Goal: Task Accomplishment & Management: Manage account settings

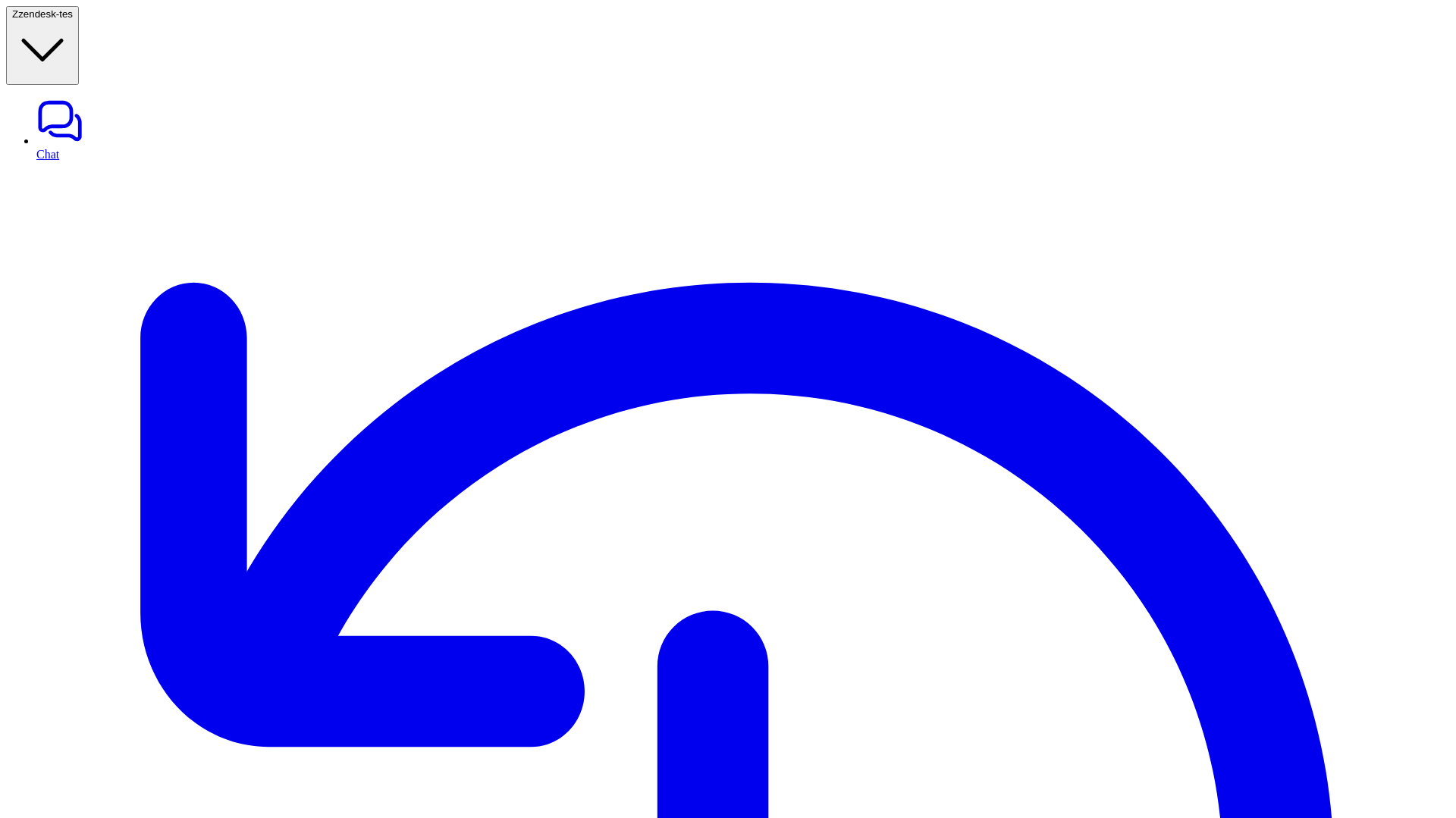
type textarea "**********"
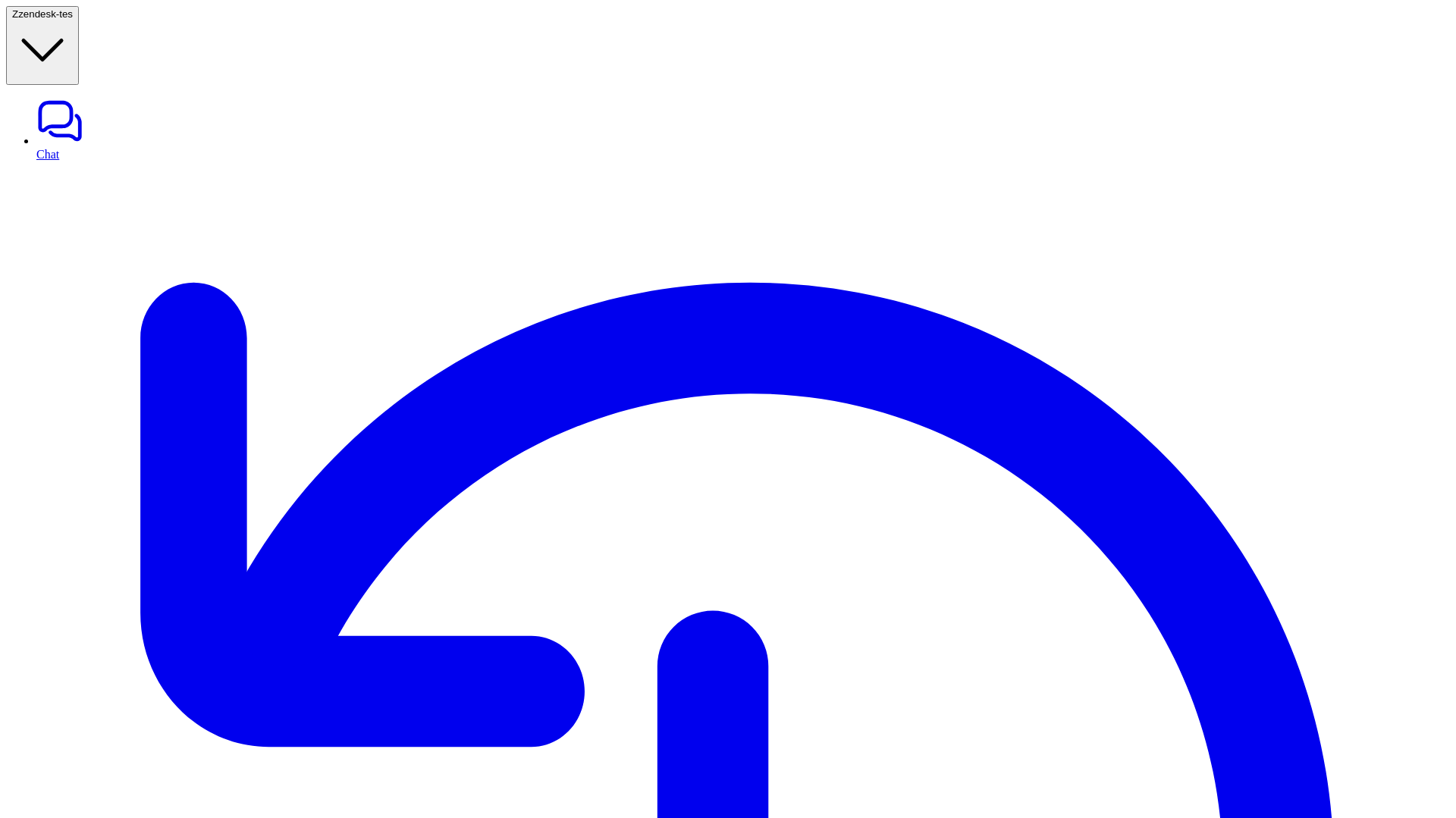
copy p "read_context"
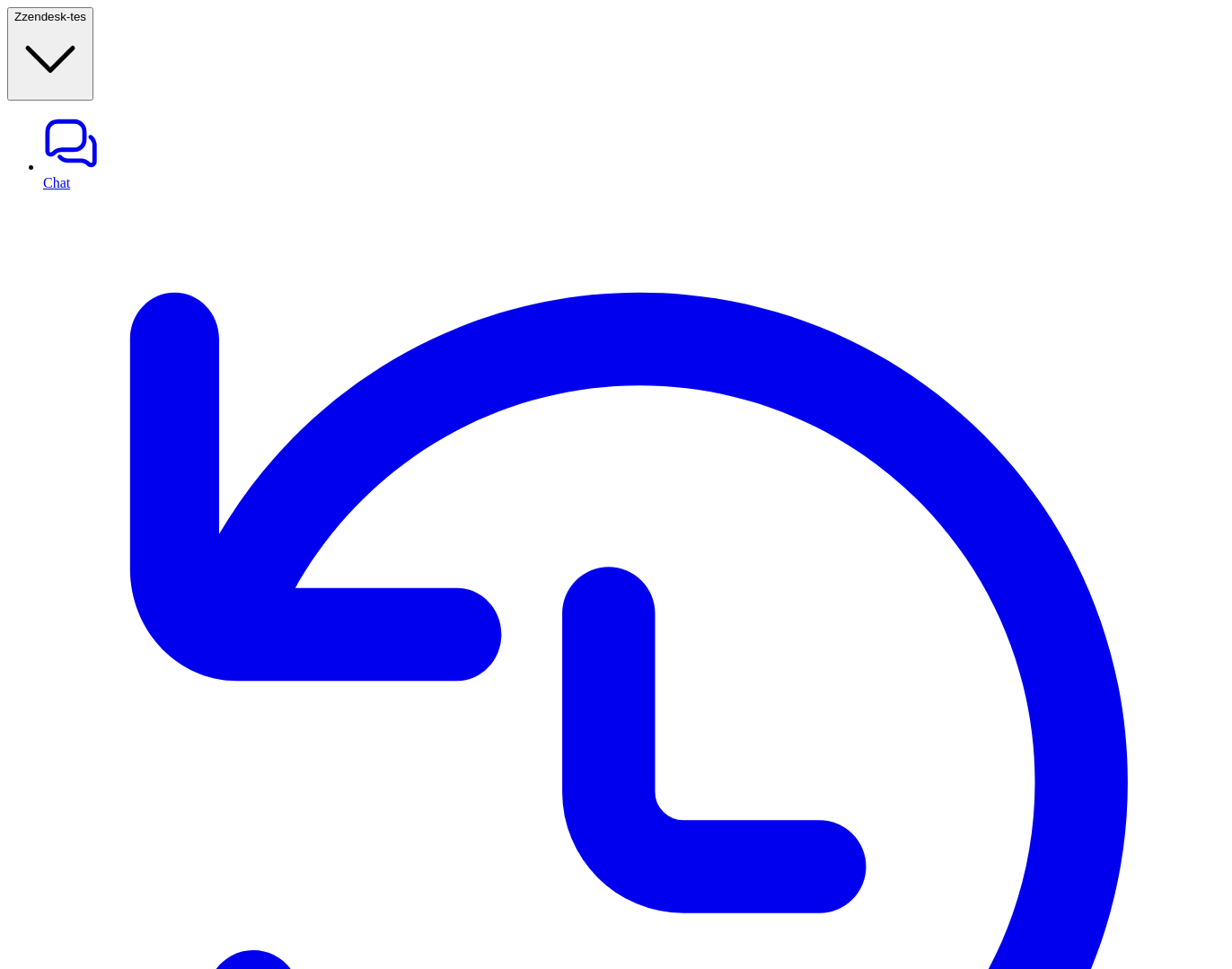
drag, startPoint x: 986, startPoint y: 266, endPoint x: 1041, endPoint y: 323, distance: 79.2
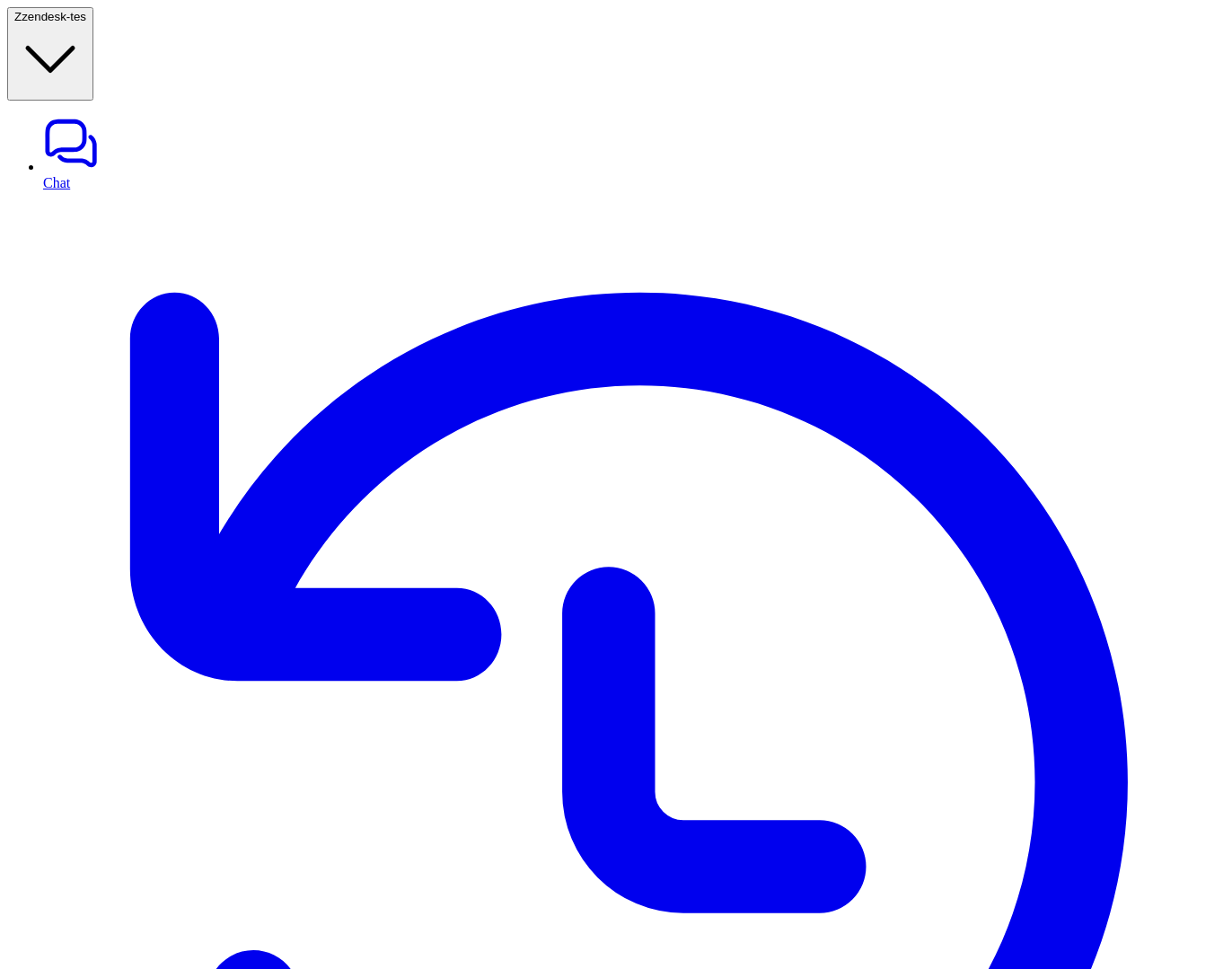
copy p "read_context"
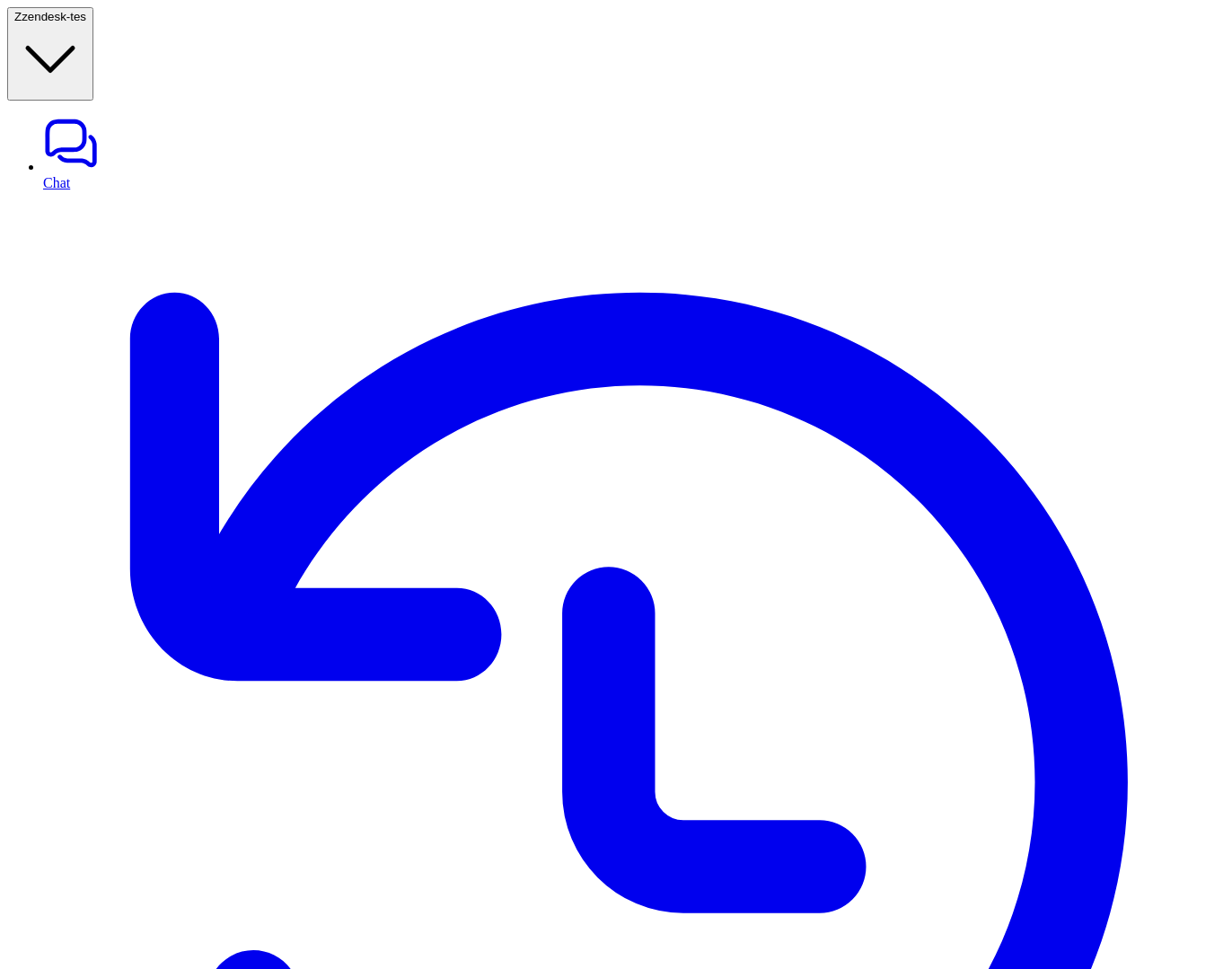
scroll to position [190, 0]
copy p "read_context"
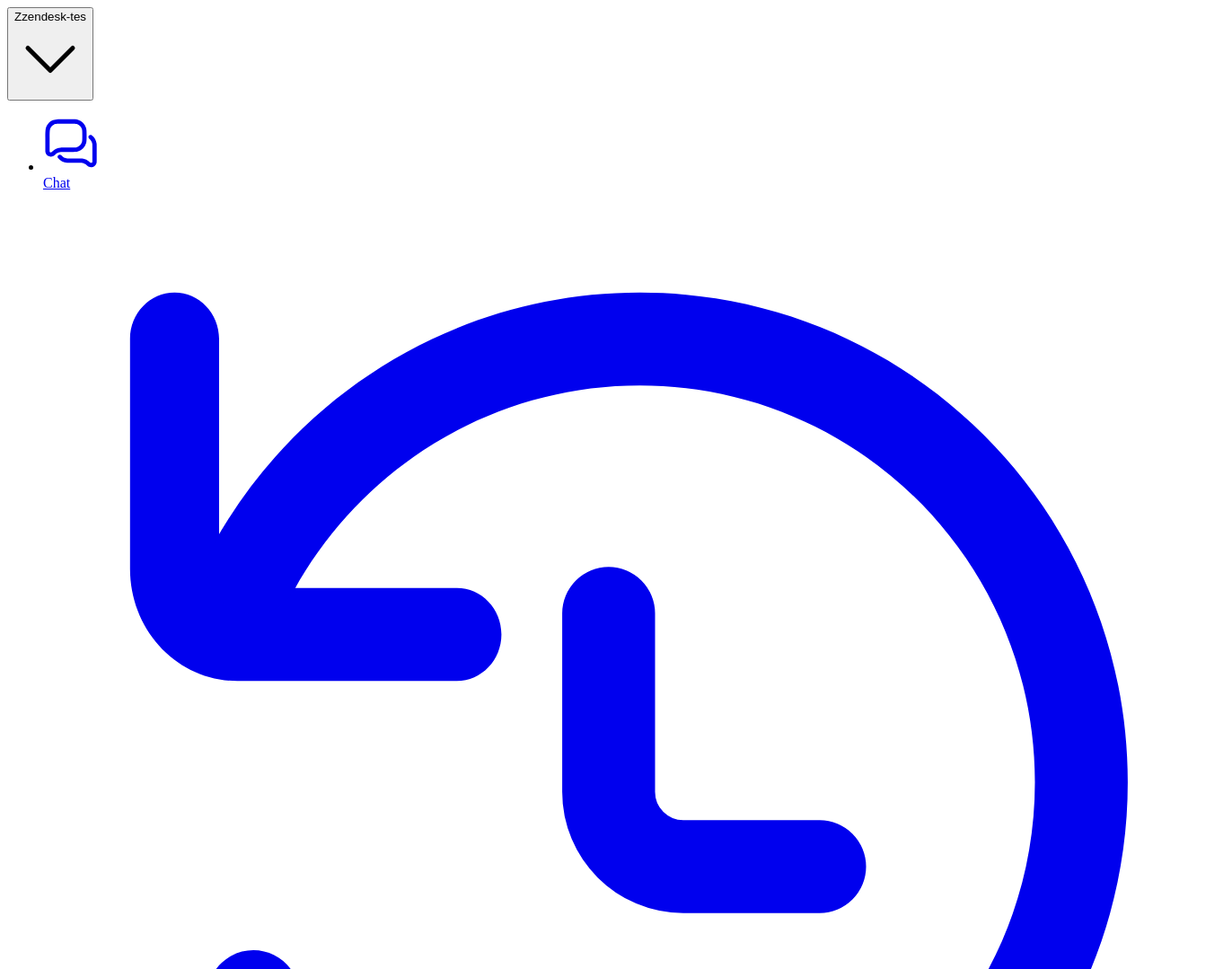
click at [74, 115] on link "Chat" at bounding box center [634, 153] width 1182 height 76
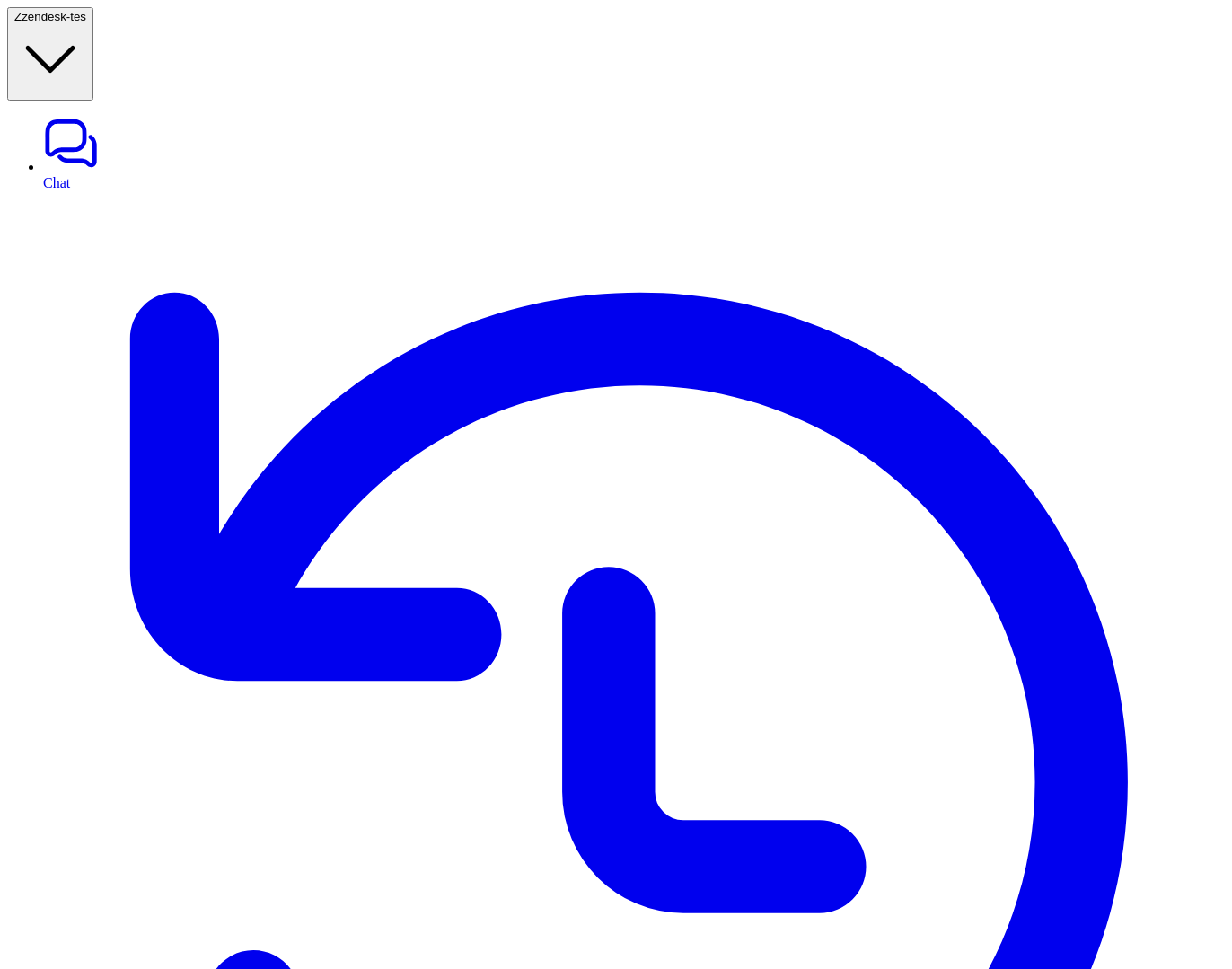
scroll to position [1095, 0]
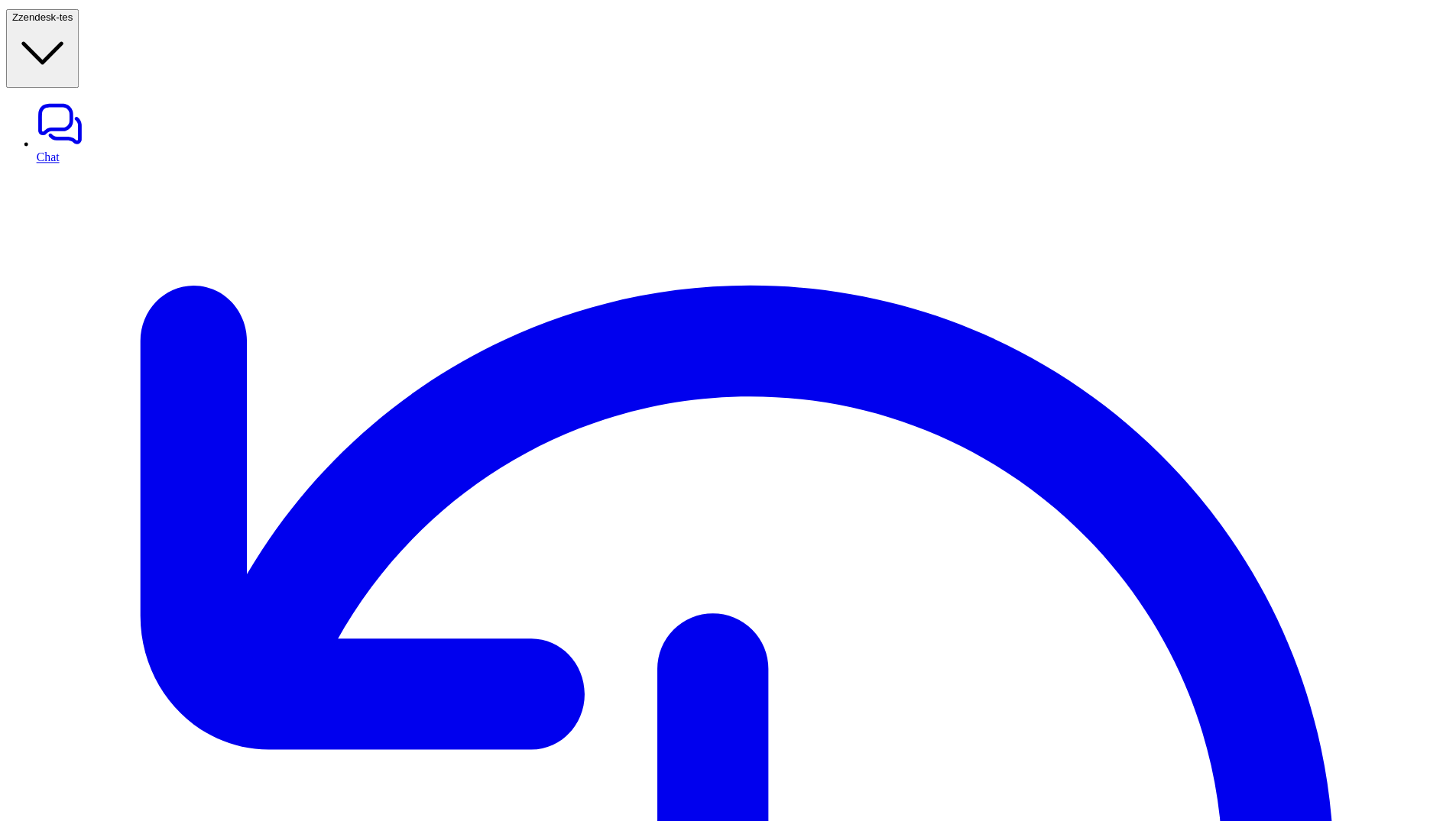
scroll to position [16, 0]
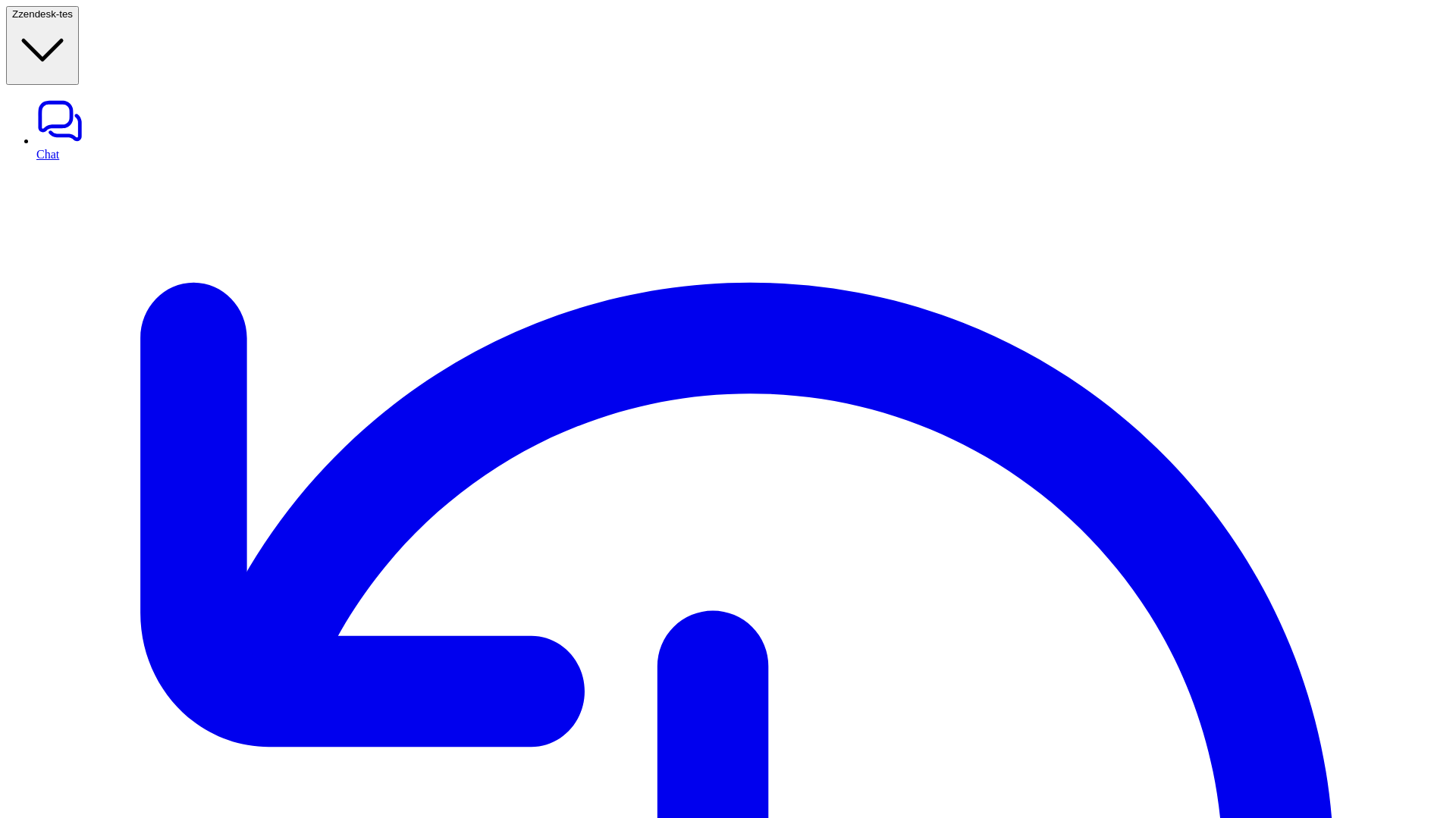
paste textarea
type textarea "**********"
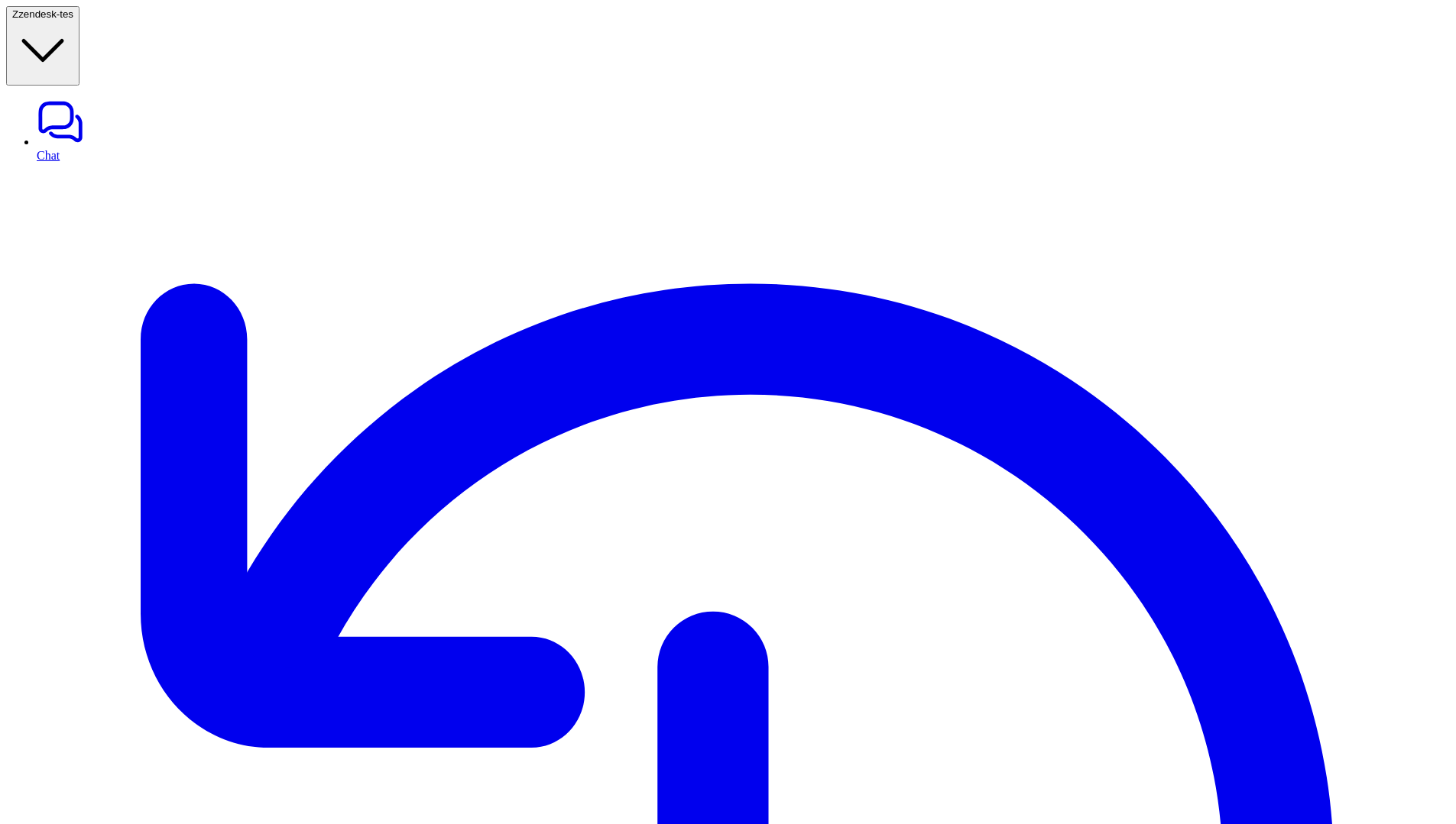
scroll to position [18, 0]
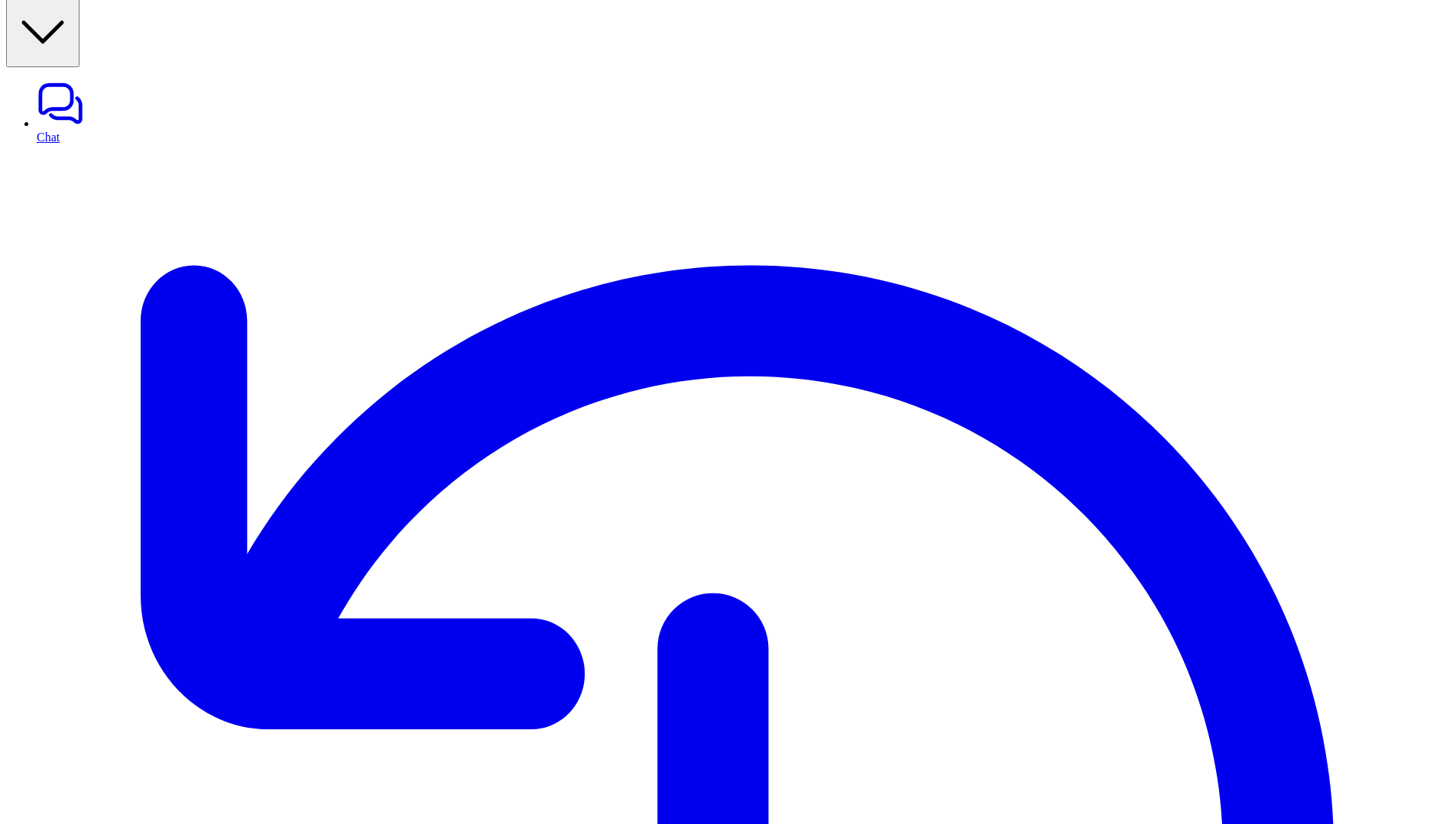
copy span "full_ticket"
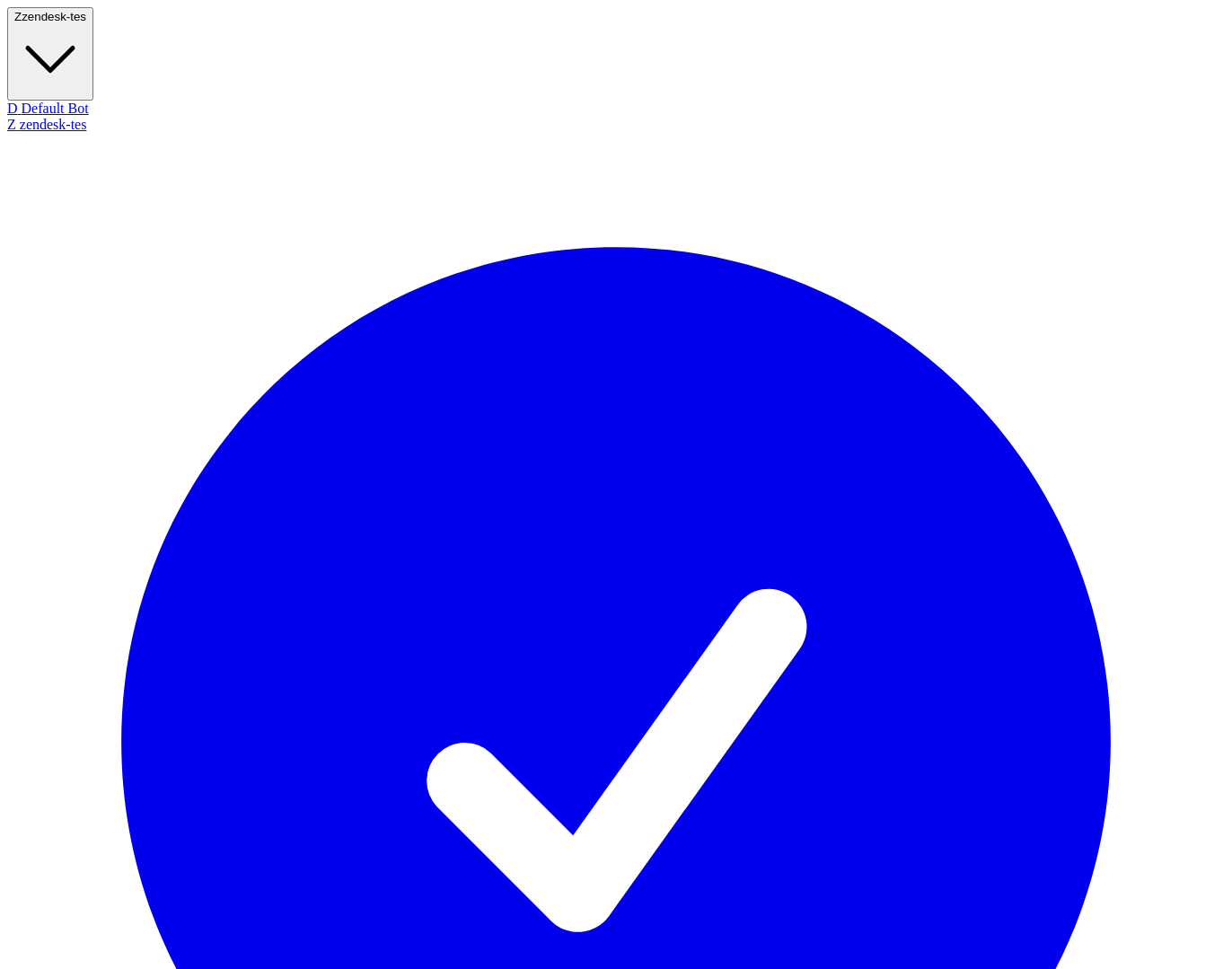
click at [92, 117] on div "Z zendesk-tes" at bounding box center [616, 125] width 1218 height 16
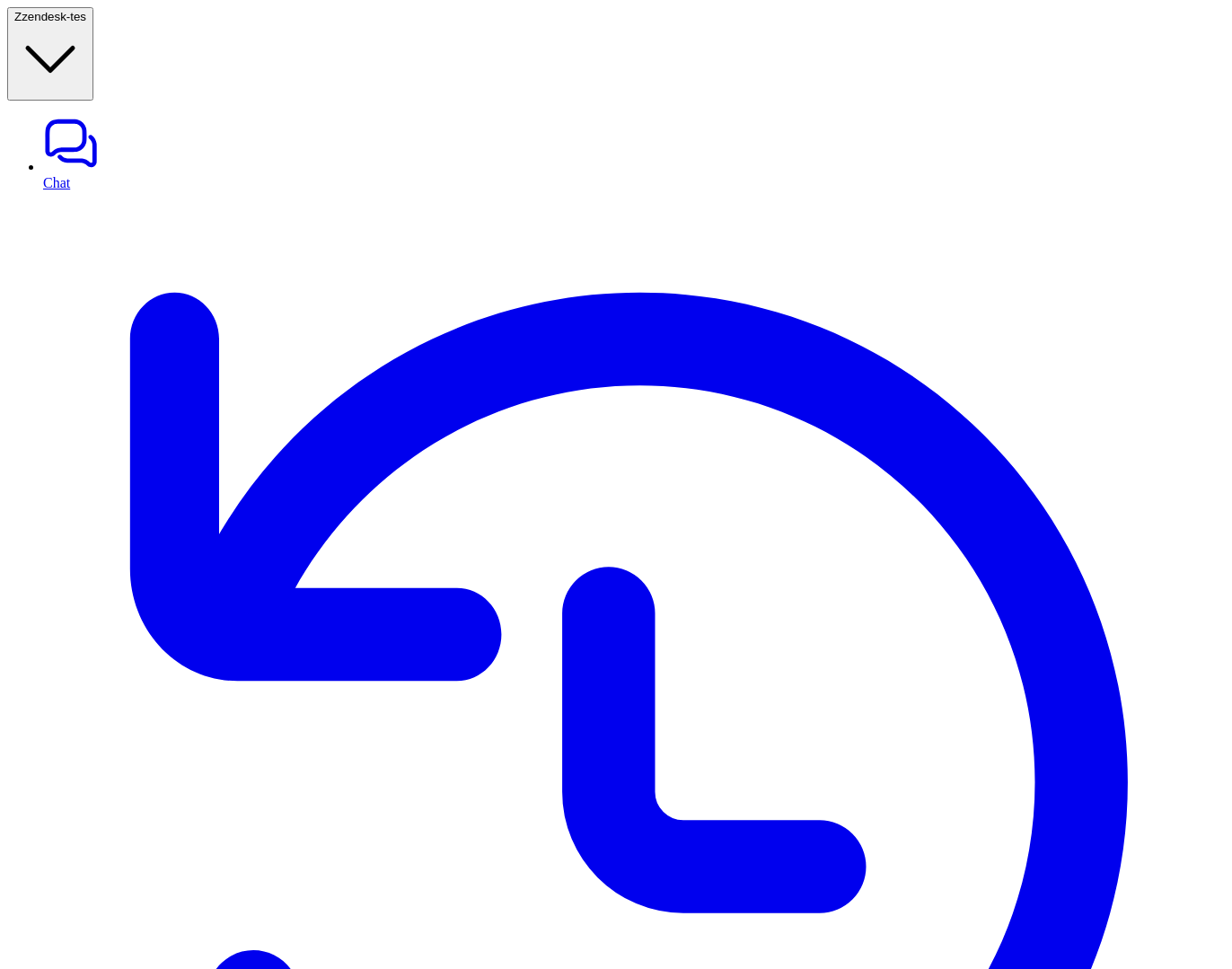
type textarea "**********"
click at [94, 20] on button "Z zendesk-tes" at bounding box center [49, 53] width 86 height 94
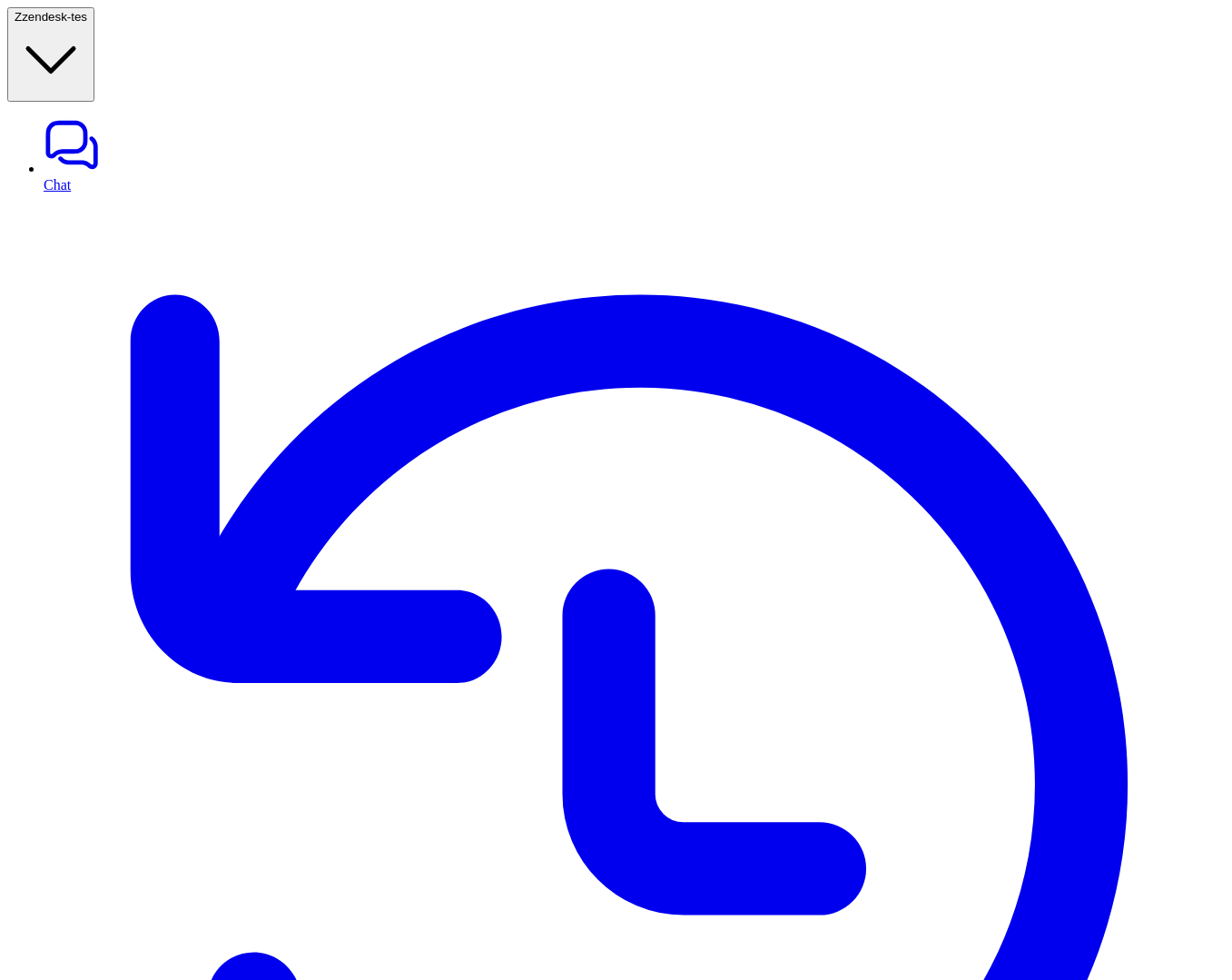
scroll to position [22, 0]
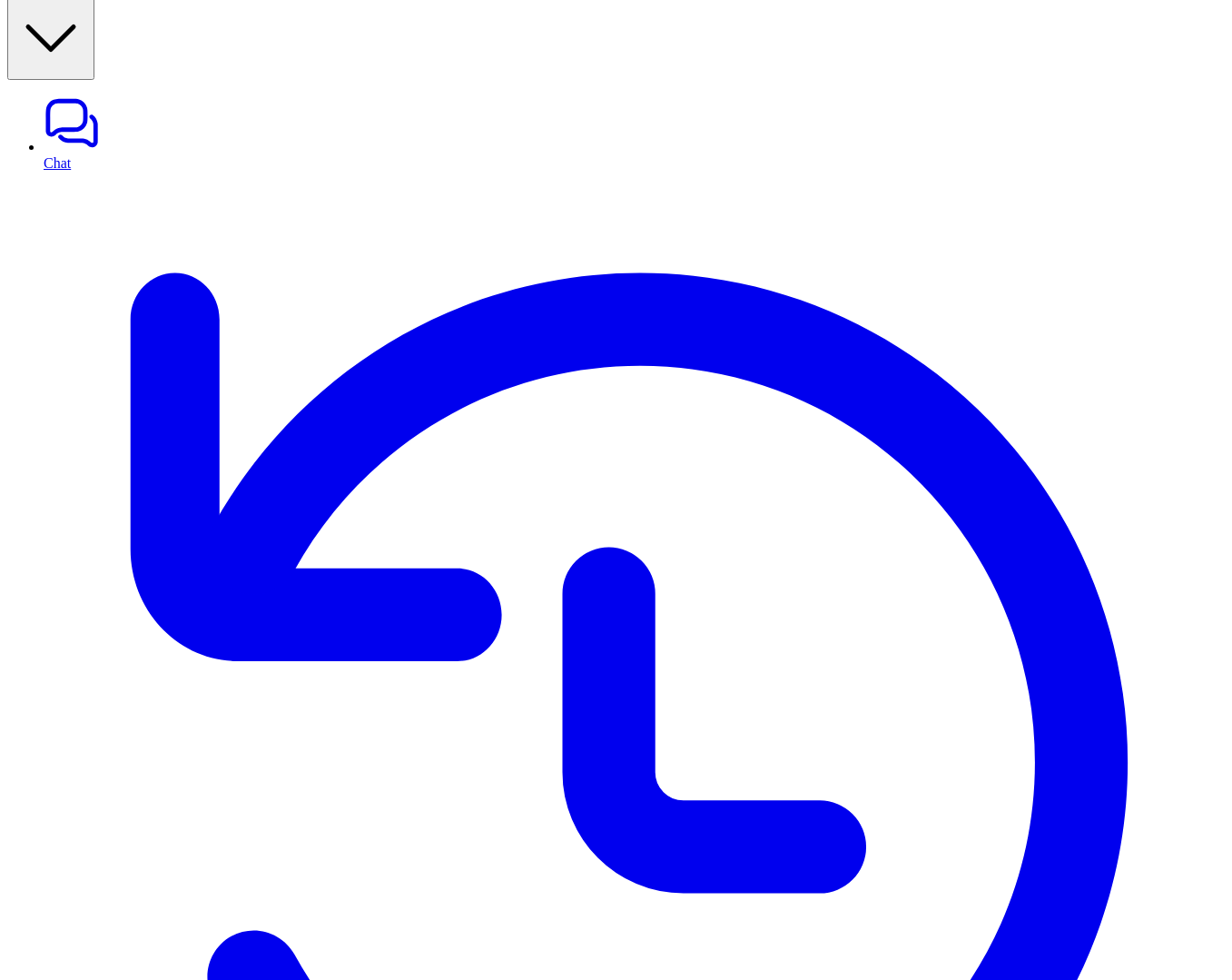
drag, startPoint x: 844, startPoint y: 209, endPoint x: 916, endPoint y: 209, distance: 72.0
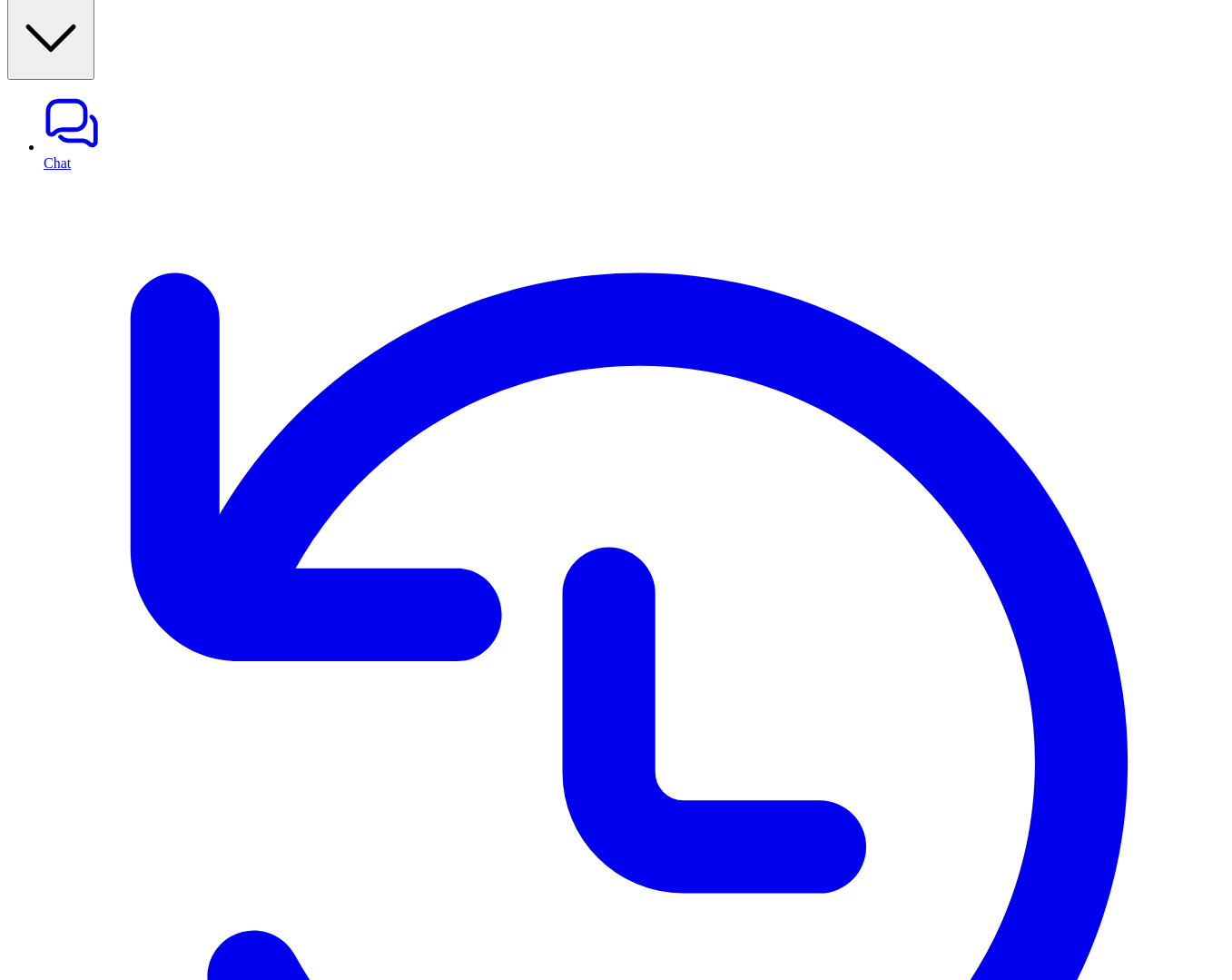
drag, startPoint x: 819, startPoint y: 547, endPoint x: 1027, endPoint y: 580, distance: 210.6
drag, startPoint x: 885, startPoint y: 760, endPoint x: 833, endPoint y: 668, distance: 105.7
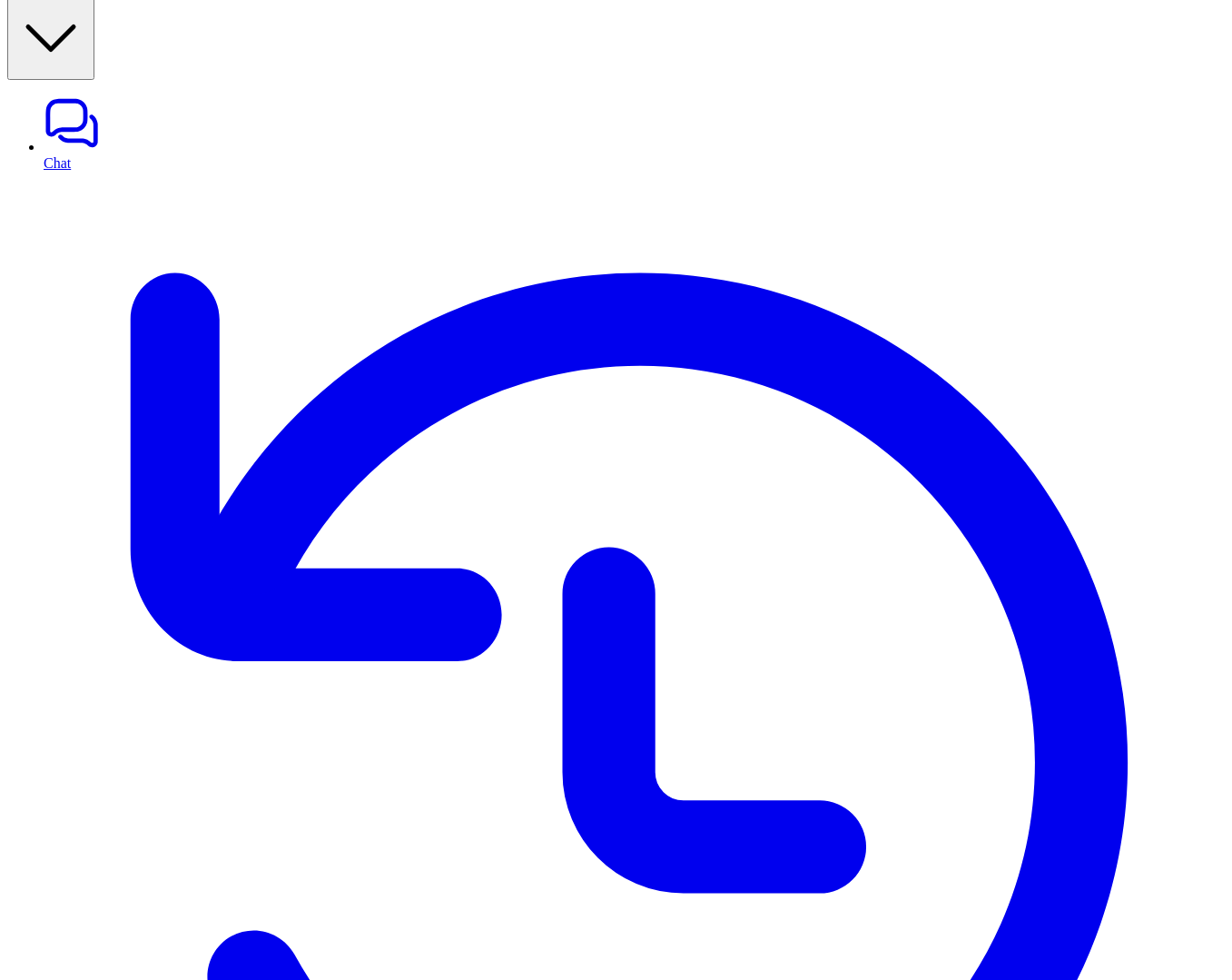
drag, startPoint x: 805, startPoint y: 664, endPoint x: 903, endPoint y: 746, distance: 127.8
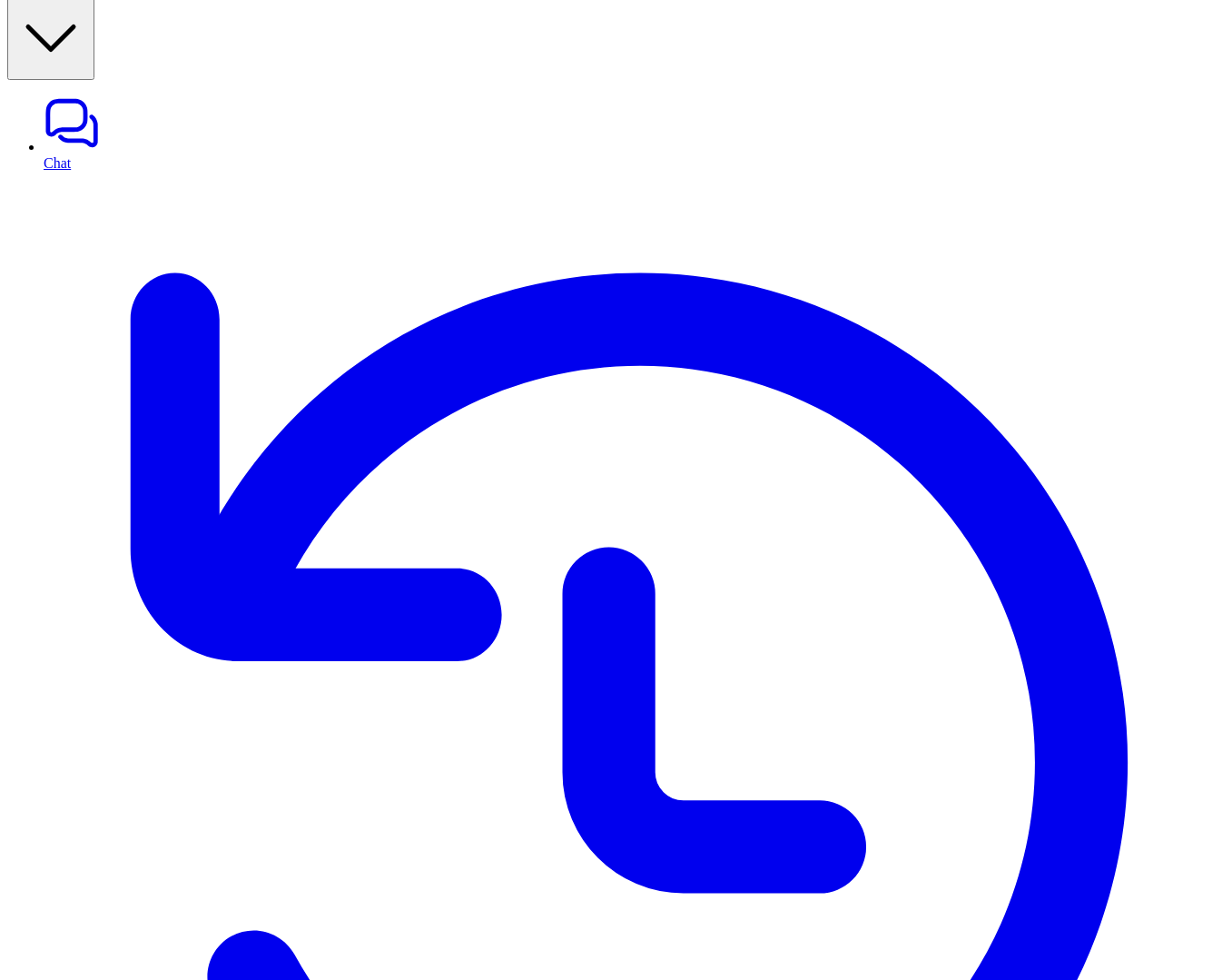
drag, startPoint x: 954, startPoint y: 747, endPoint x: 752, endPoint y: 624, distance: 236.5
drag, startPoint x: 794, startPoint y: 570, endPoint x: 965, endPoint y: 749, distance: 247.6
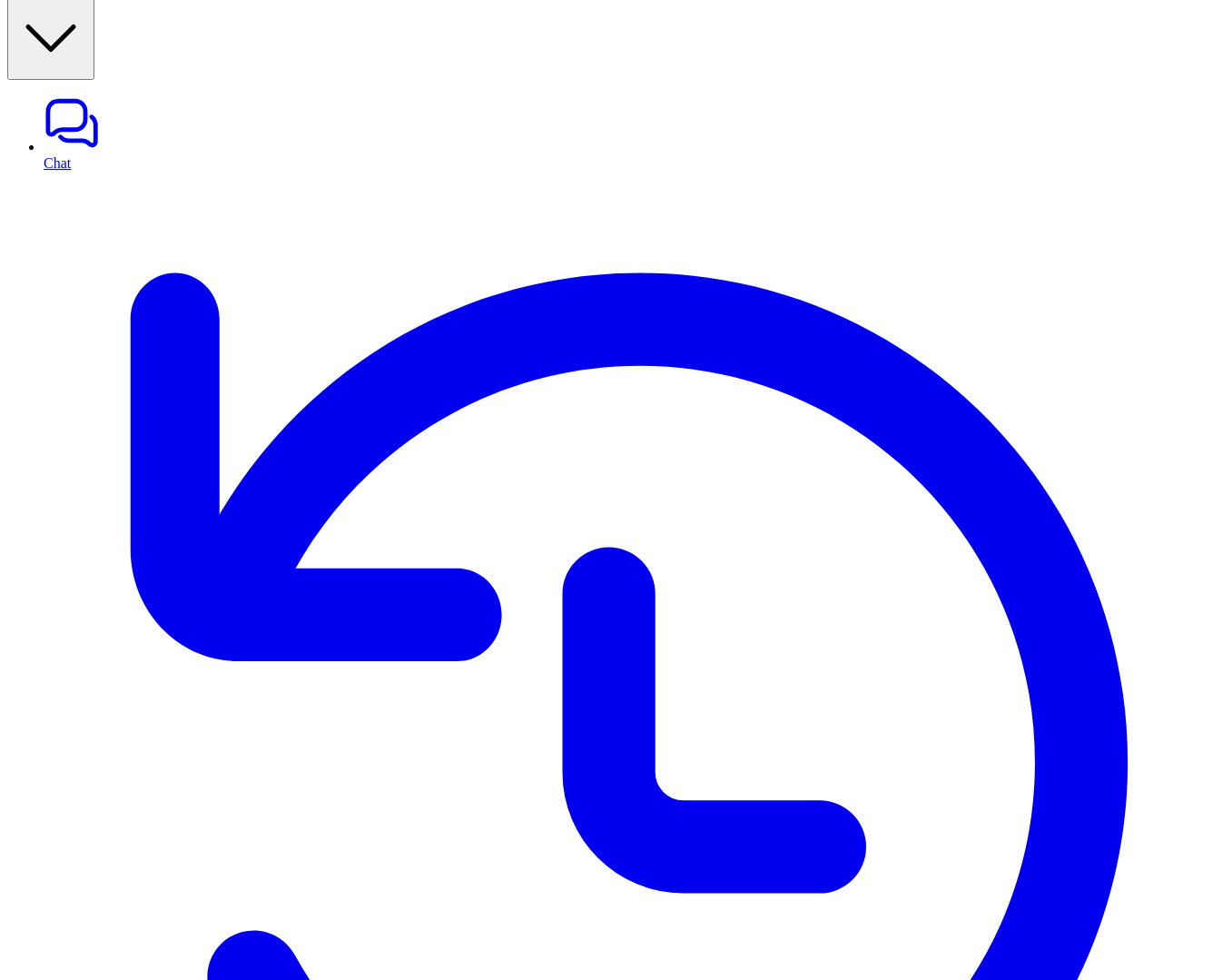
scroll to position [1042, 0]
drag, startPoint x: 792, startPoint y: 240, endPoint x: 974, endPoint y: 270, distance: 184.5
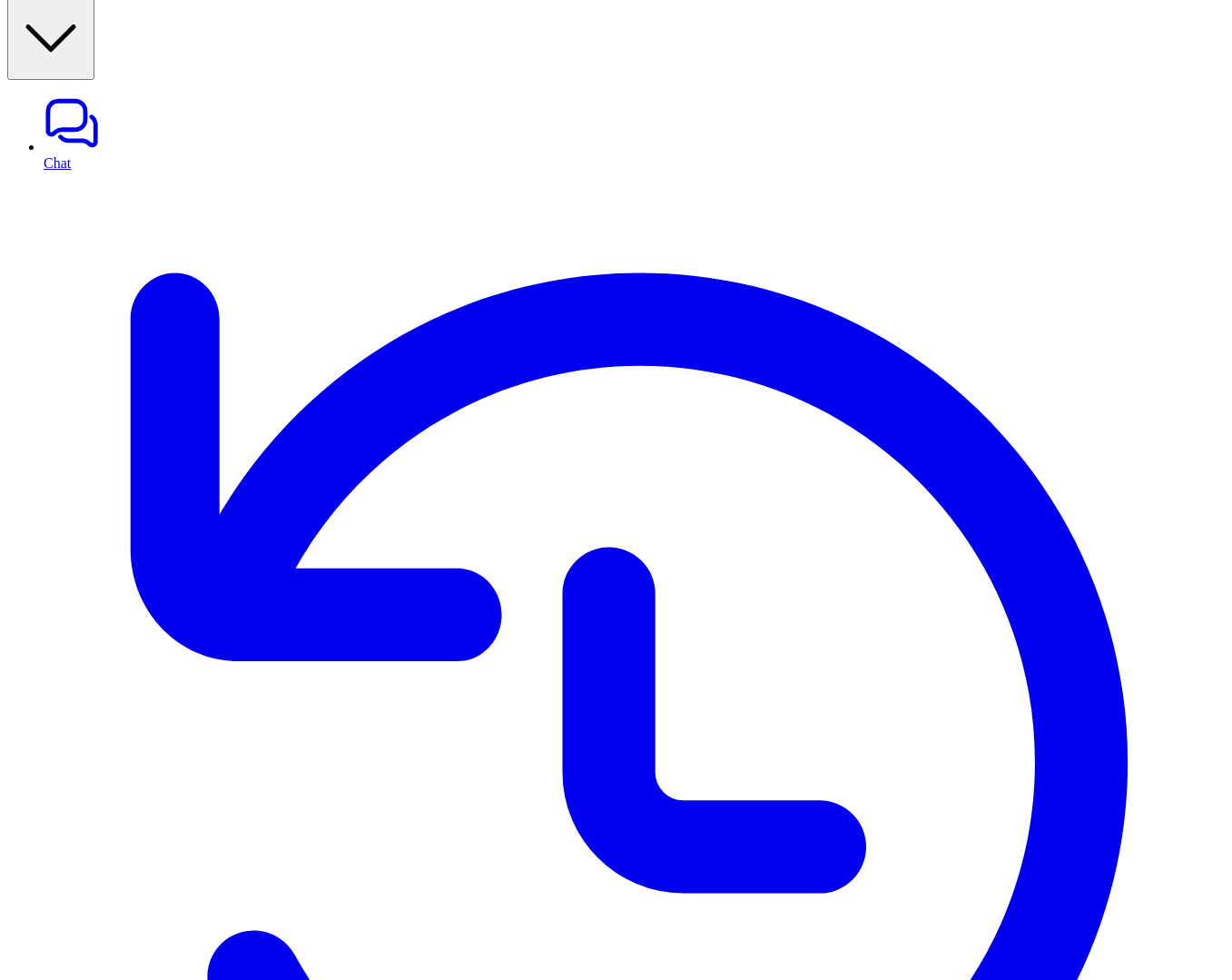
drag, startPoint x: 950, startPoint y: 304, endPoint x: 784, endPoint y: 245, distance: 176.2
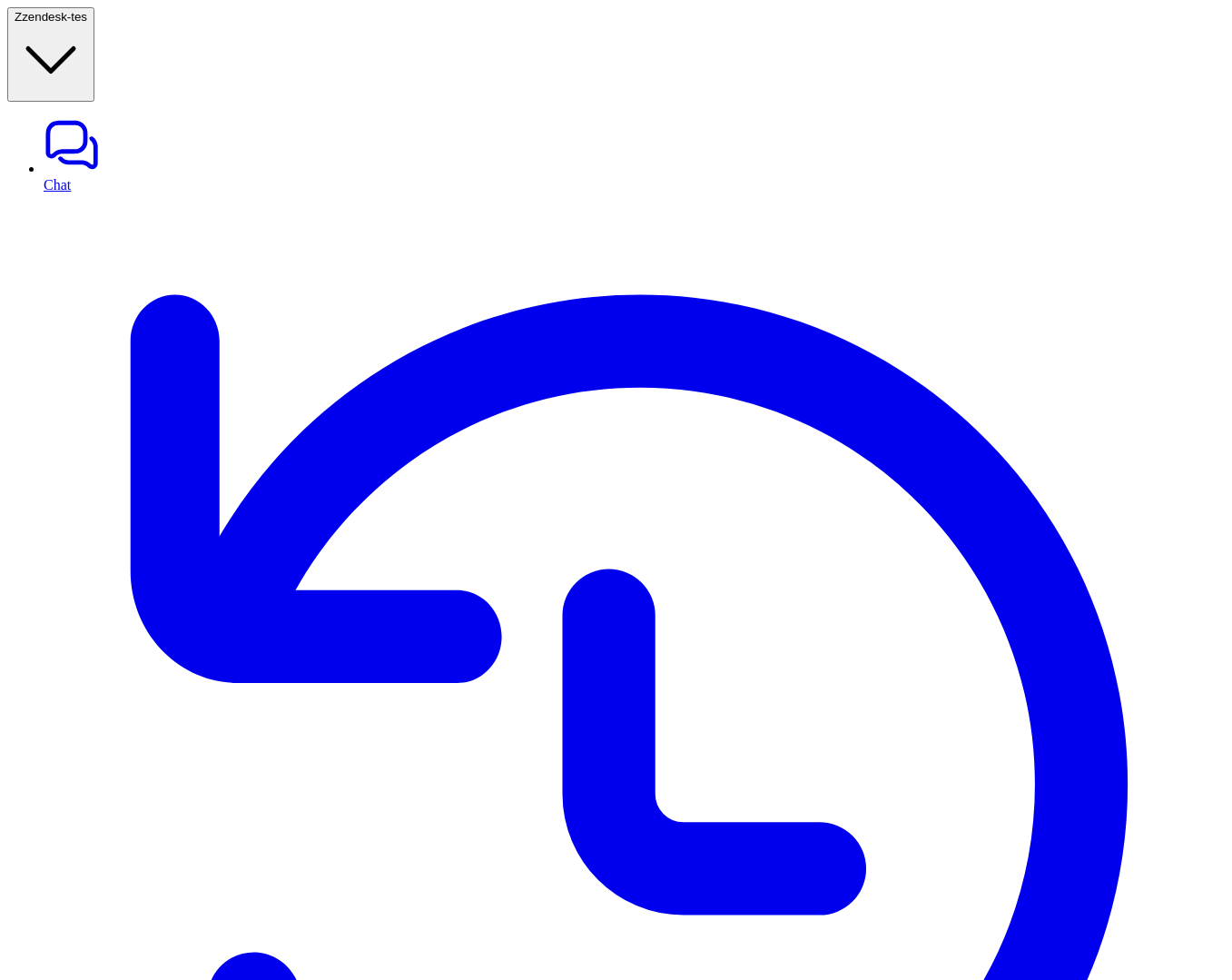
scroll to position [22, 0]
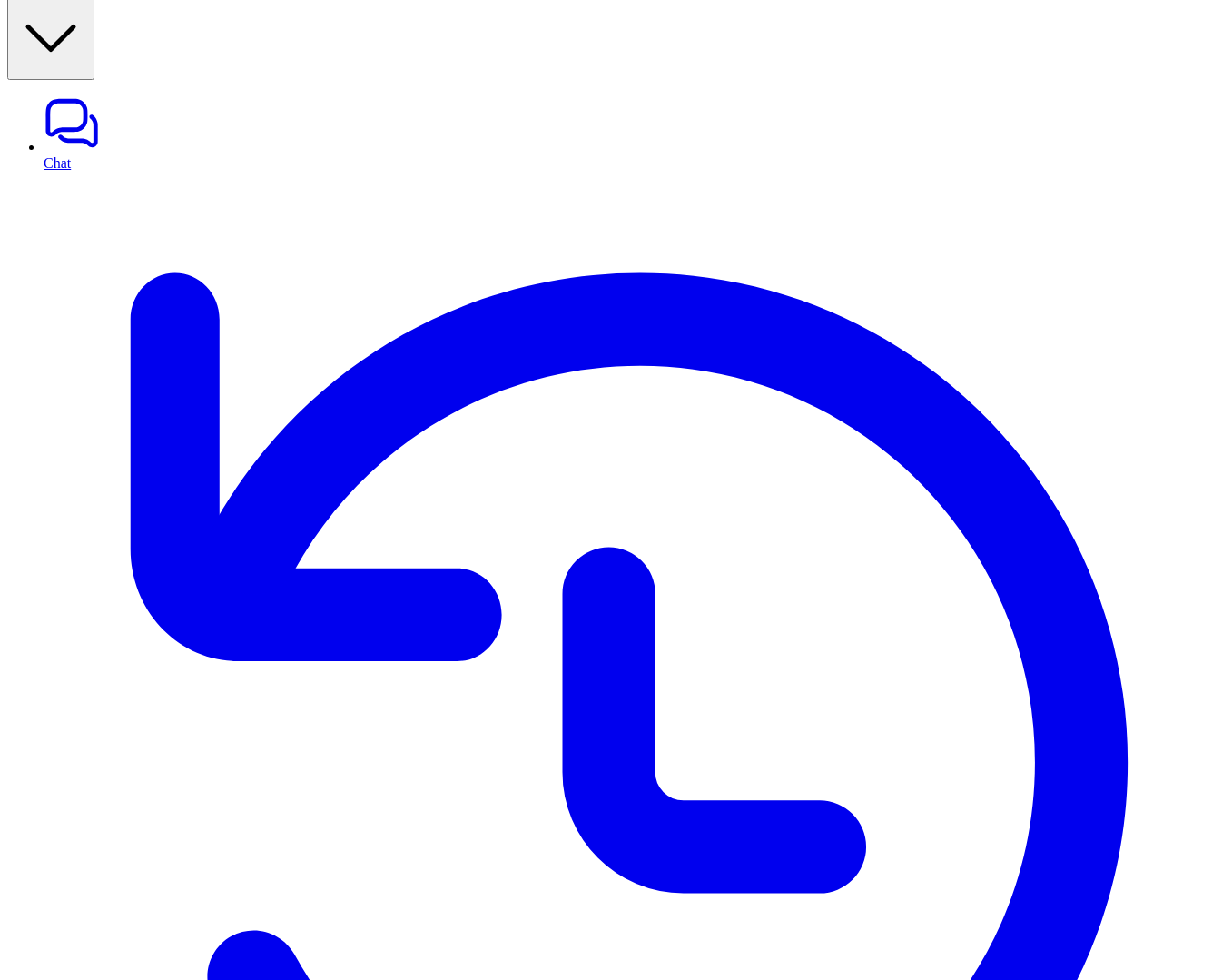
drag, startPoint x: 943, startPoint y: 472, endPoint x: 455, endPoint y: 574, distance: 498.5
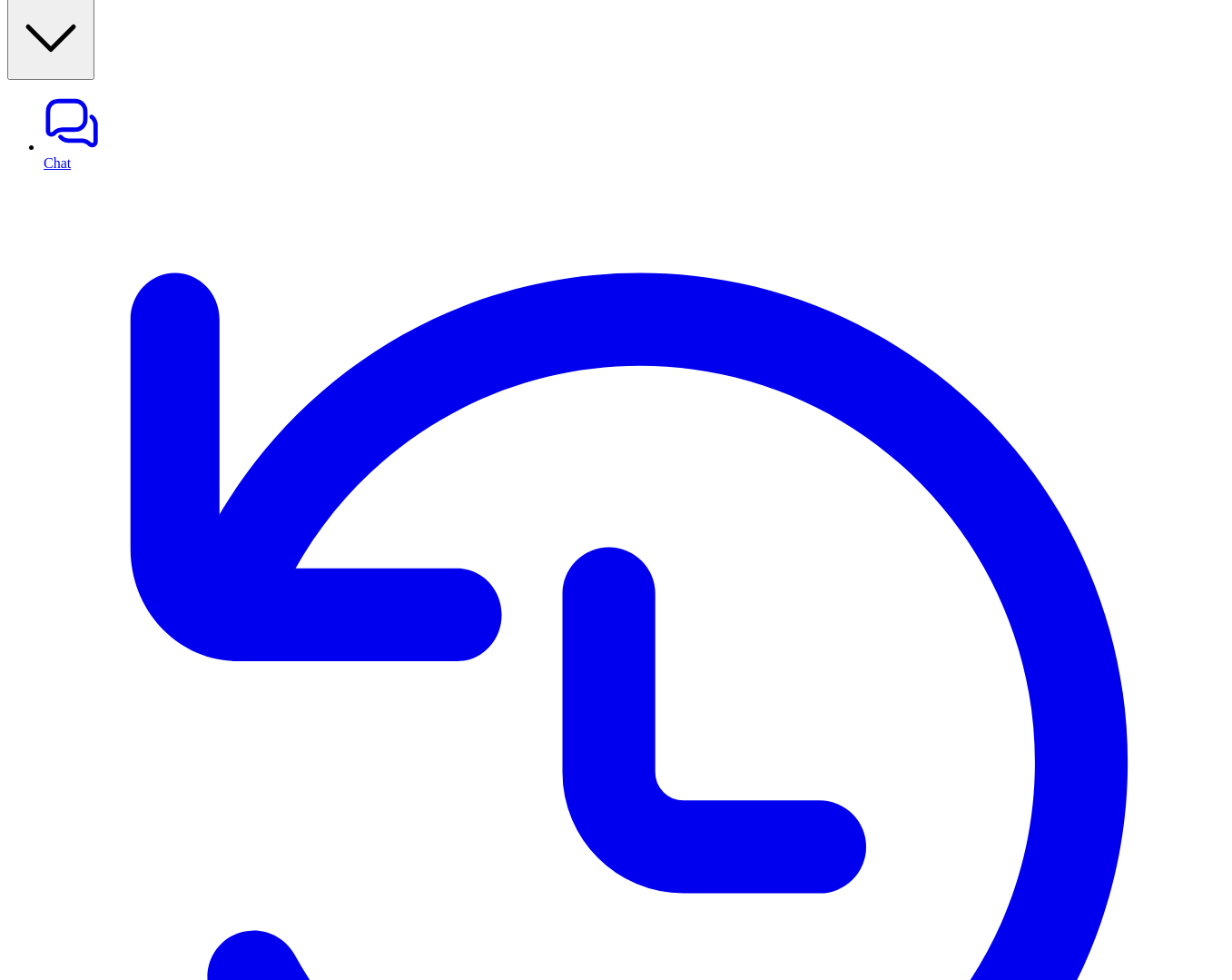
drag, startPoint x: 790, startPoint y: 505, endPoint x: 921, endPoint y: 679, distance: 217.8
drag, startPoint x: 827, startPoint y: 227, endPoint x: 1072, endPoint y: 229, distance: 245.0
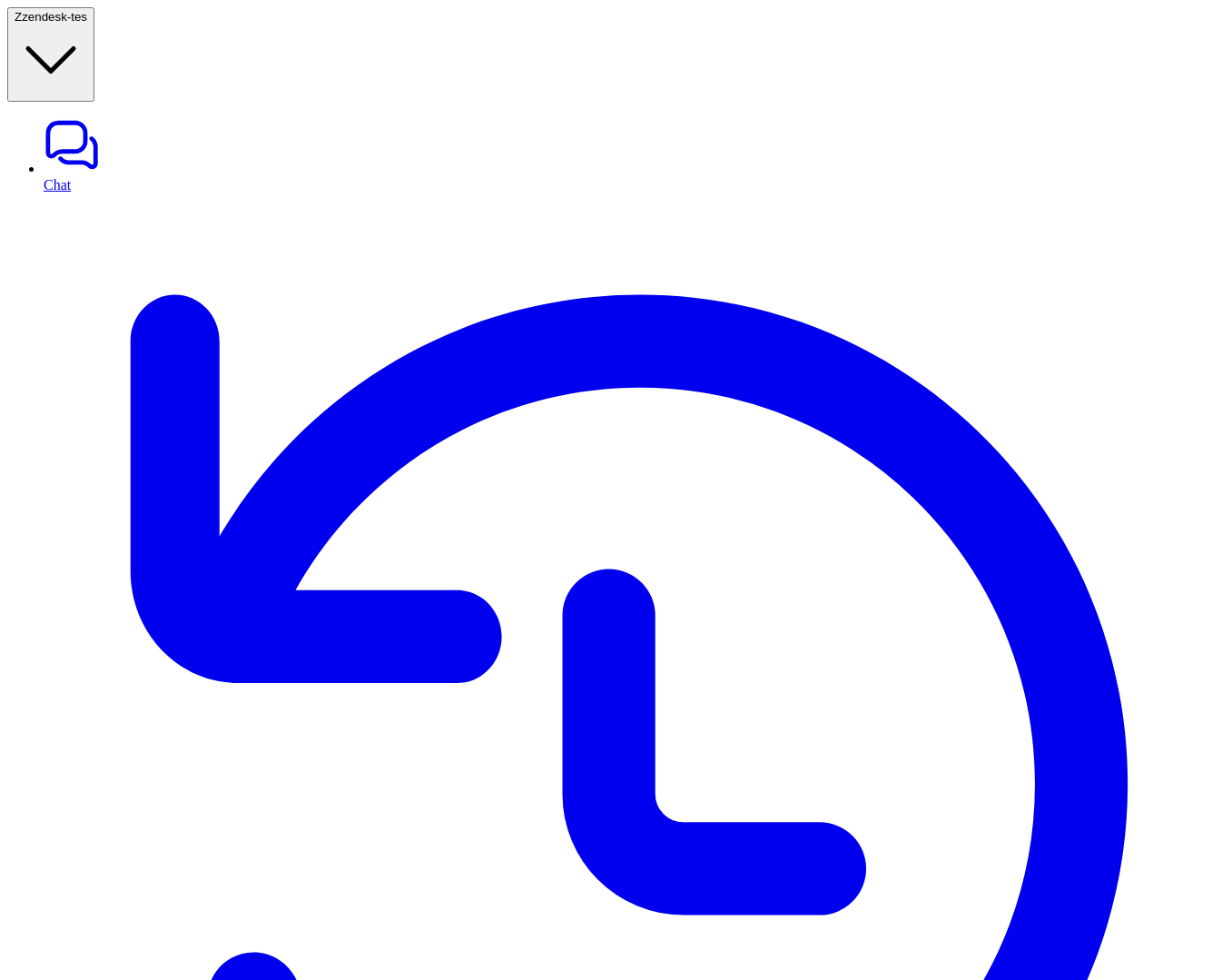
drag, startPoint x: 388, startPoint y: 405, endPoint x: 443, endPoint y: 379, distance: 60.8
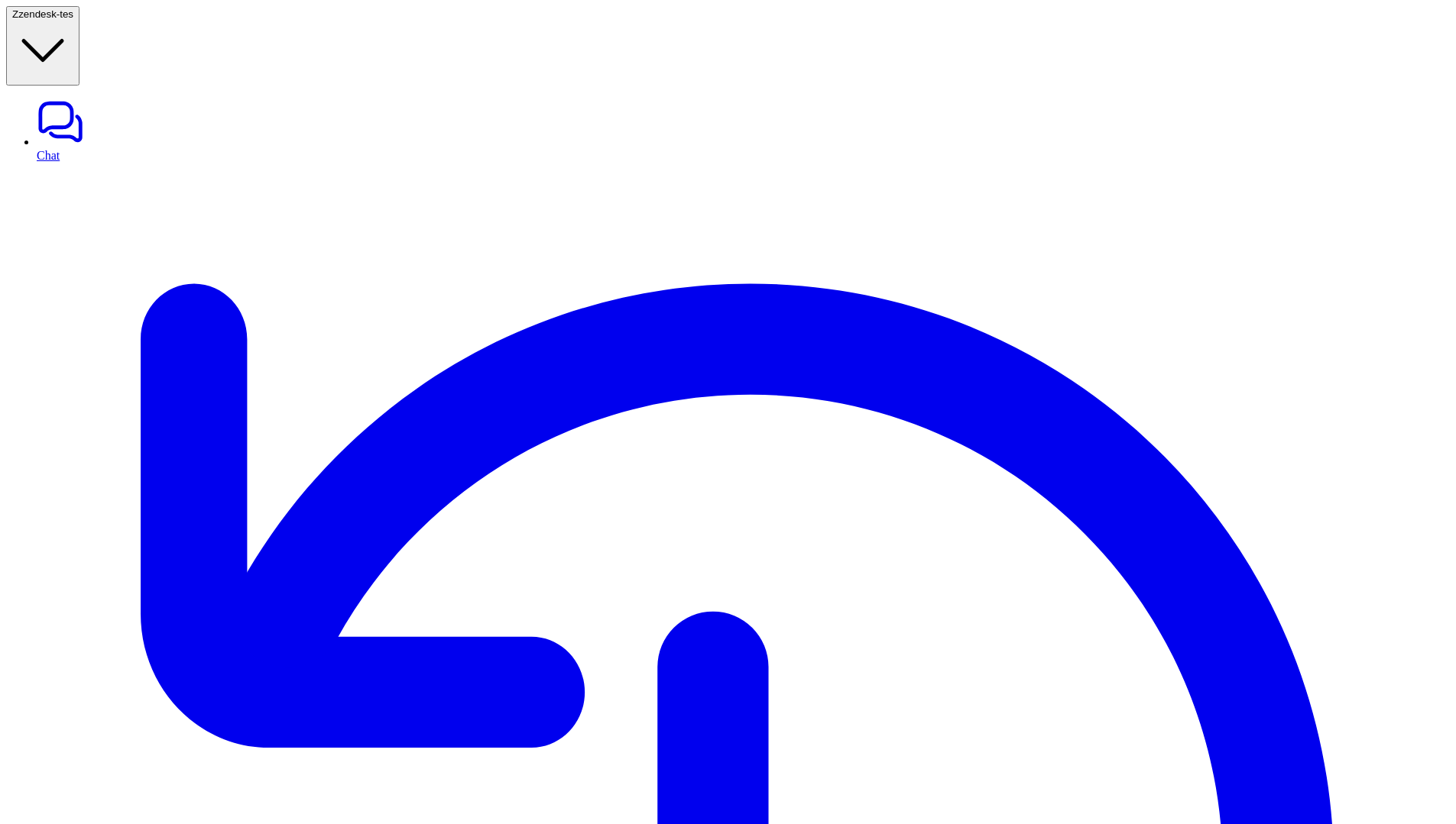
scroll to position [18, 0]
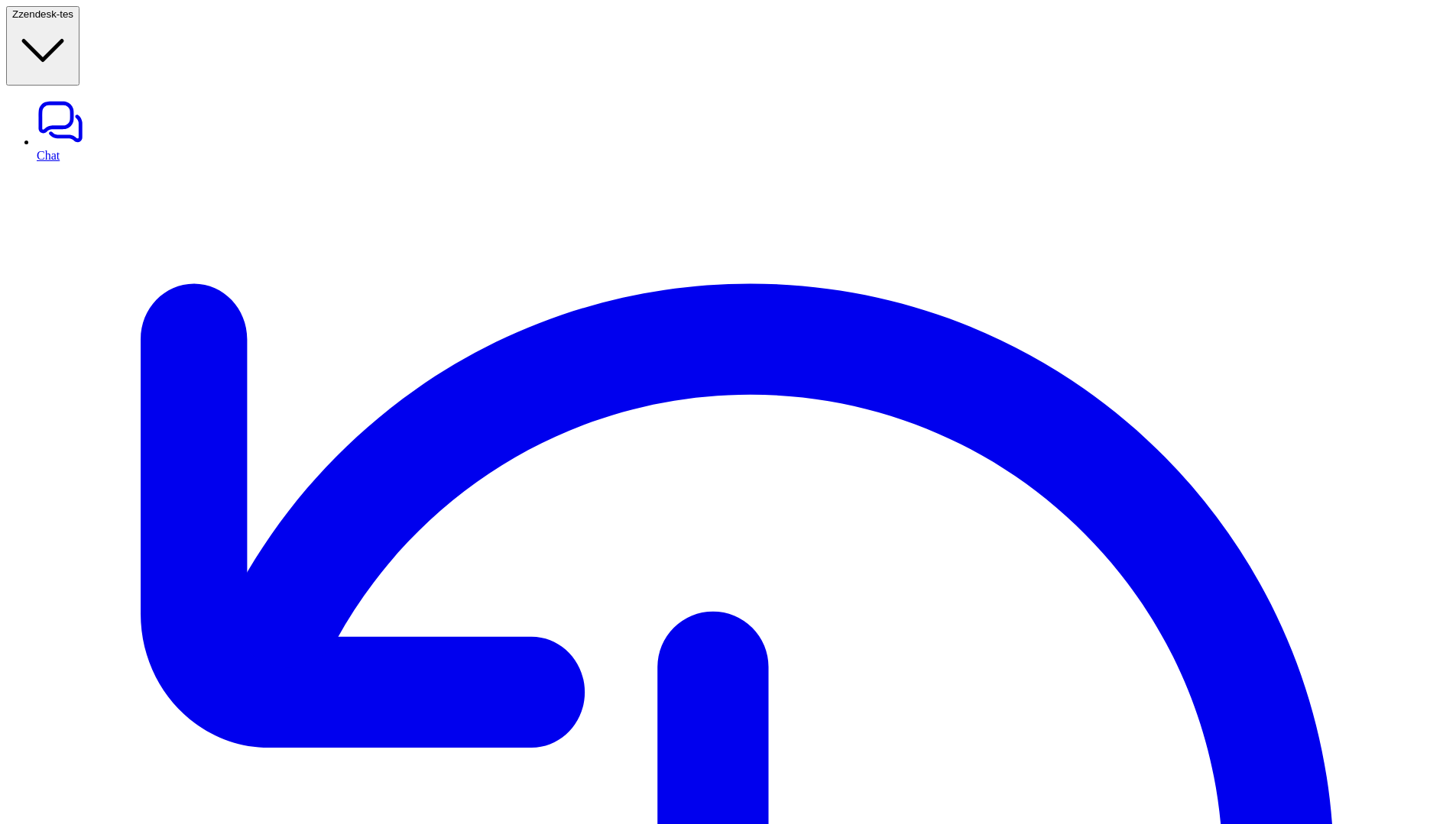
scroll to position [18, 0]
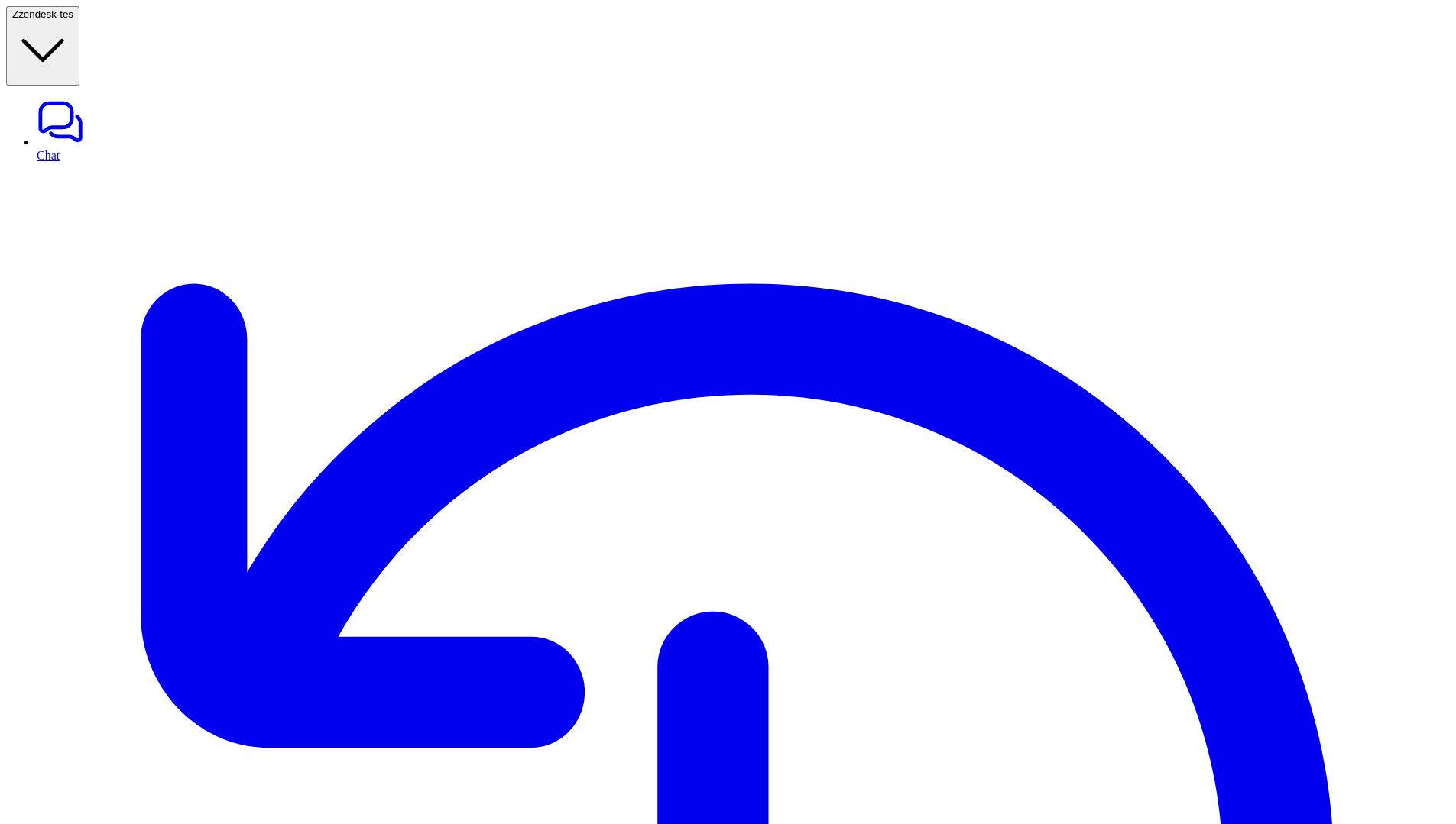
scroll to position [18, 0]
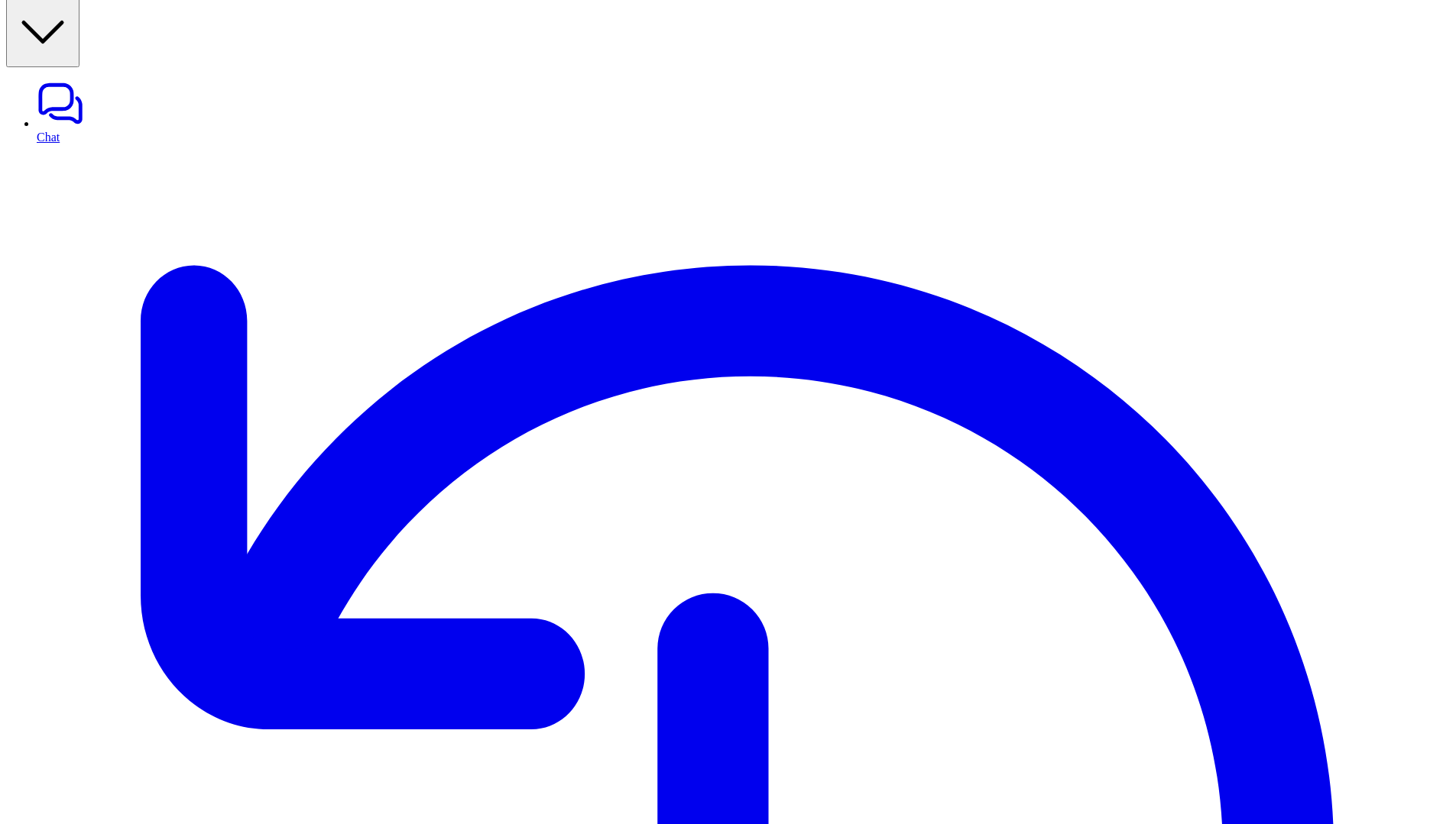
drag, startPoint x: 1127, startPoint y: 210, endPoint x: 1370, endPoint y: 213, distance: 243.0
drag, startPoint x: 1144, startPoint y: 229, endPoint x: 1328, endPoint y: 229, distance: 184.0
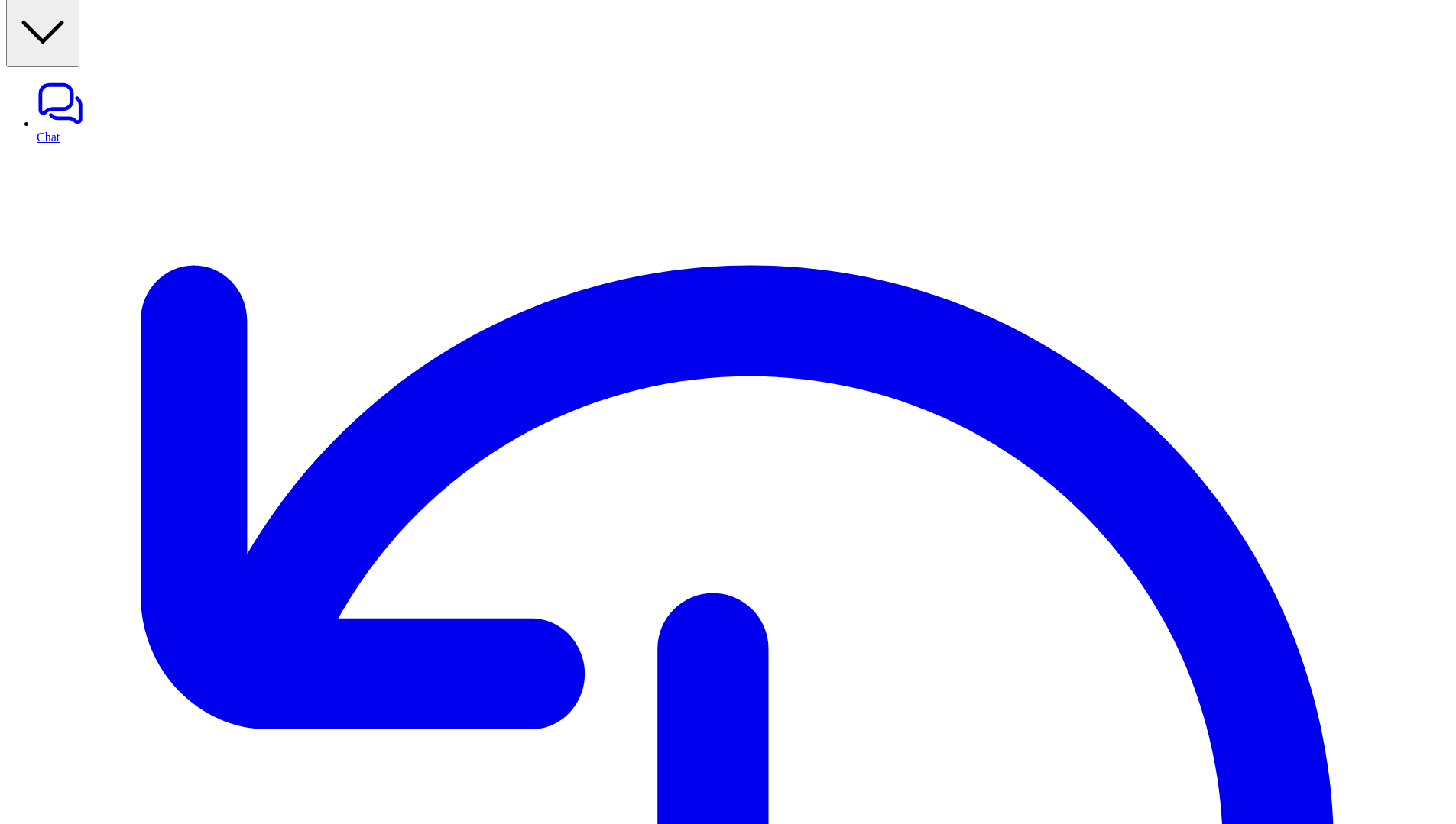
drag, startPoint x: 1117, startPoint y: 327, endPoint x: 1303, endPoint y: 327, distance: 186.0
drag, startPoint x: 1124, startPoint y: 349, endPoint x: 1361, endPoint y: 348, distance: 237.0
drag, startPoint x: 1123, startPoint y: 374, endPoint x: 1362, endPoint y: 374, distance: 239.0
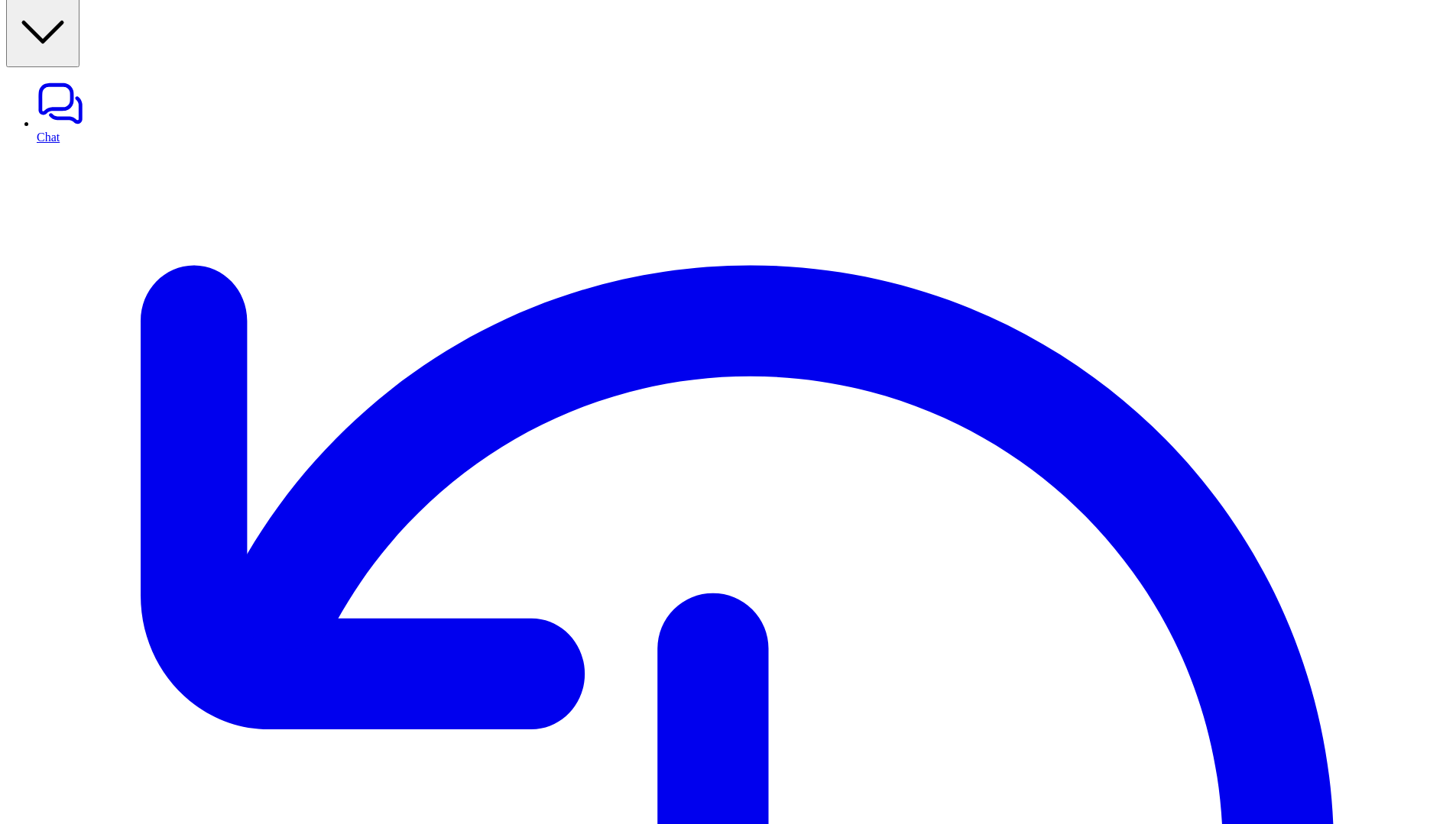
copy div "Current Issues & Quick Fixes: 🔧 Vague intent ("Help") → Ask user to specify the…"
drag, startPoint x: 1244, startPoint y: 399, endPoint x: 1133, endPoint y: 170, distance: 254.5
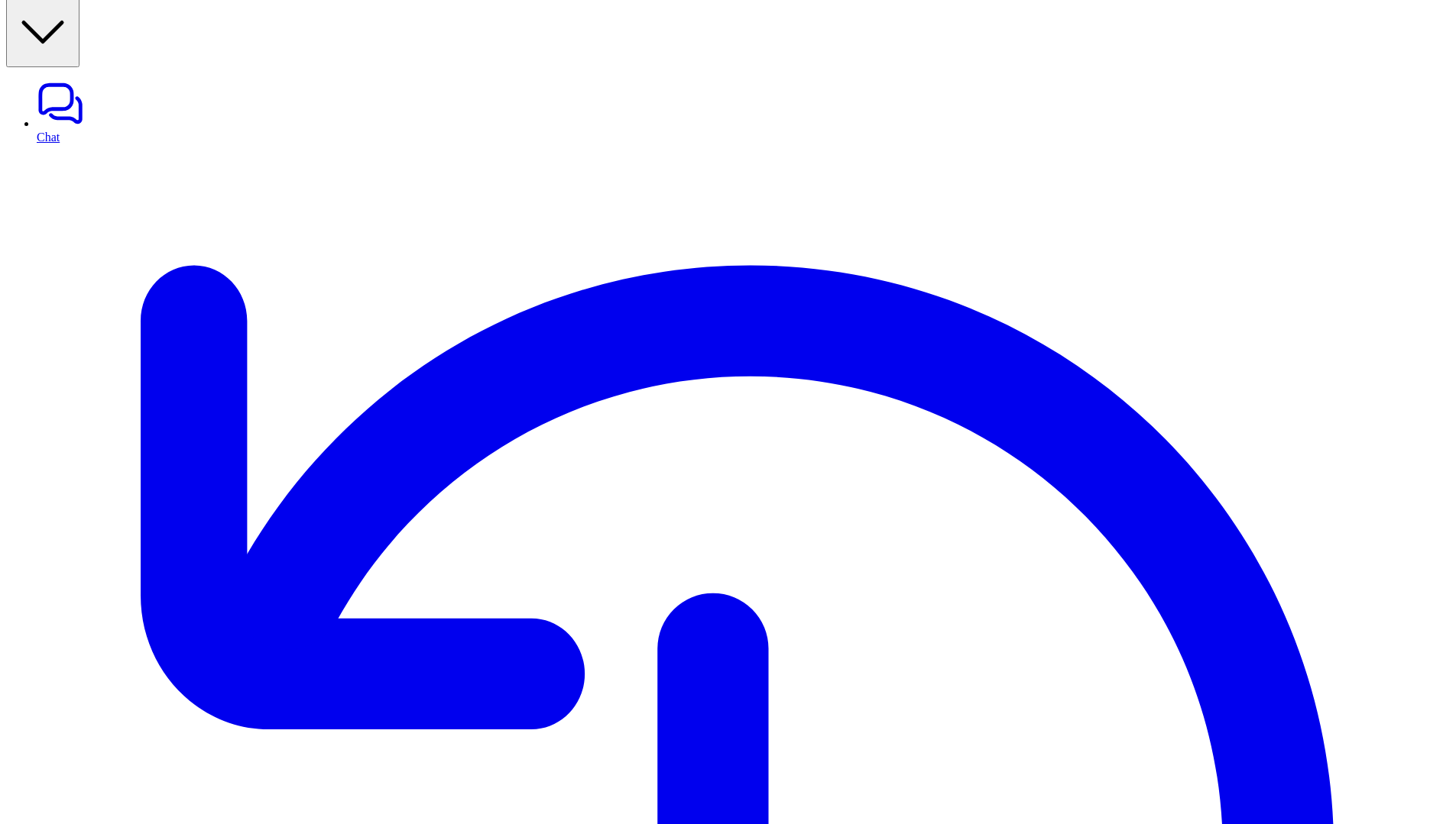
drag, startPoint x: 1141, startPoint y: 227, endPoint x: 1275, endPoint y: 232, distance: 134.1
drag, startPoint x: 1300, startPoint y: 226, endPoint x: 1418, endPoint y: 246, distance: 119.7
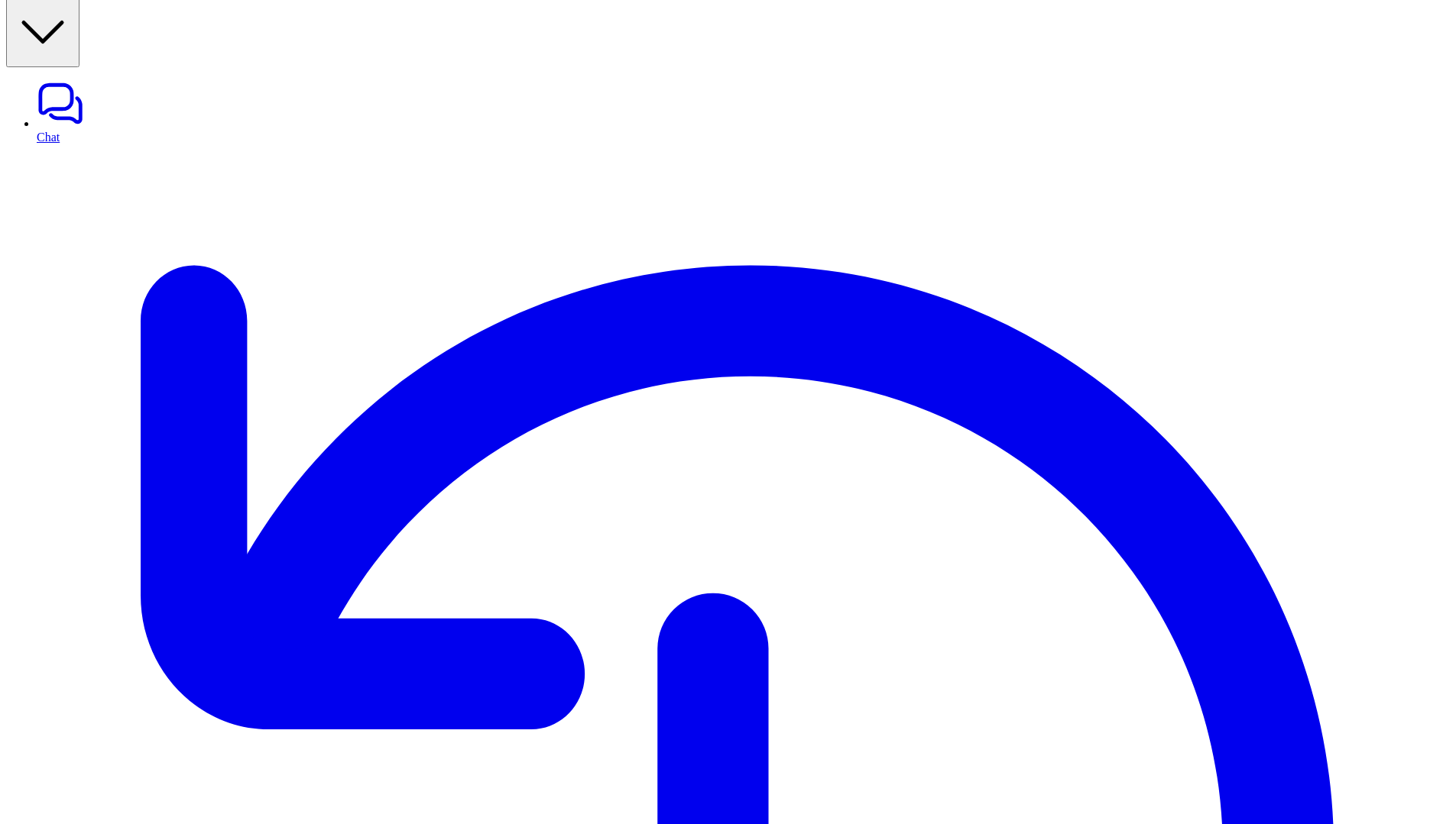
copy span "Current Issues & Quick Fixes: 🔧 Vague intent ("Help") → Ask user to specify the…"
drag, startPoint x: 1211, startPoint y: 384, endPoint x: 1130, endPoint y: 170, distance: 228.8
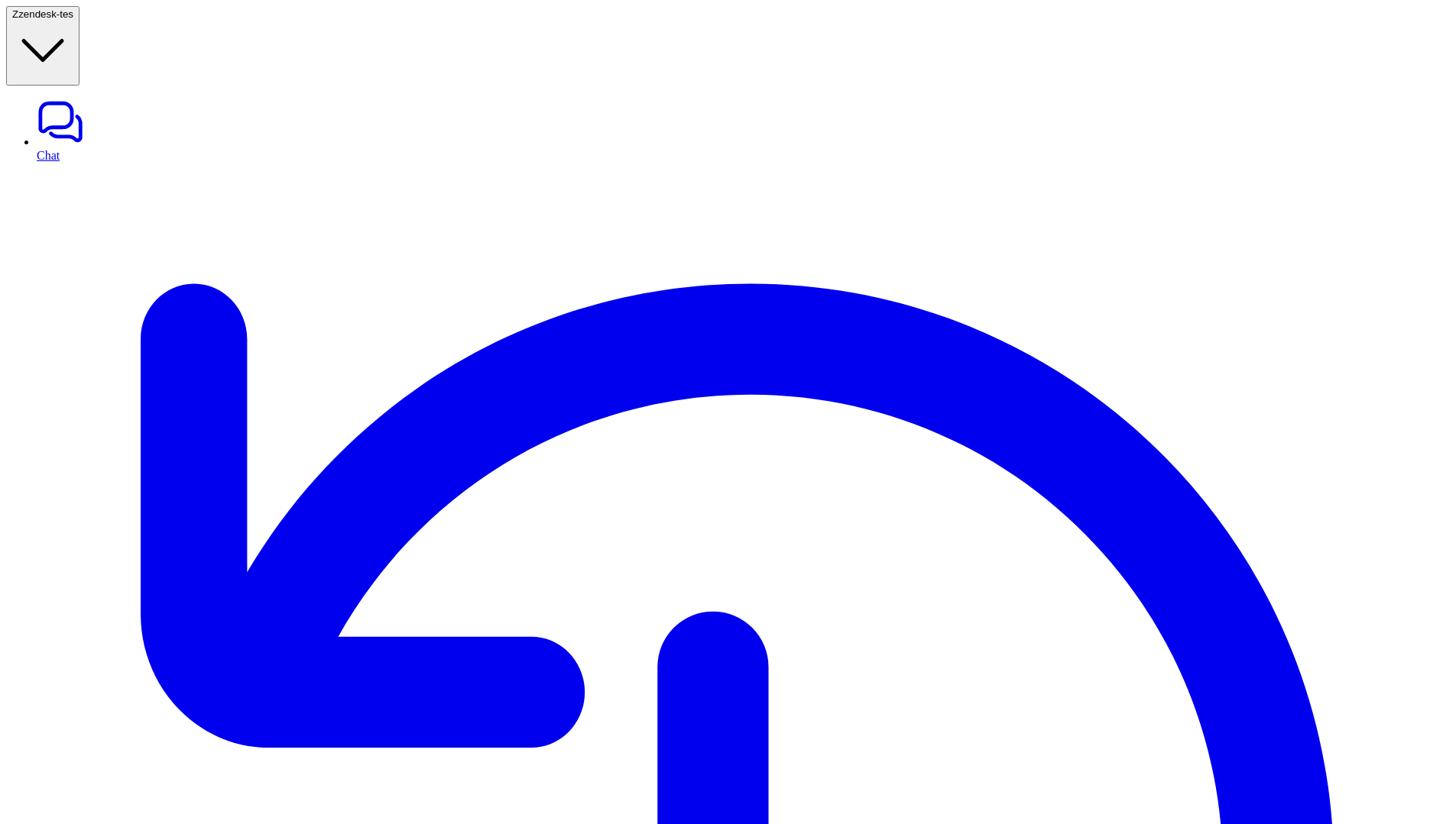
scroll to position [18, 0]
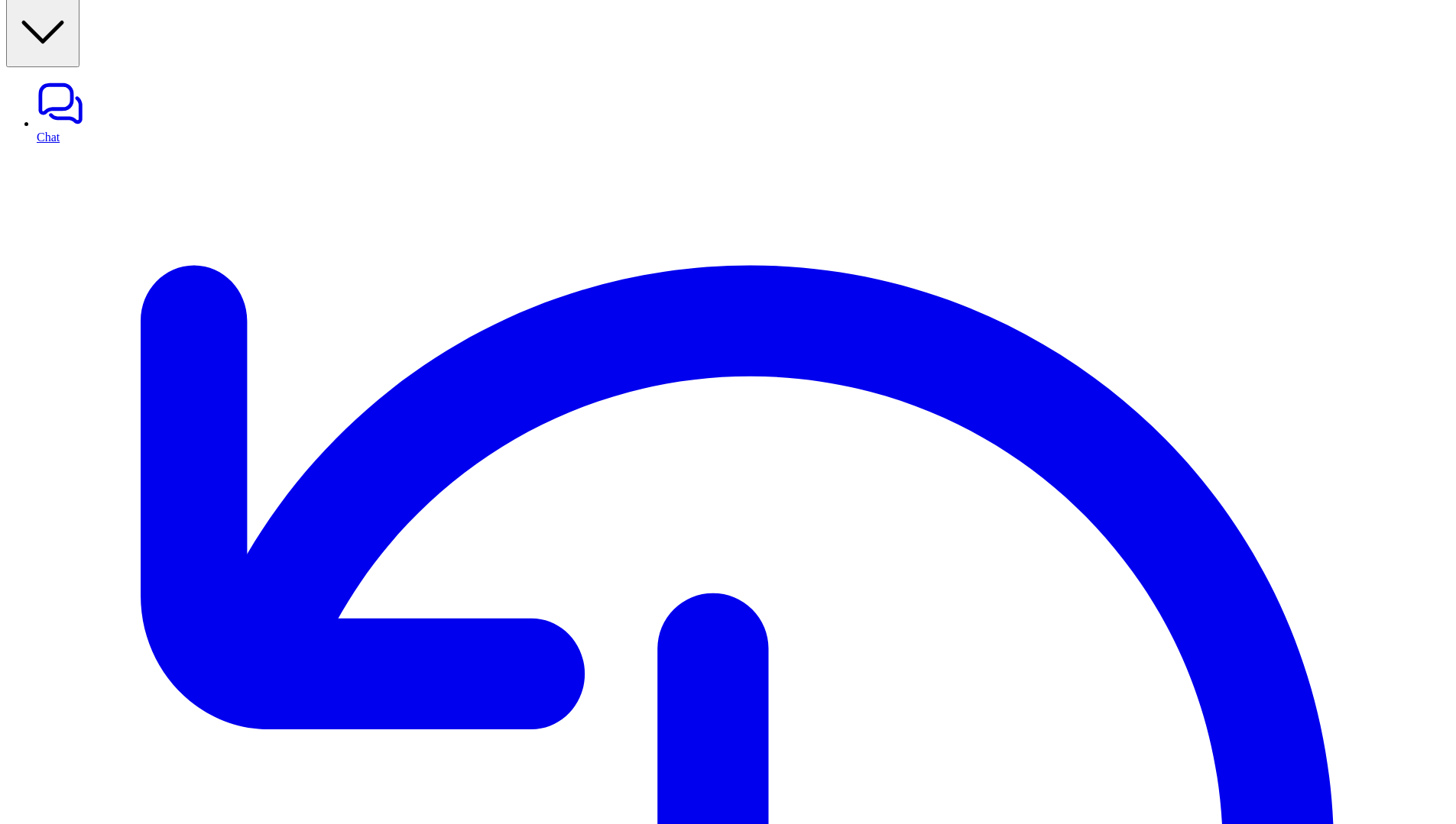
drag, startPoint x: 1140, startPoint y: 266, endPoint x: 1337, endPoint y: 282, distance: 197.6
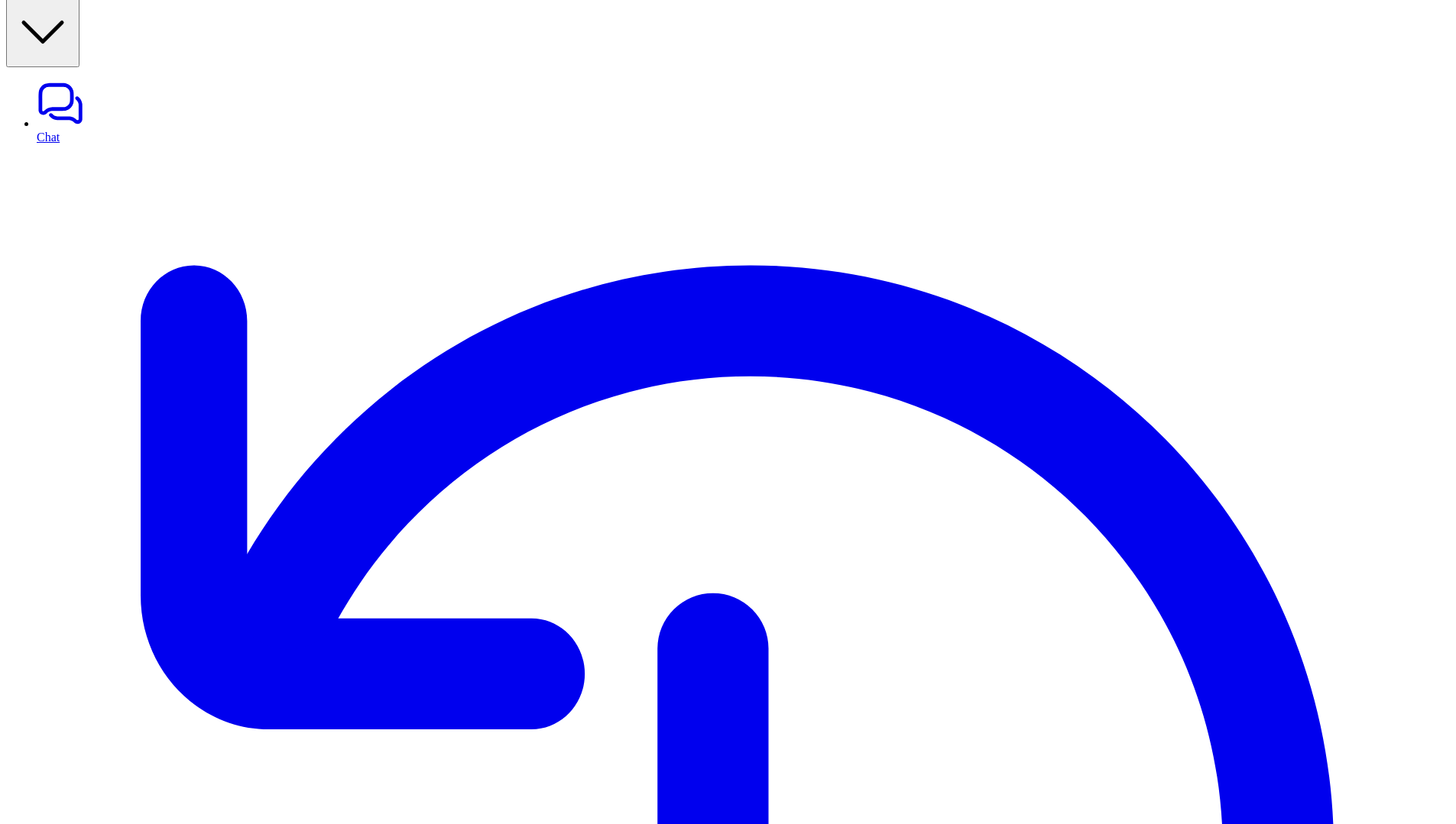
drag, startPoint x: 1283, startPoint y: 322, endPoint x: 1167, endPoint y: 352, distance: 119.8
drag, startPoint x: 1286, startPoint y: 398, endPoint x: 1399, endPoint y: 409, distance: 113.5
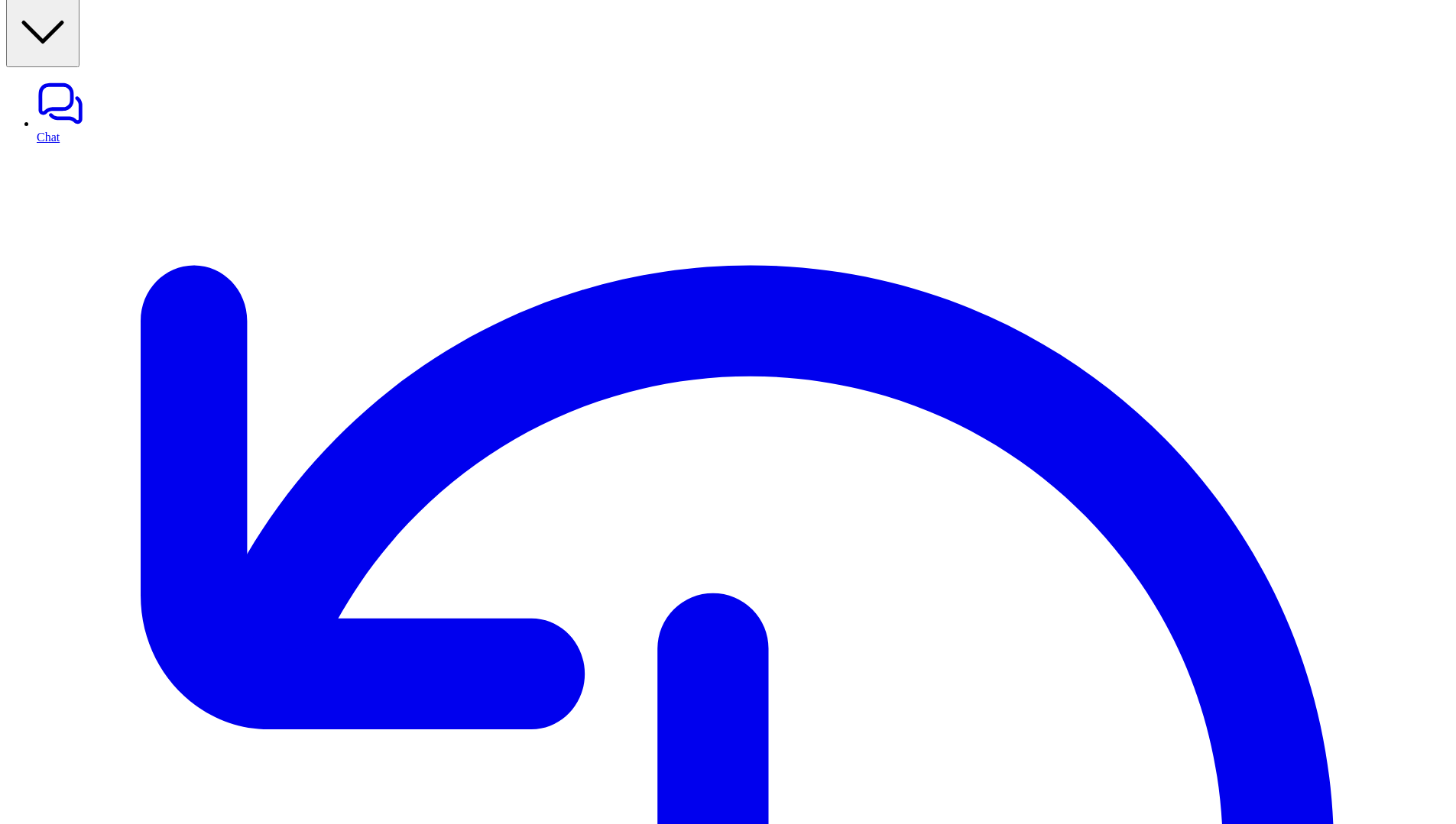
drag, startPoint x: 1128, startPoint y: 511, endPoint x: 1181, endPoint y: 535, distance: 58.2
drag, startPoint x: 1167, startPoint y: 119, endPoint x: 1220, endPoint y: 119, distance: 53.0
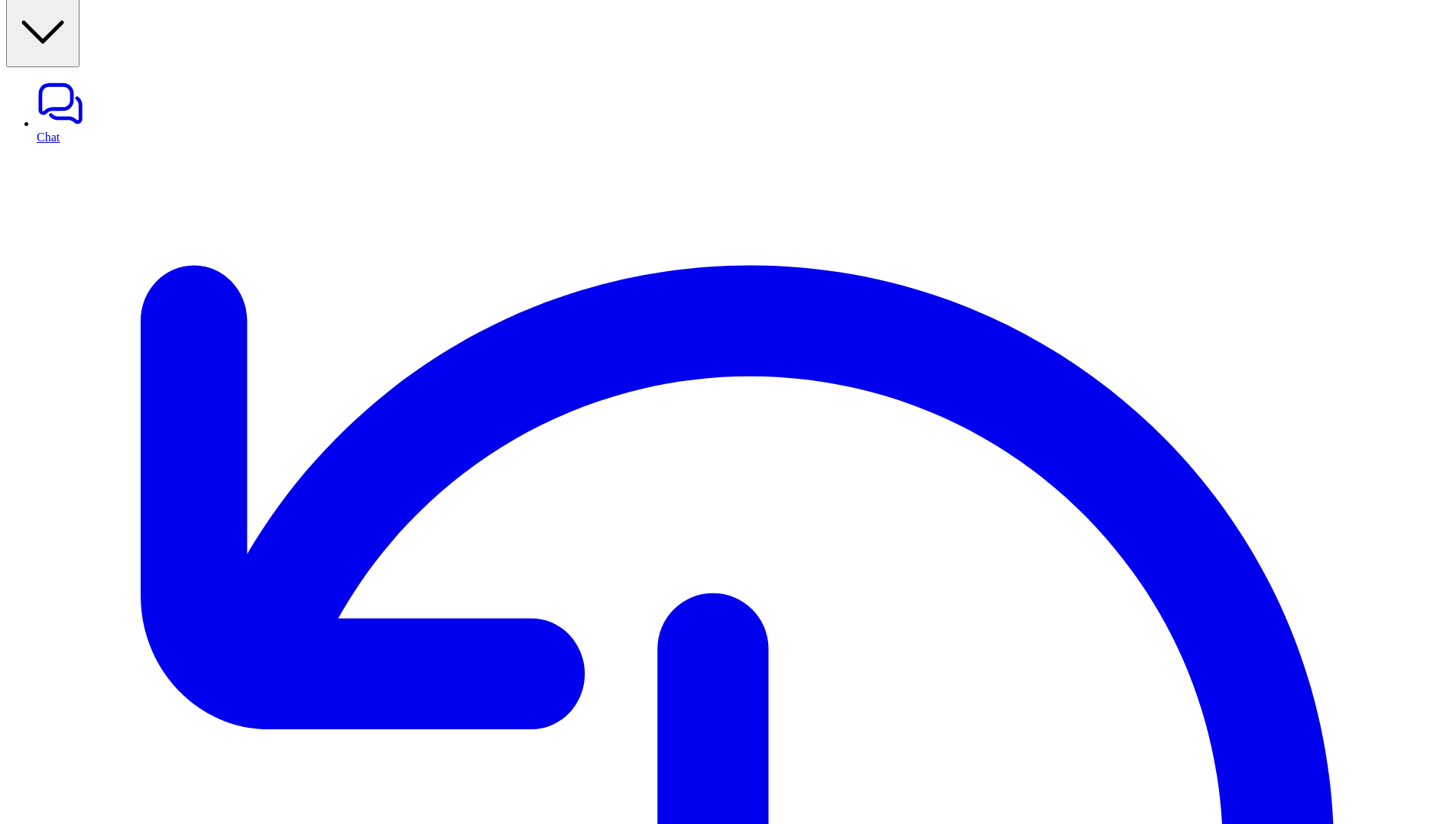
scroll to position [445, 0]
drag, startPoint x: 1112, startPoint y: 425, endPoint x: 1238, endPoint y: 418, distance: 126.2
drag, startPoint x: 1133, startPoint y: 421, endPoint x: 1284, endPoint y: 601, distance: 234.9
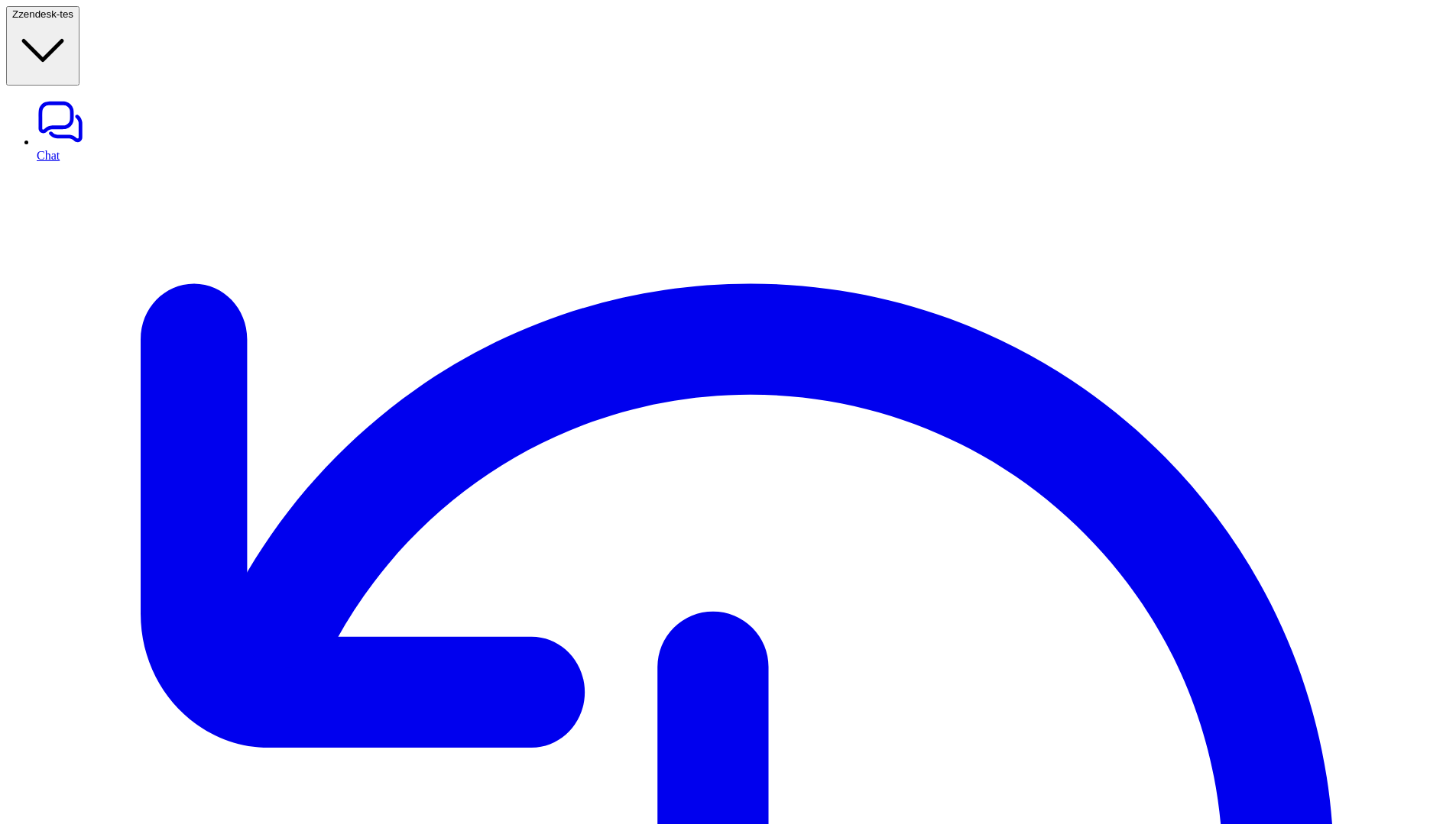
scroll to position [0, 0]
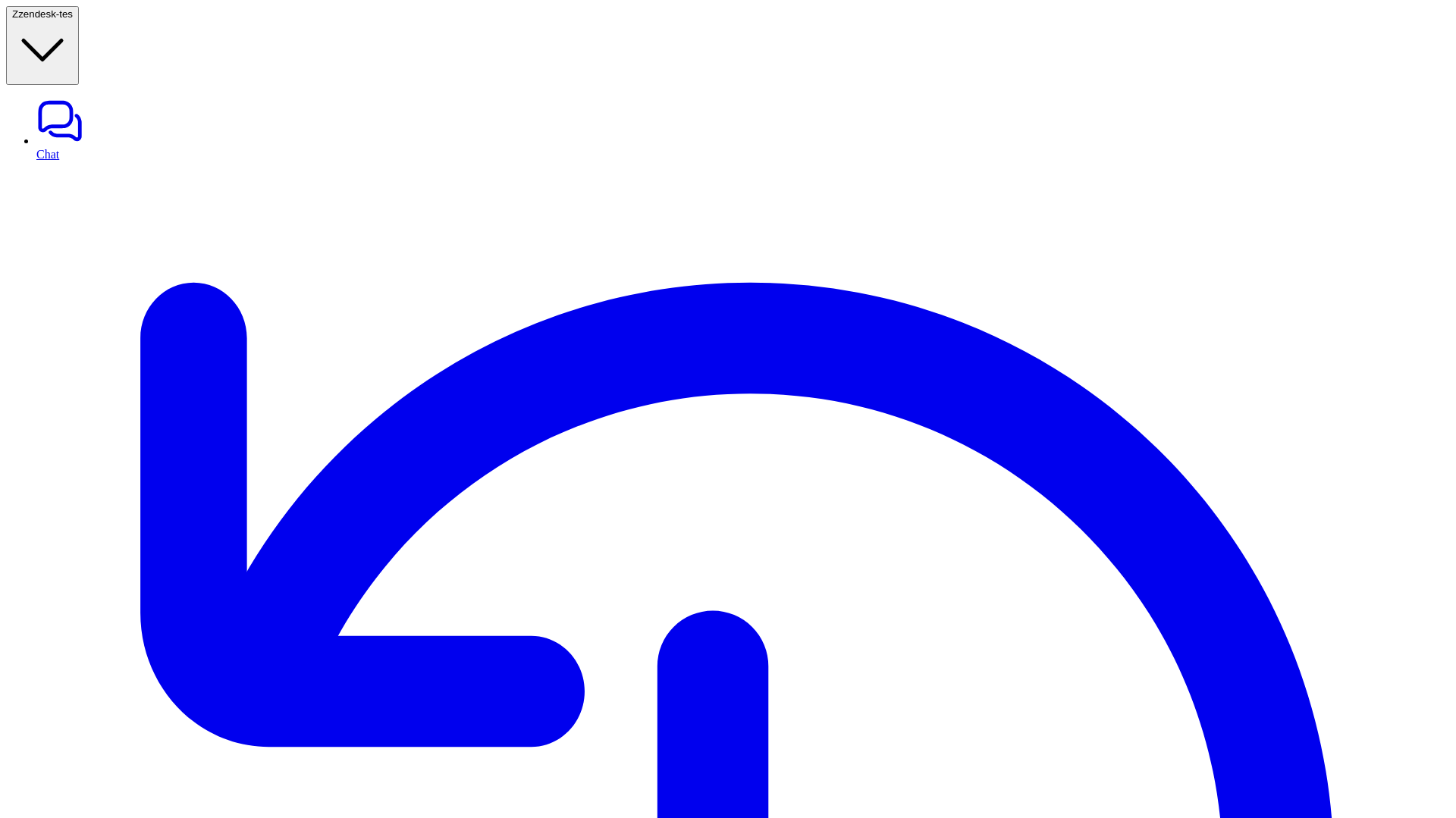
click at [55, 97] on link "Chat" at bounding box center [744, 129] width 1414 height 64
type textarea "**********"
click at [48, 97] on link "Chat" at bounding box center [744, 129] width 1414 height 64
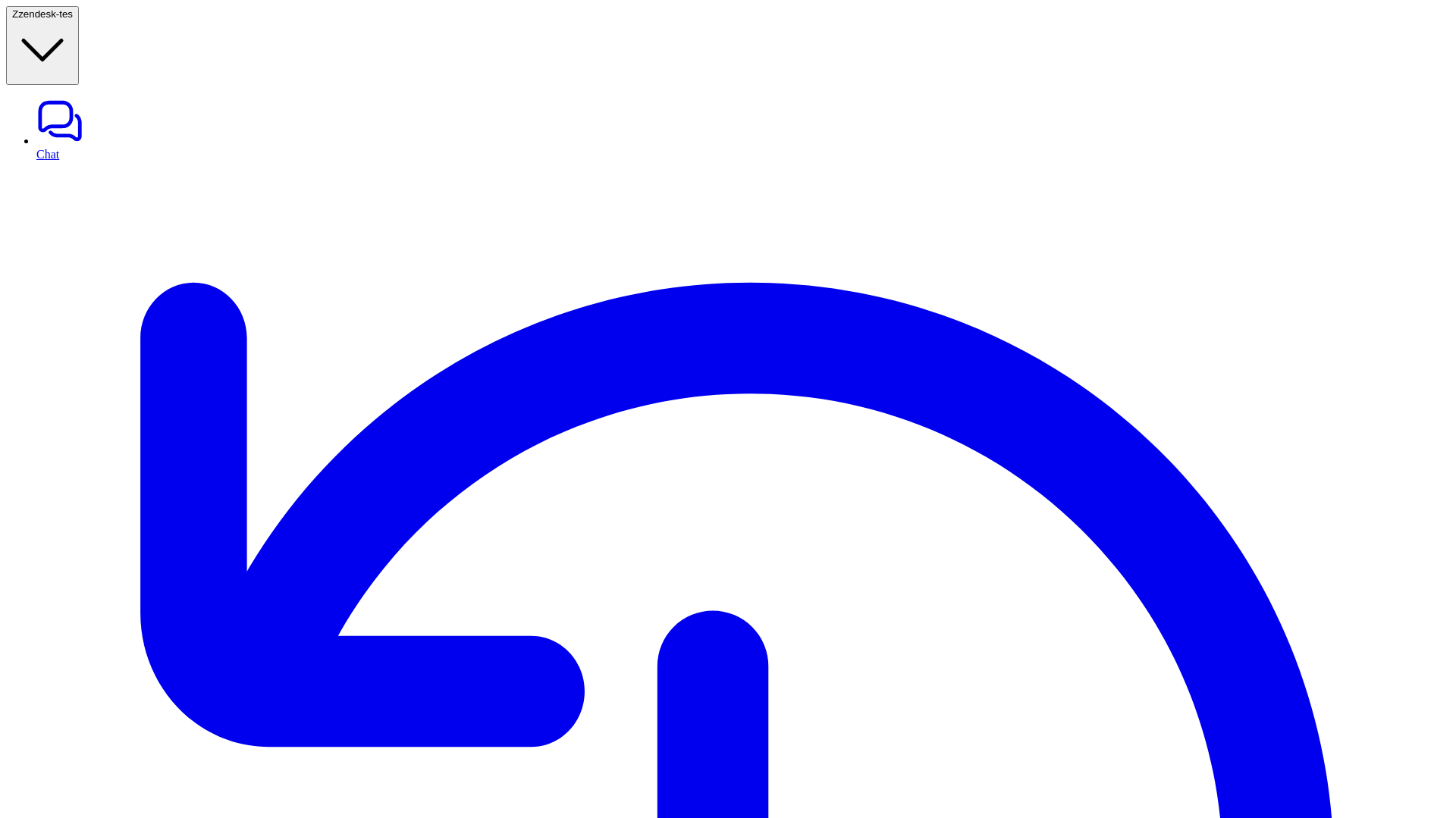
scroll to position [53, 0]
drag, startPoint x: 689, startPoint y: 541, endPoint x: 837, endPoint y: 538, distance: 148.0
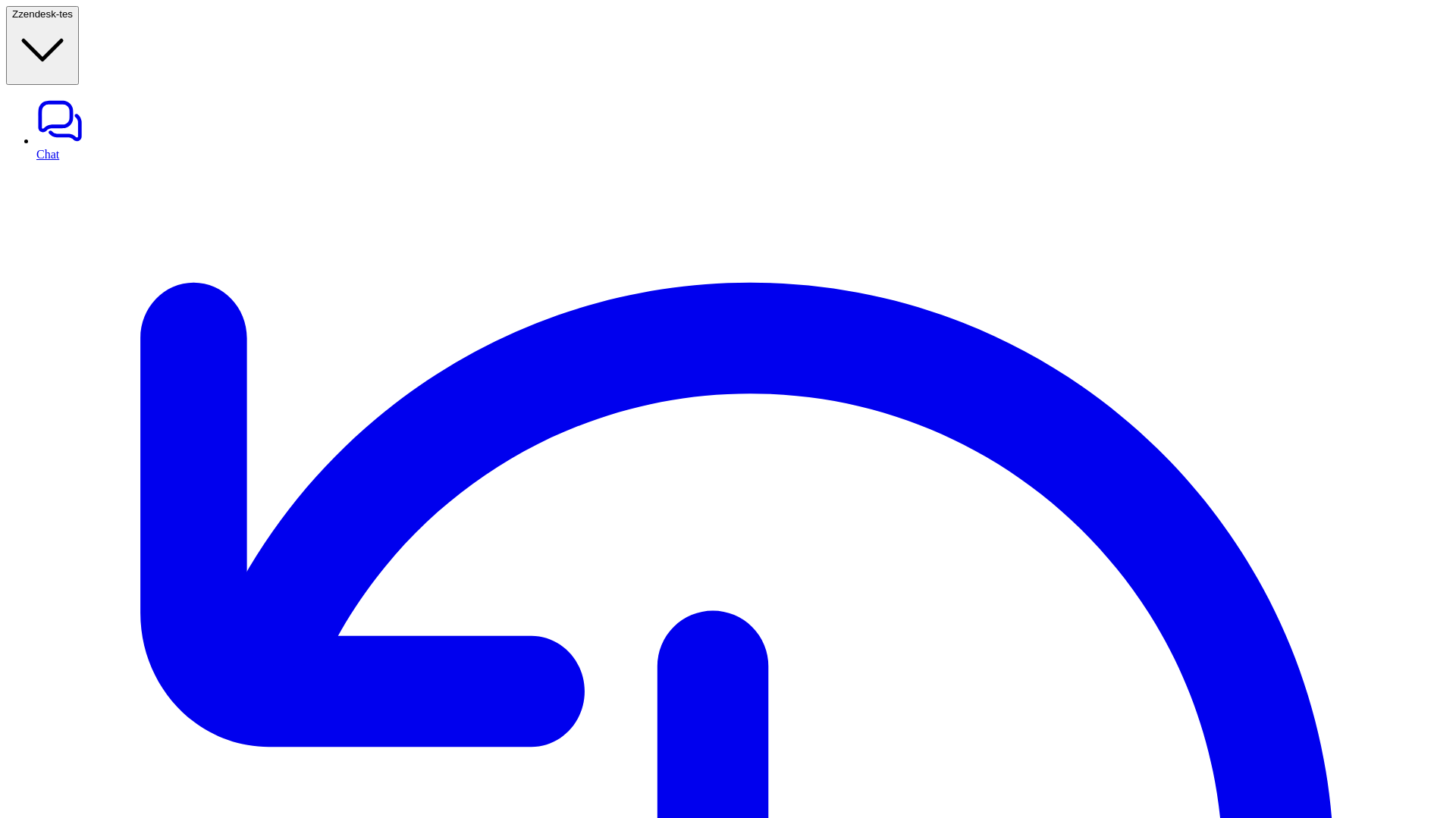
drag, startPoint x: 1376, startPoint y: 19, endPoint x: 670, endPoint y: 405, distance: 804.6
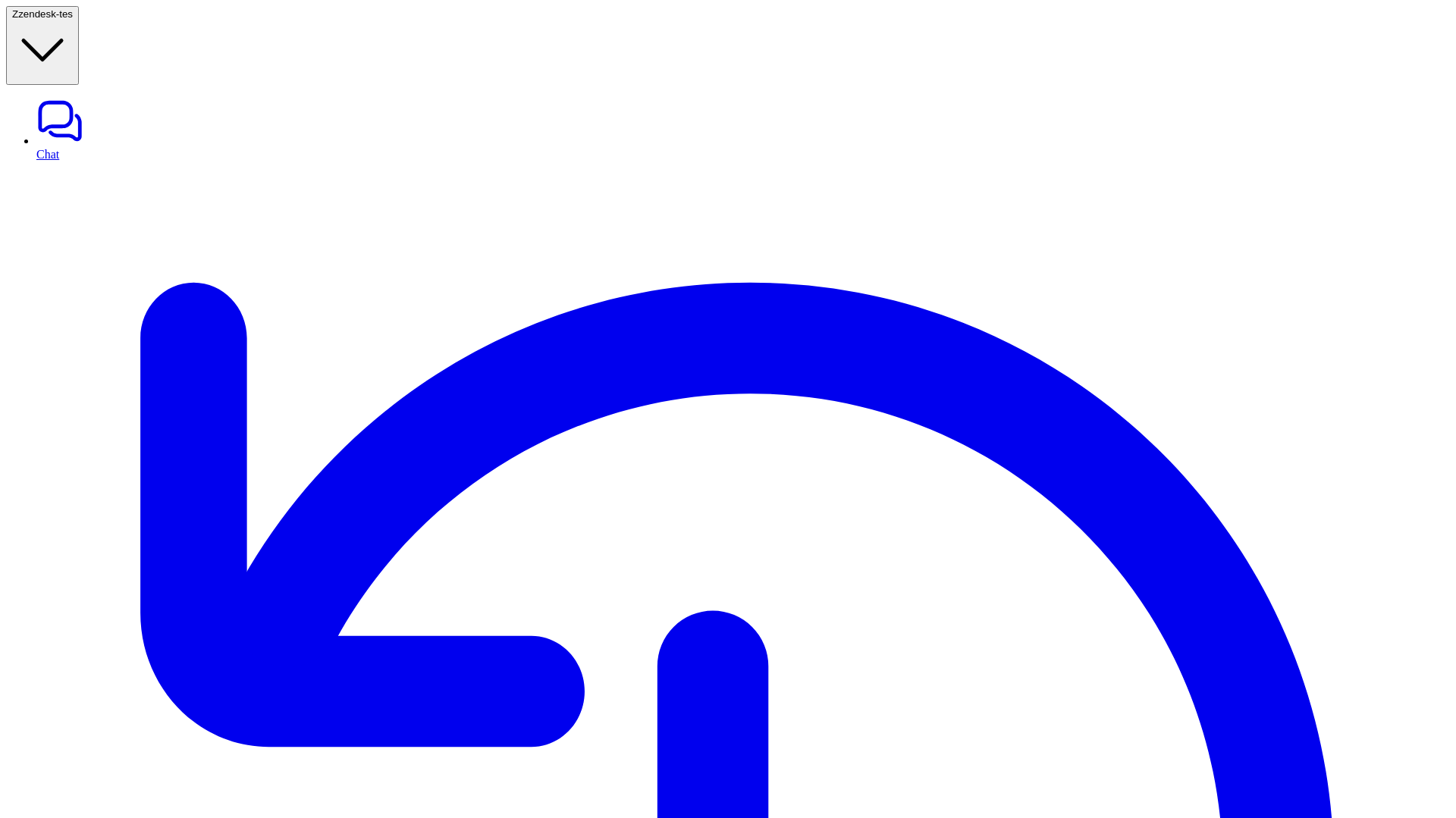
drag, startPoint x: 1124, startPoint y: 340, endPoint x: 1206, endPoint y: 396, distance: 99.3
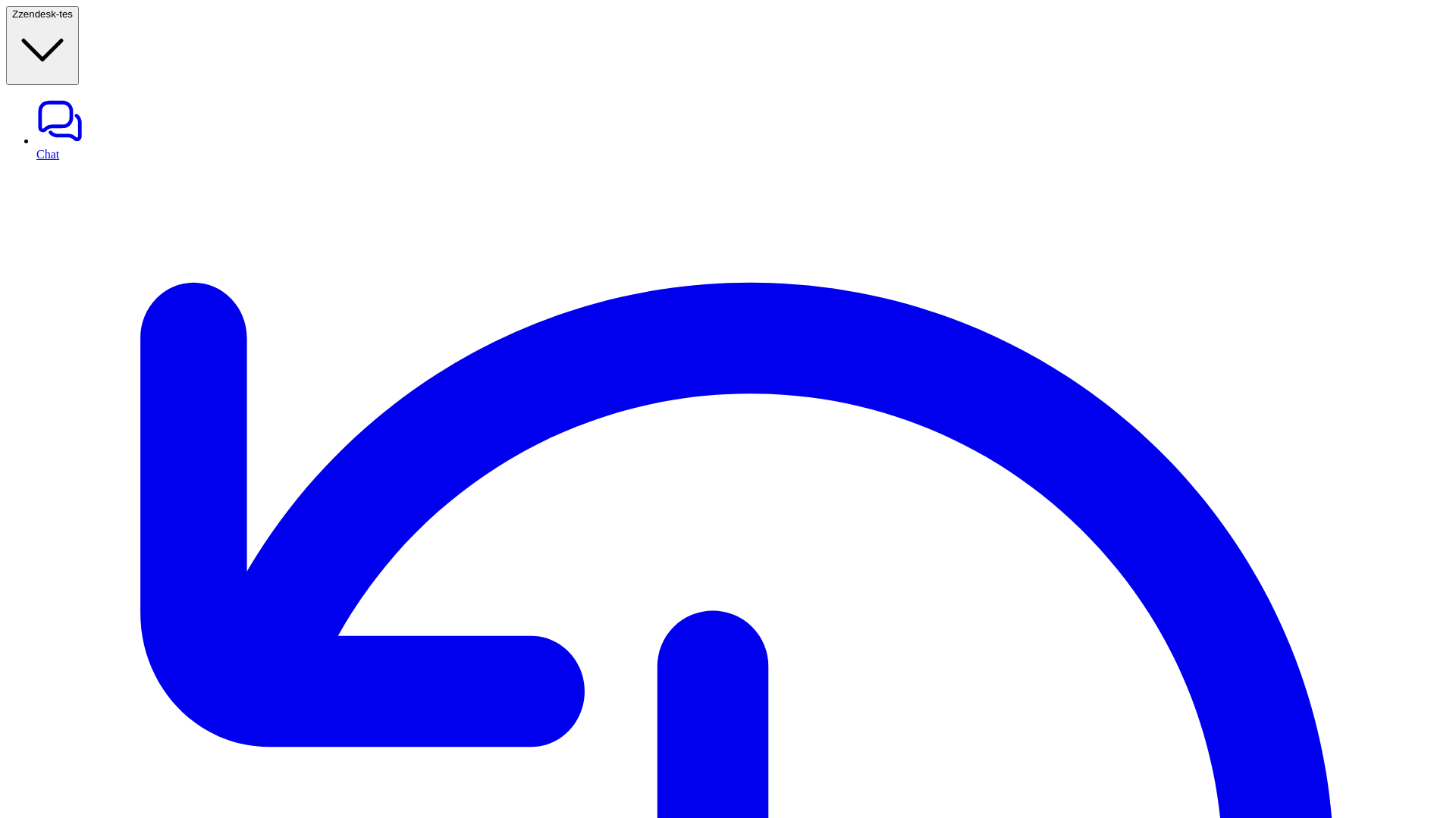
drag, startPoint x: 1212, startPoint y: 394, endPoint x: 1173, endPoint y: 346, distance: 61.8
drag, startPoint x: 1136, startPoint y: 216, endPoint x: 1403, endPoint y: 248, distance: 268.9
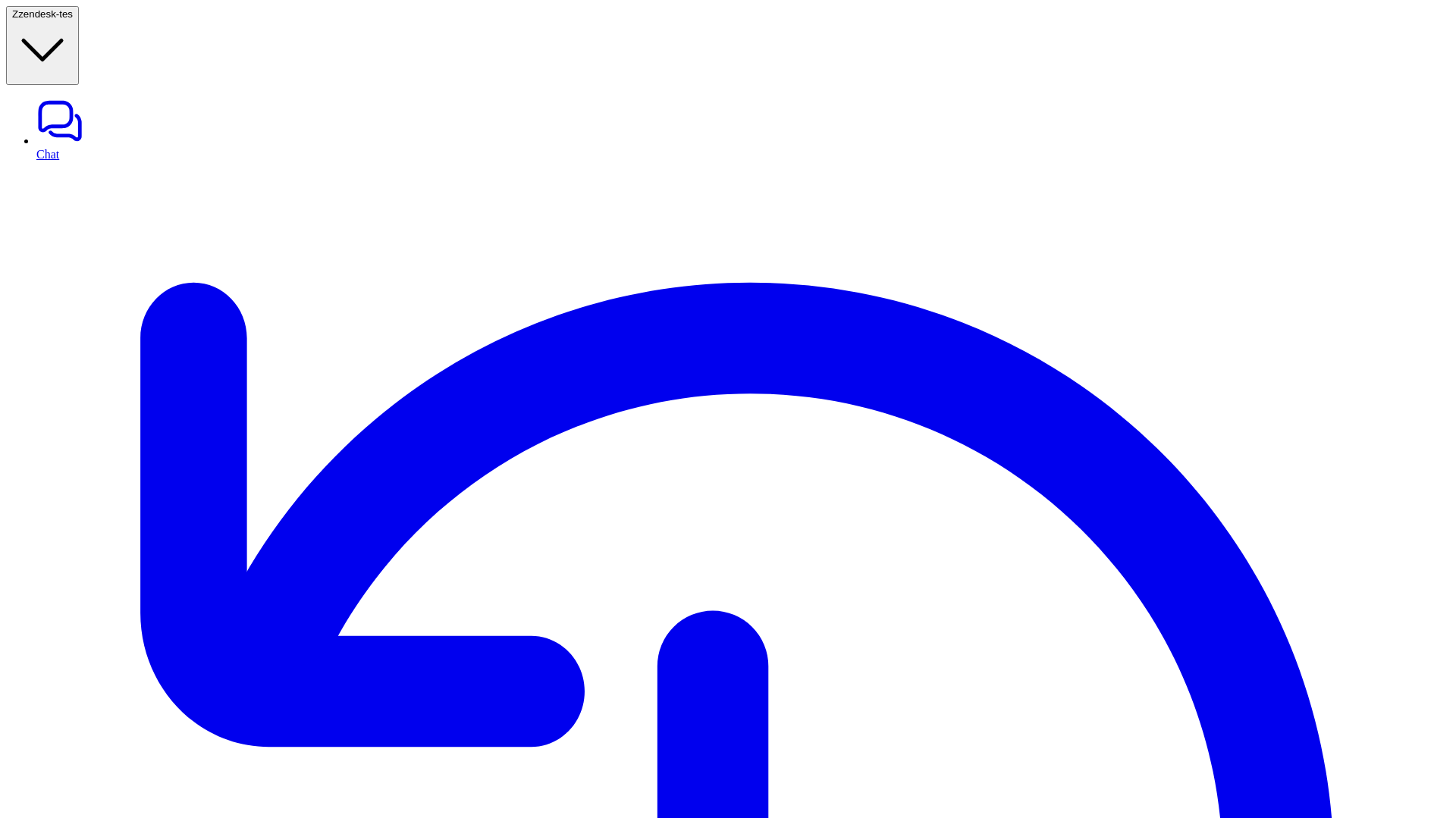
drag, startPoint x: 666, startPoint y: 253, endPoint x: 914, endPoint y: 269, distance: 248.5
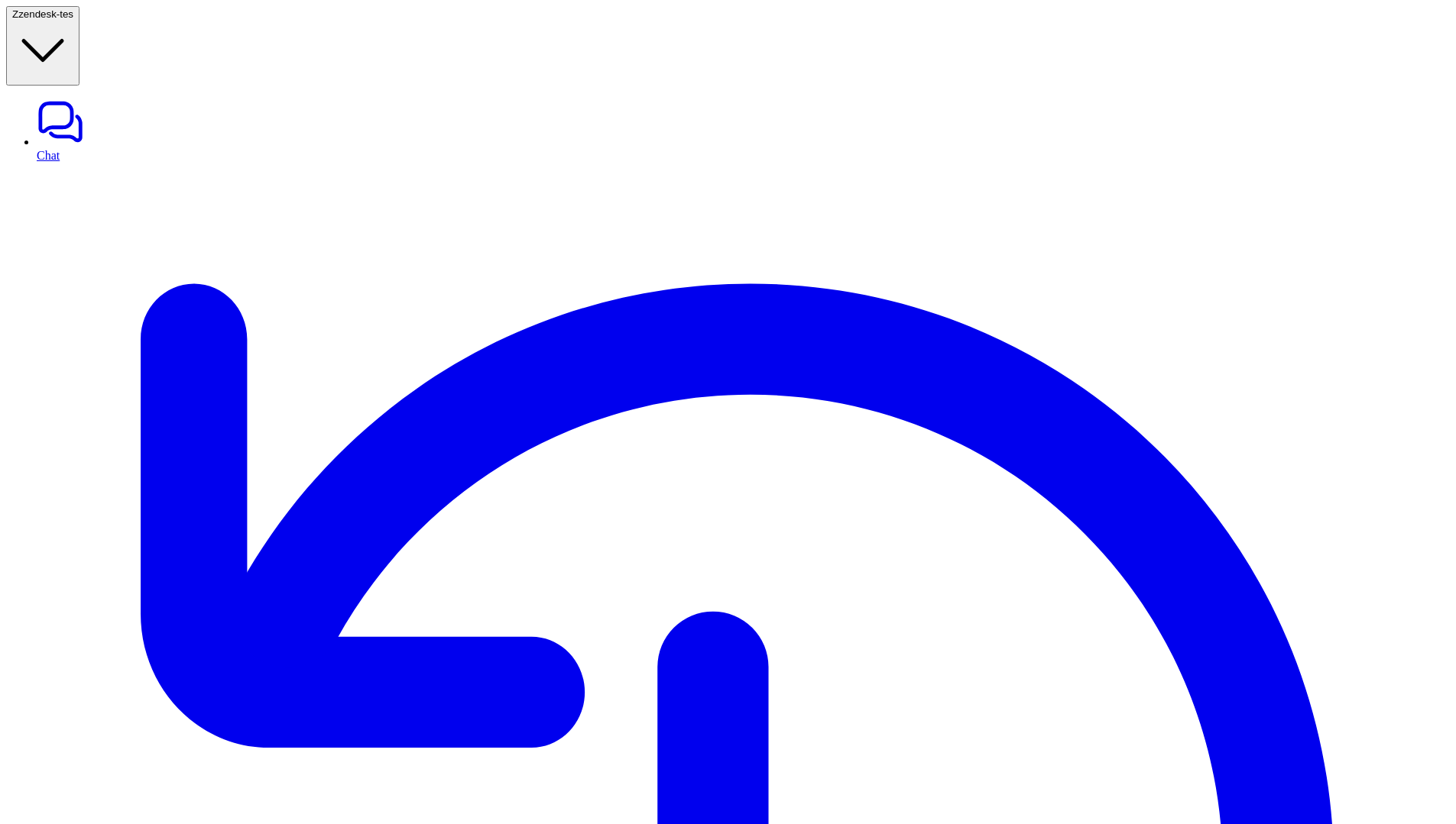
scroll to position [18, 0]
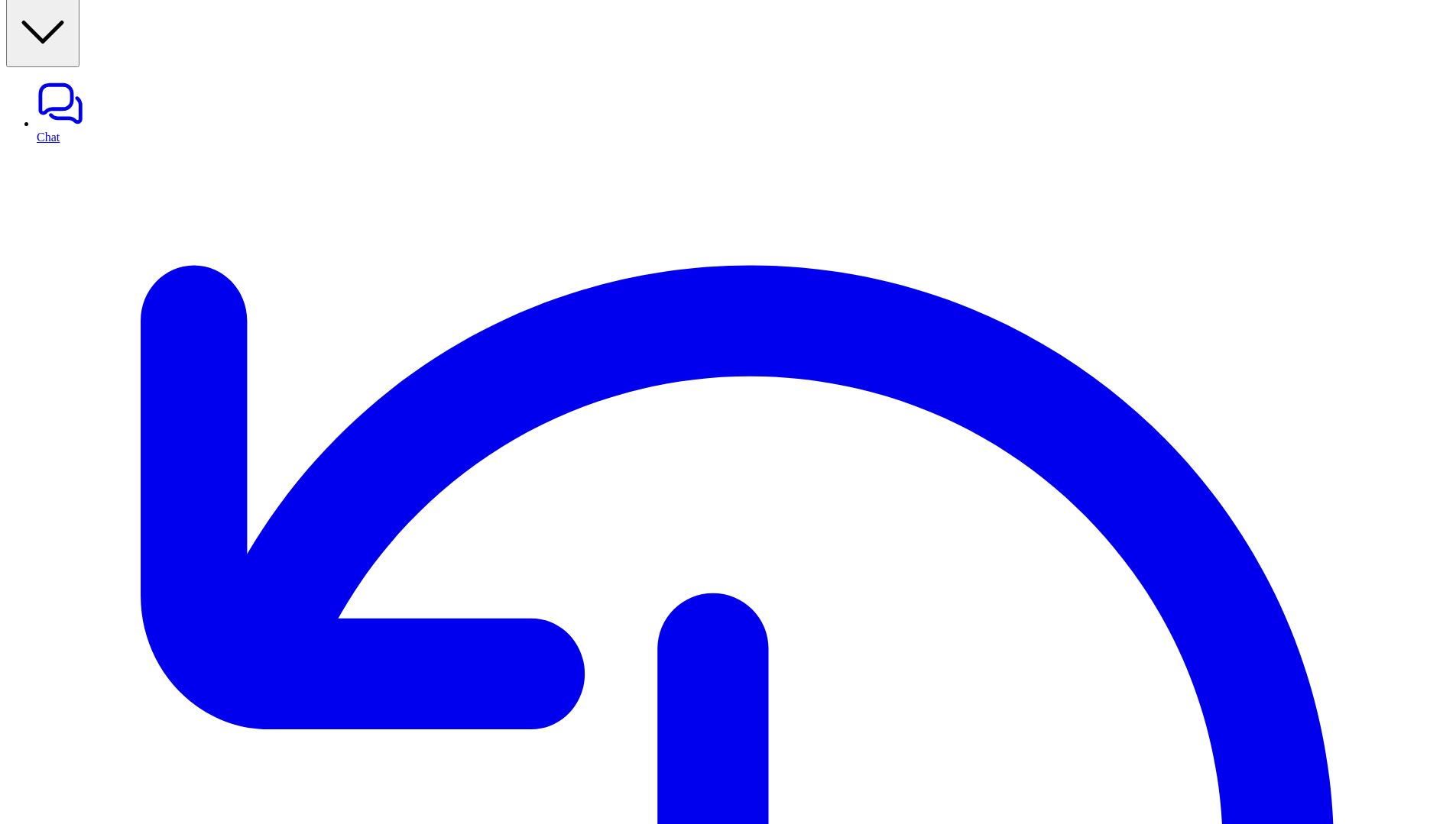
drag, startPoint x: 1127, startPoint y: 562, endPoint x: 1351, endPoint y: 579, distance: 224.6
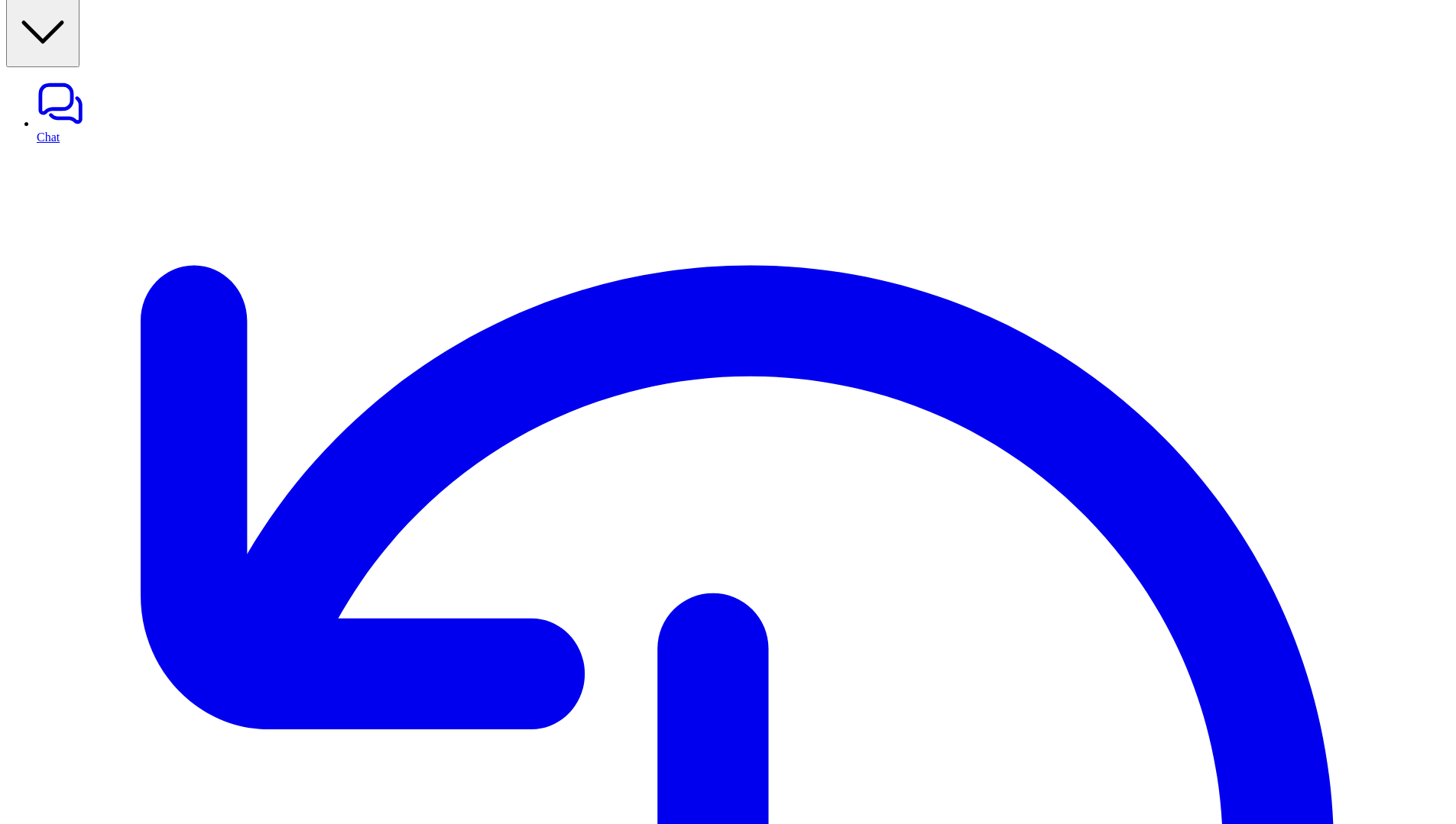
drag, startPoint x: 1193, startPoint y: 268, endPoint x: 1197, endPoint y: 284, distance: 16.5
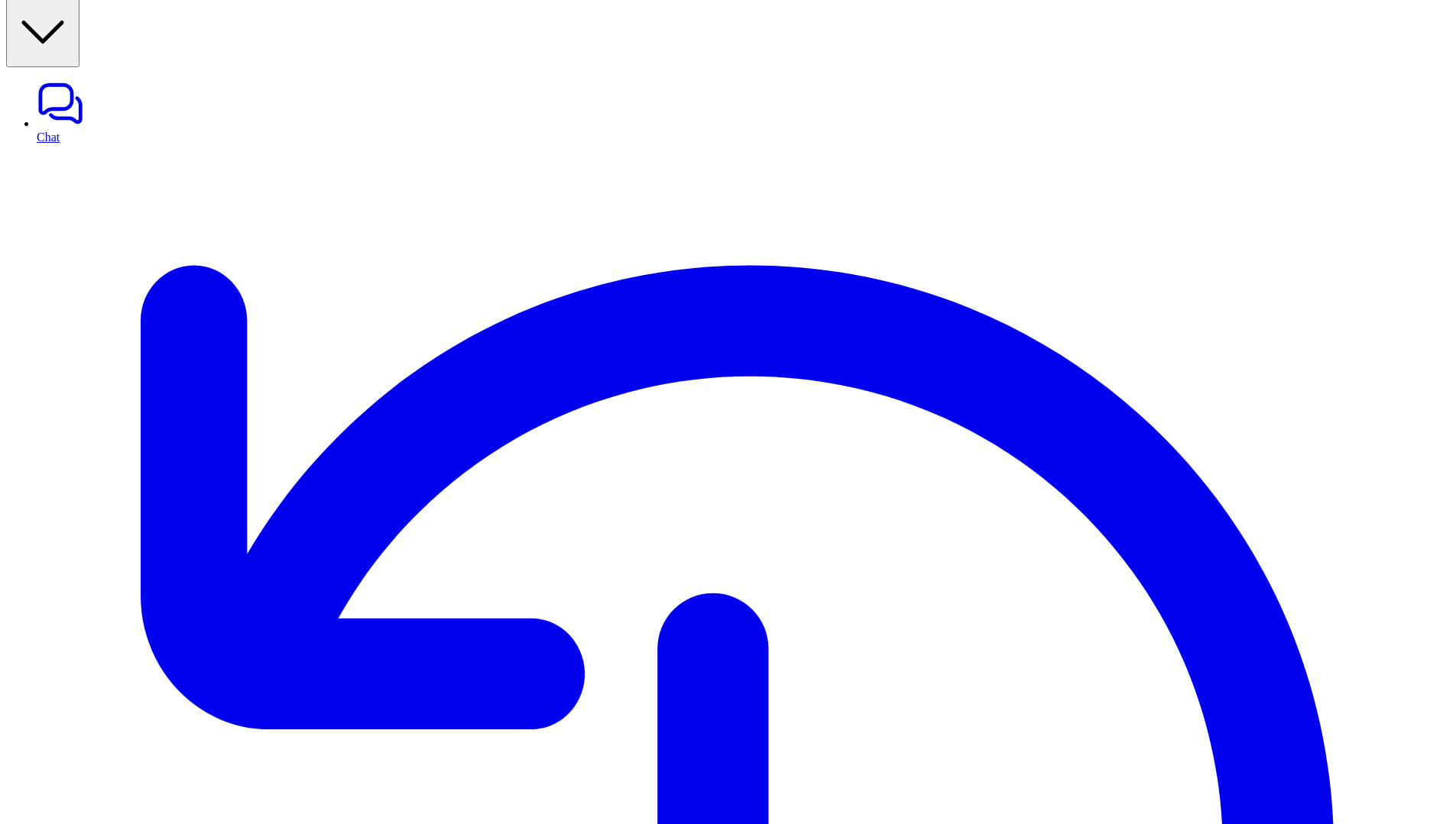
scroll to position [105, 0]
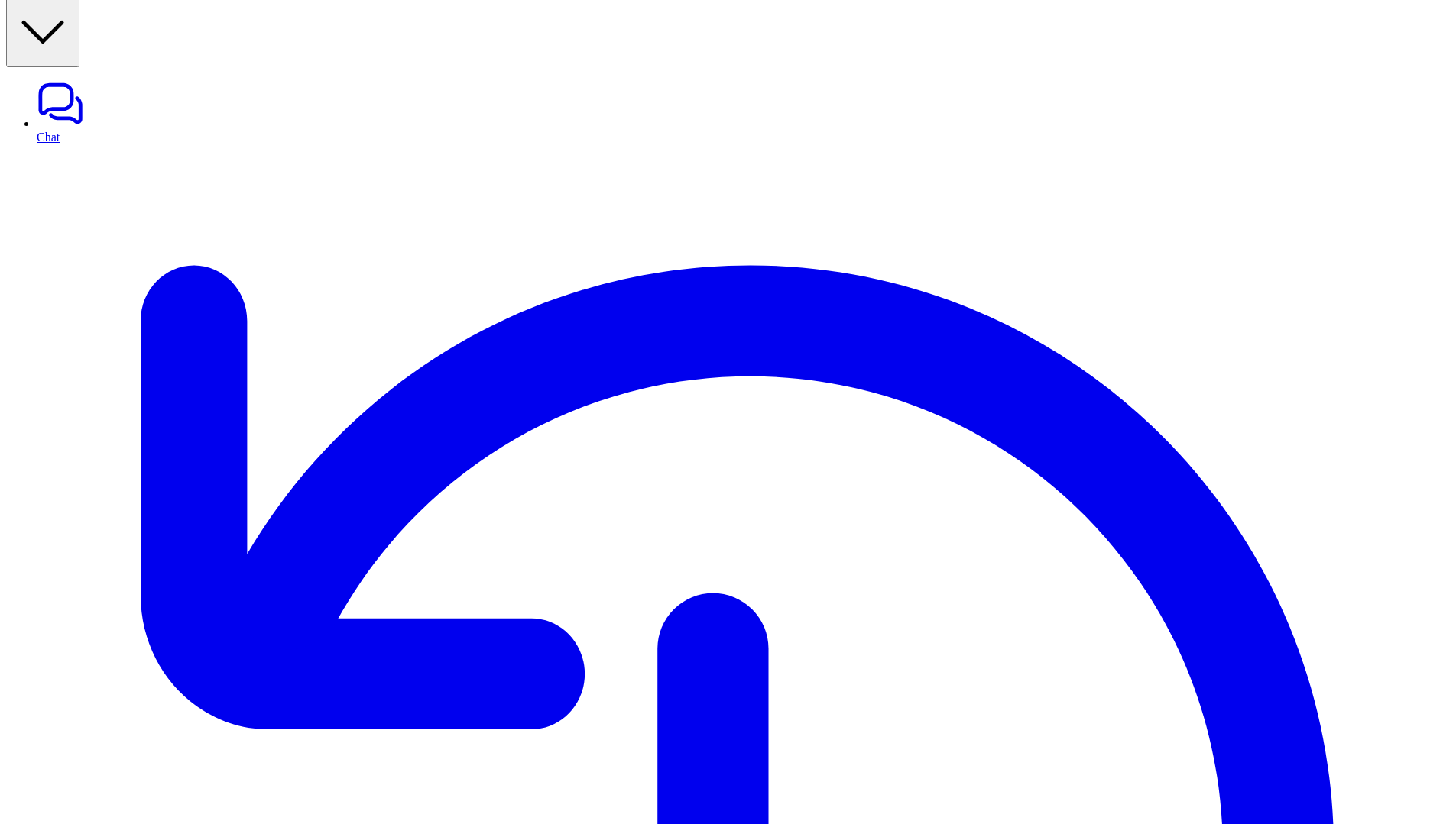
scroll to position [315, 0]
drag, startPoint x: 1435, startPoint y: 616, endPoint x: 1144, endPoint y: 512, distance: 309.0
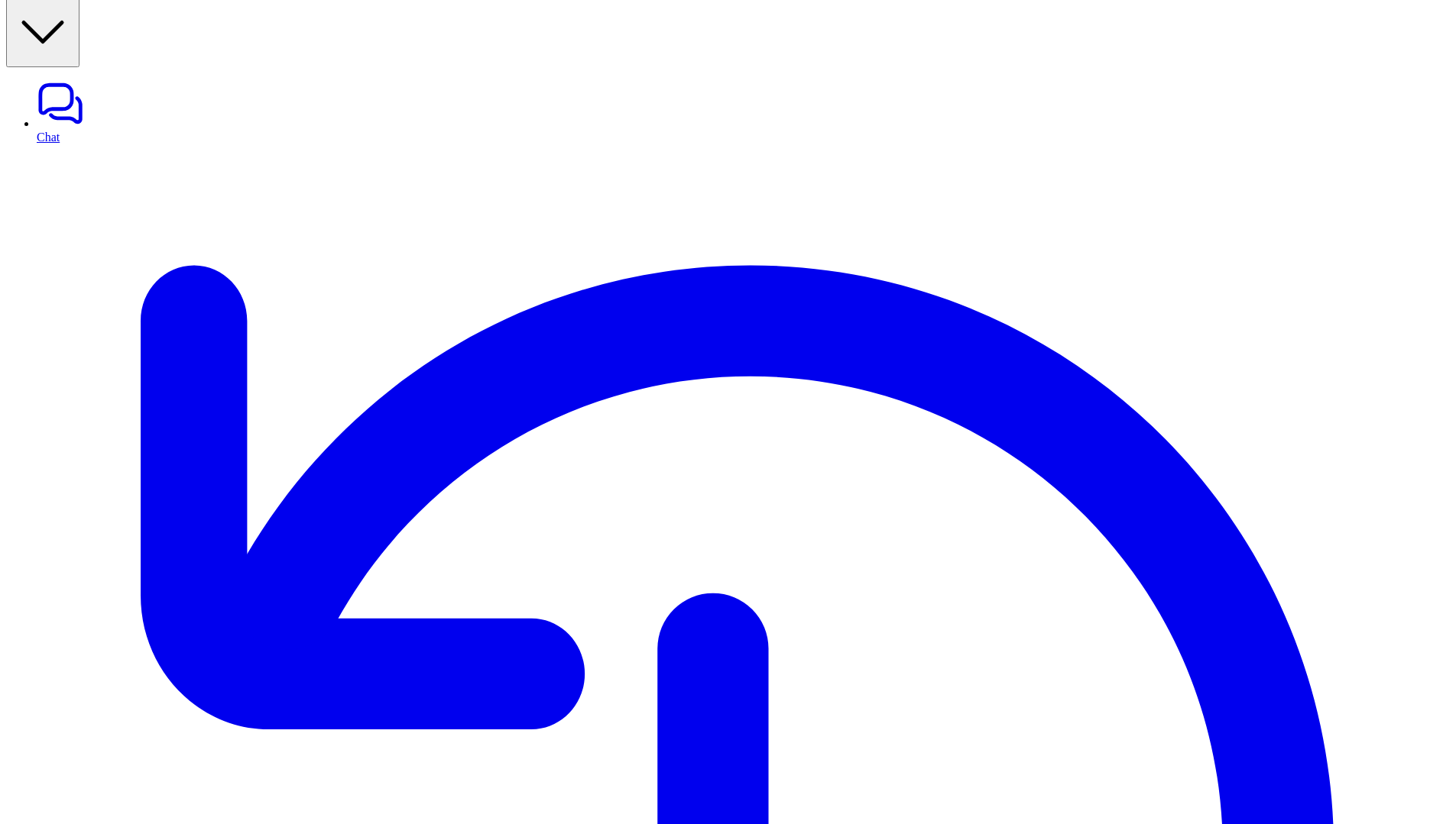
scroll to position [0, 0]
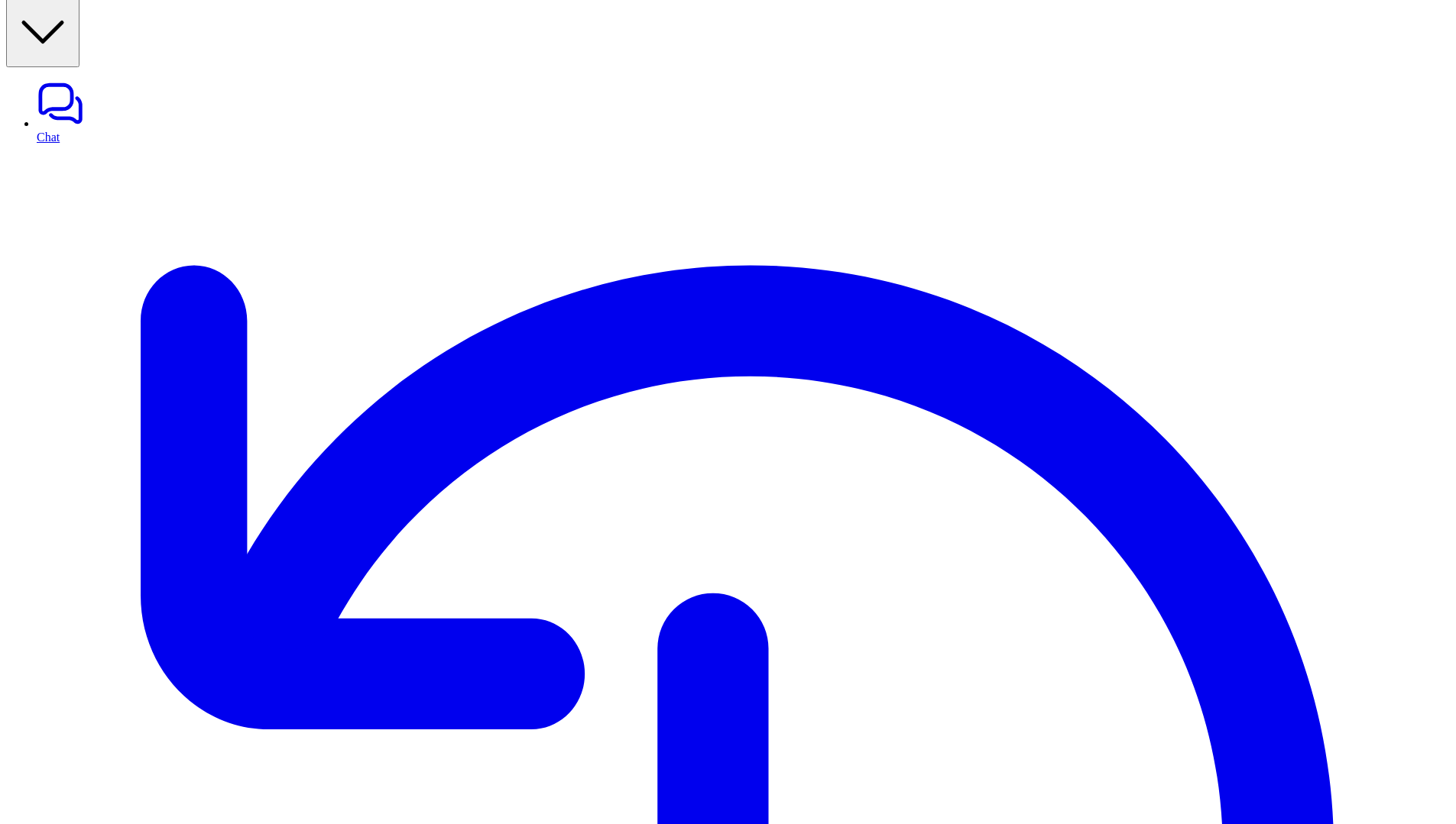
scroll to position [87, 0]
drag, startPoint x: 1205, startPoint y: 619, endPoint x: 1108, endPoint y: 584, distance: 103.1
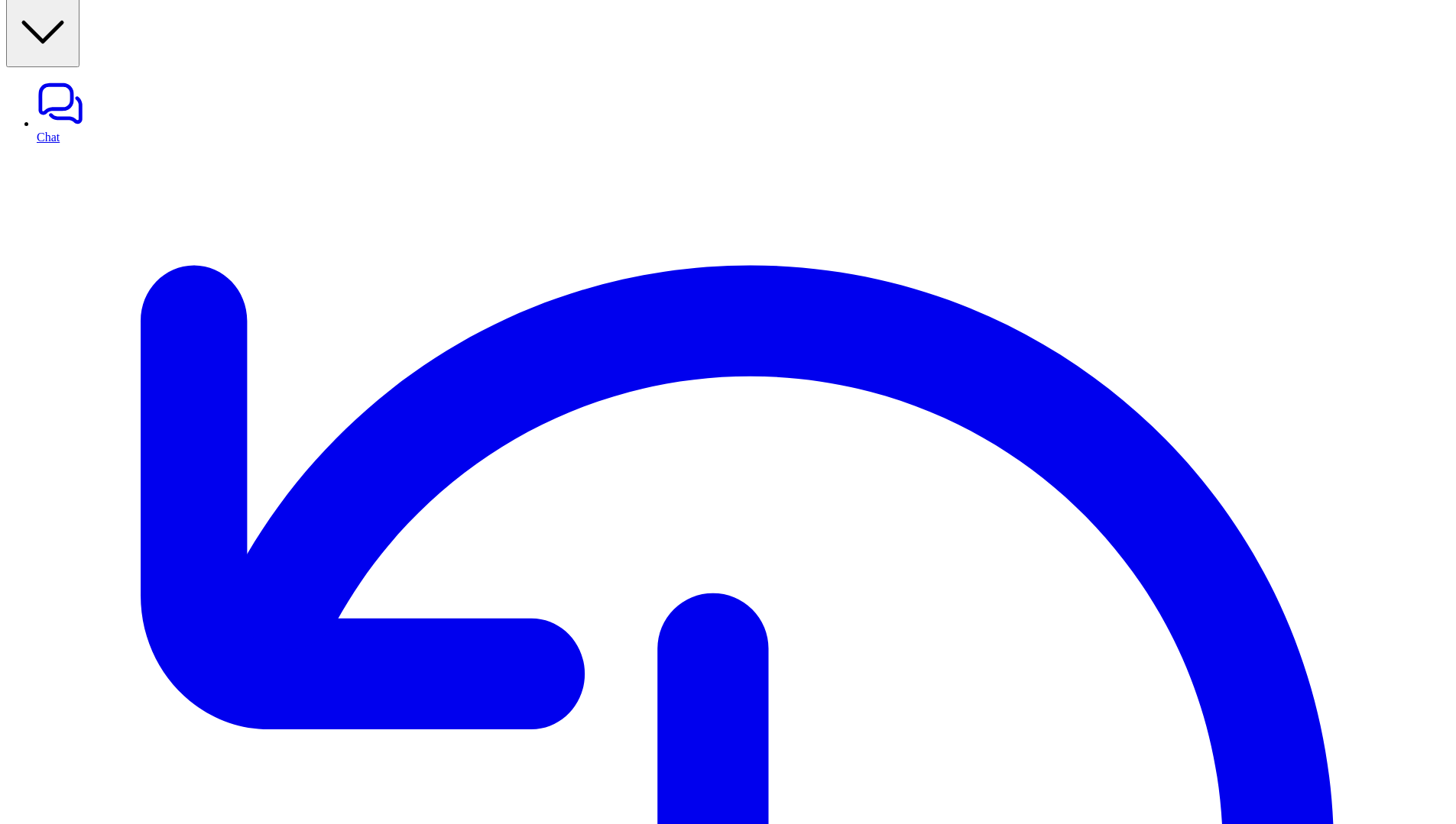
scroll to position [324, 0]
copy ol "Please rewrite this prompt to be more concise and supportive. For example, make…"
drag, startPoint x: 1285, startPoint y: 615, endPoint x: 1116, endPoint y: 490, distance: 210.2
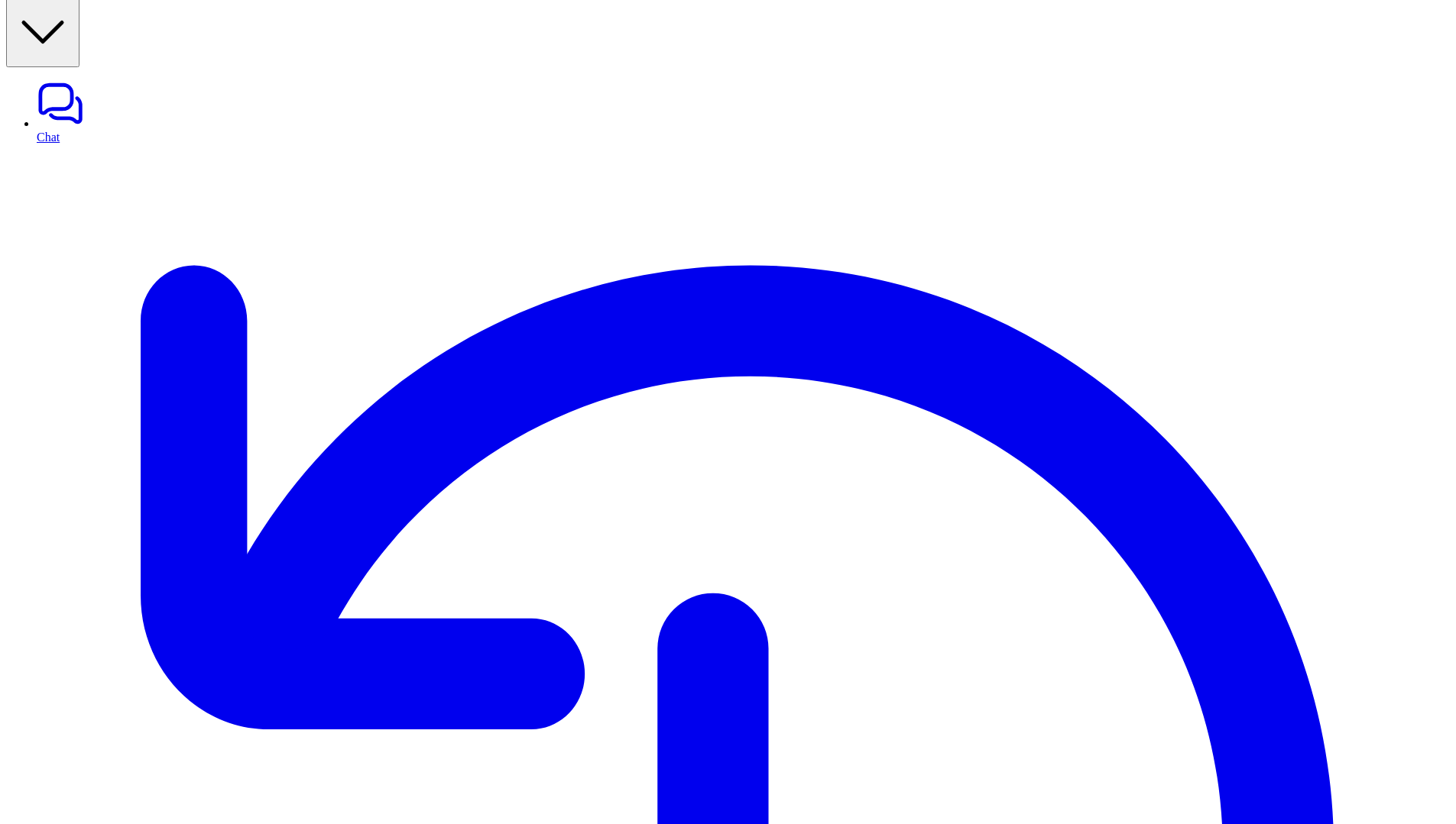
drag, startPoint x: 1130, startPoint y: 554, endPoint x: 1335, endPoint y: 569, distance: 205.5
drag, startPoint x: 1122, startPoint y: 584, endPoint x: 1294, endPoint y: 612, distance: 174.3
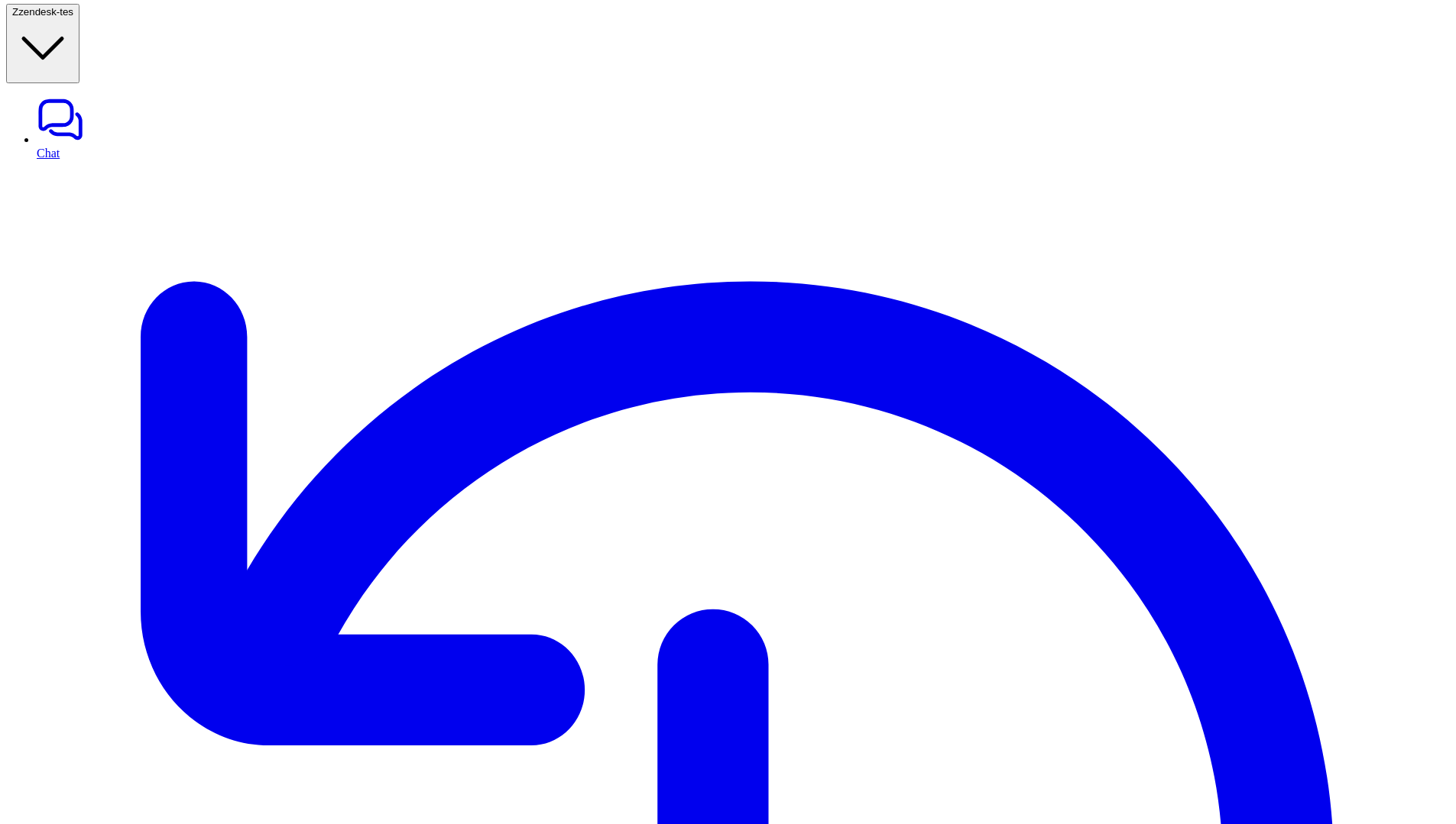
scroll to position [0, 0]
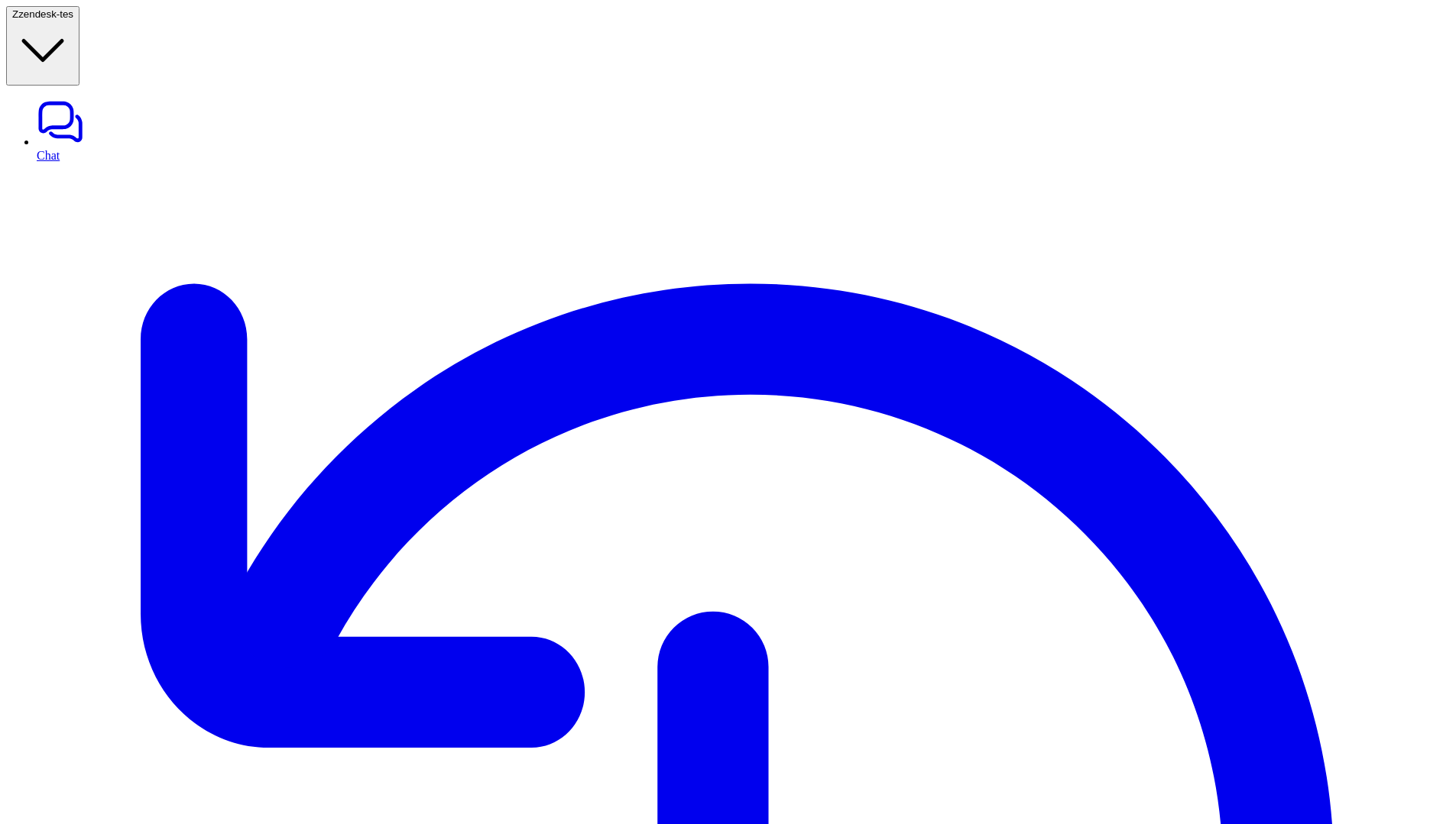
drag, startPoint x: 1174, startPoint y: 282, endPoint x: 1299, endPoint y: 322, distance: 131.2
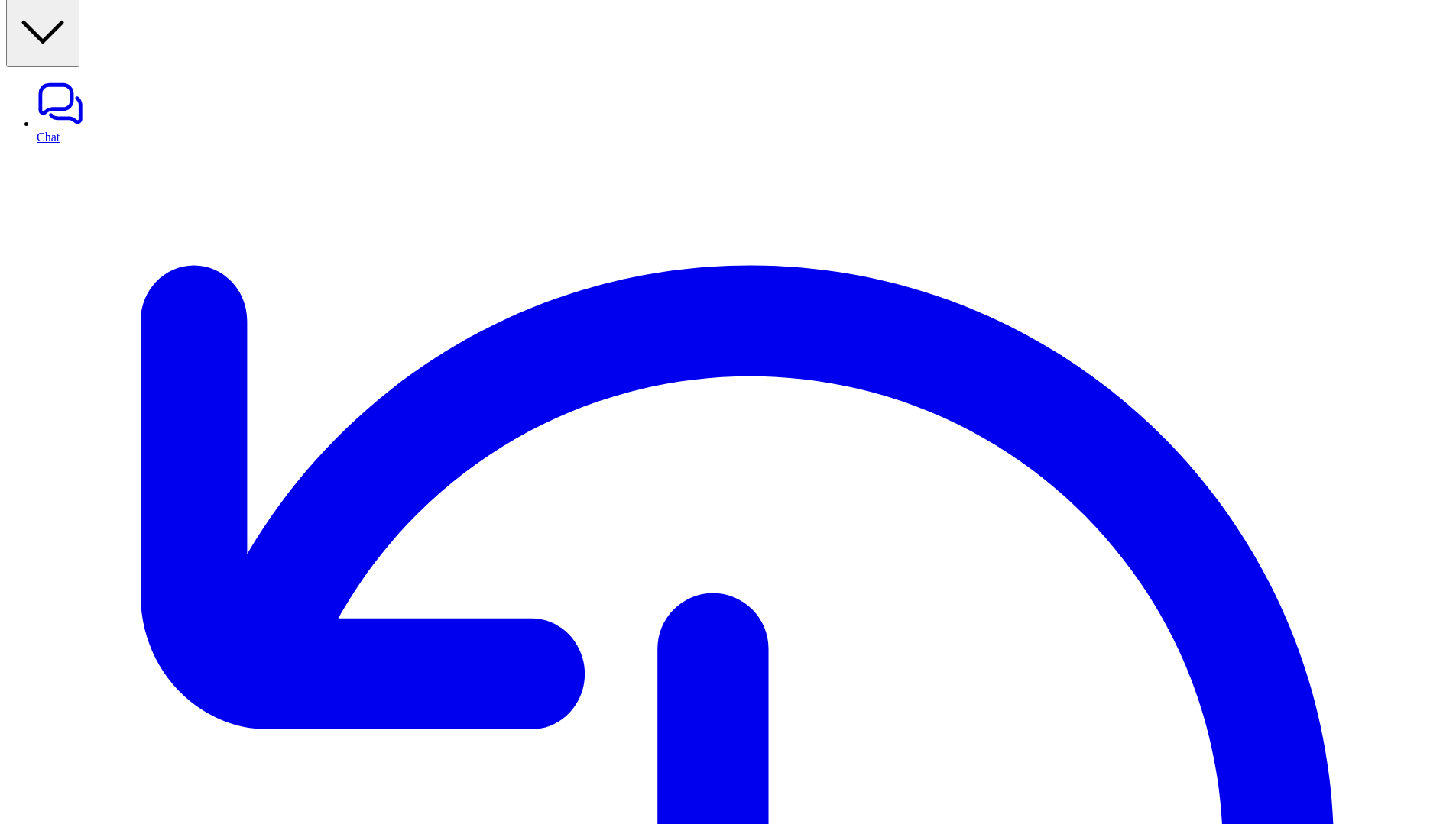
scroll to position [0, 0]
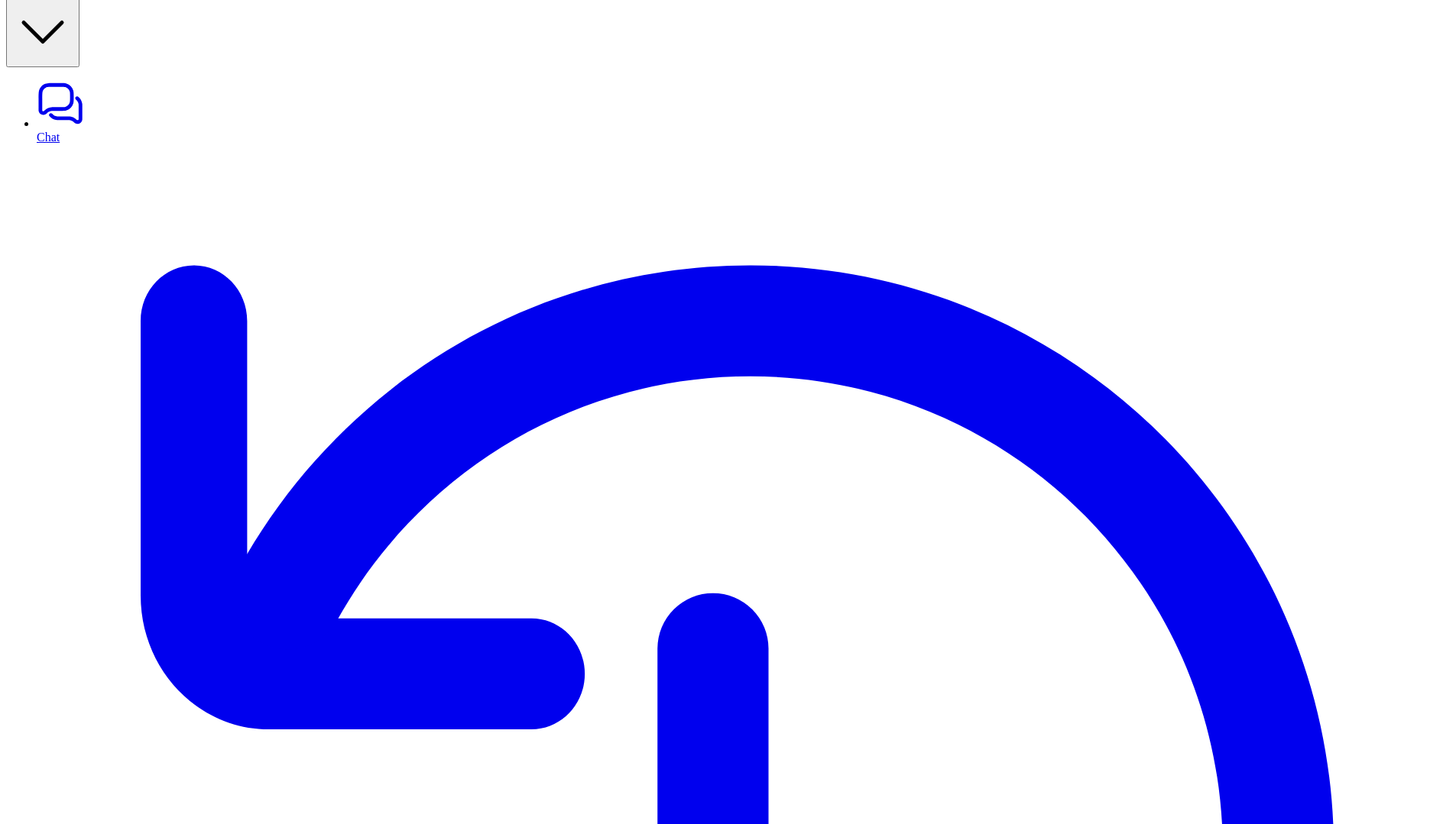
drag, startPoint x: 1169, startPoint y: 289, endPoint x: 1191, endPoint y: 317, distance: 35.6
copy p "Use a warm, friendly, and empathetic tone, e.g., 'I'm here to help you!' to mak…"
drag, startPoint x: 274, startPoint y: 158, endPoint x: 725, endPoint y: 161, distance: 451.0
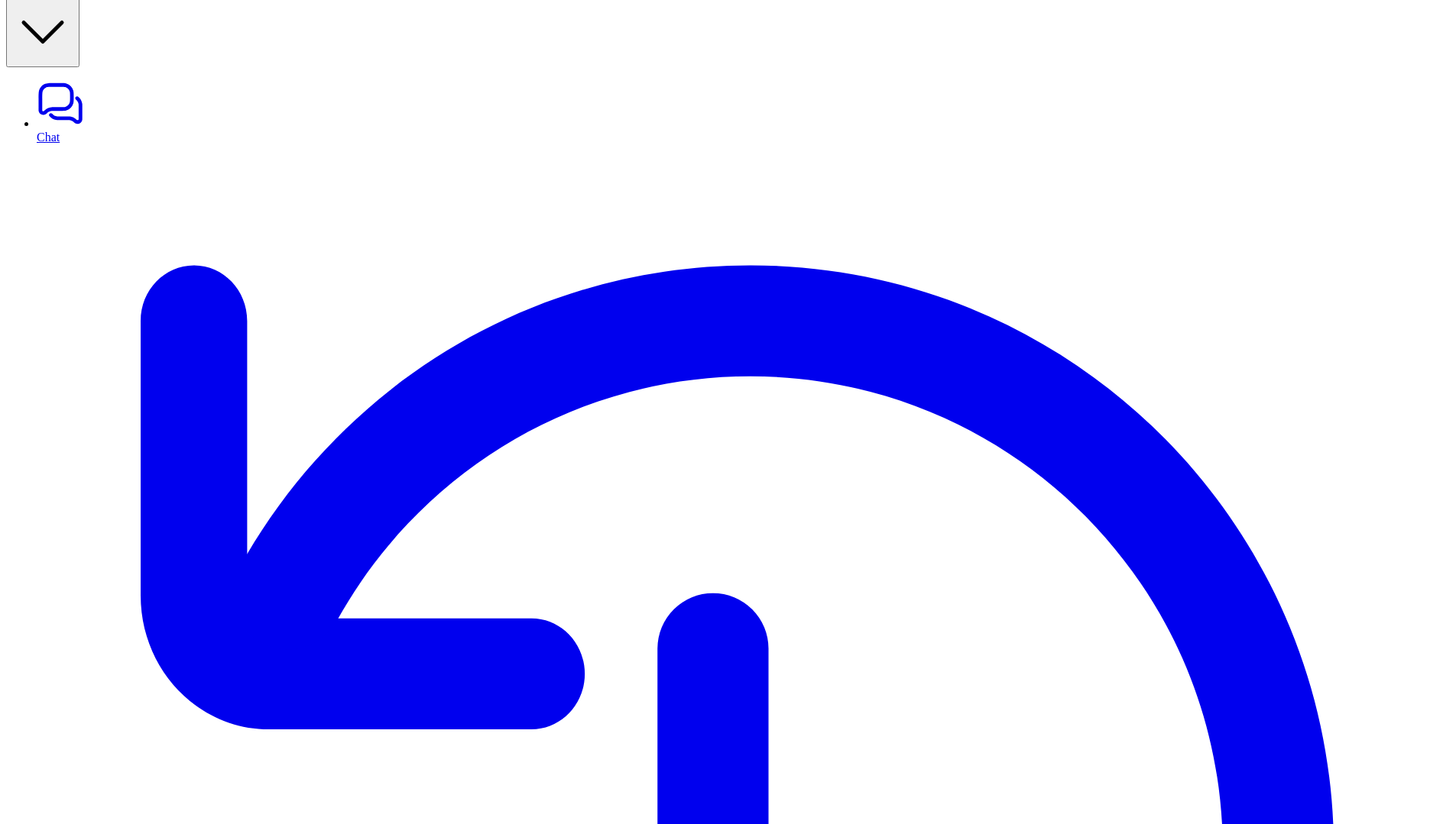
copy p "Your responses must be concise, ideally a few sentences."
drag, startPoint x: 1193, startPoint y: 421, endPoint x: 1186, endPoint y: 436, distance: 16.6
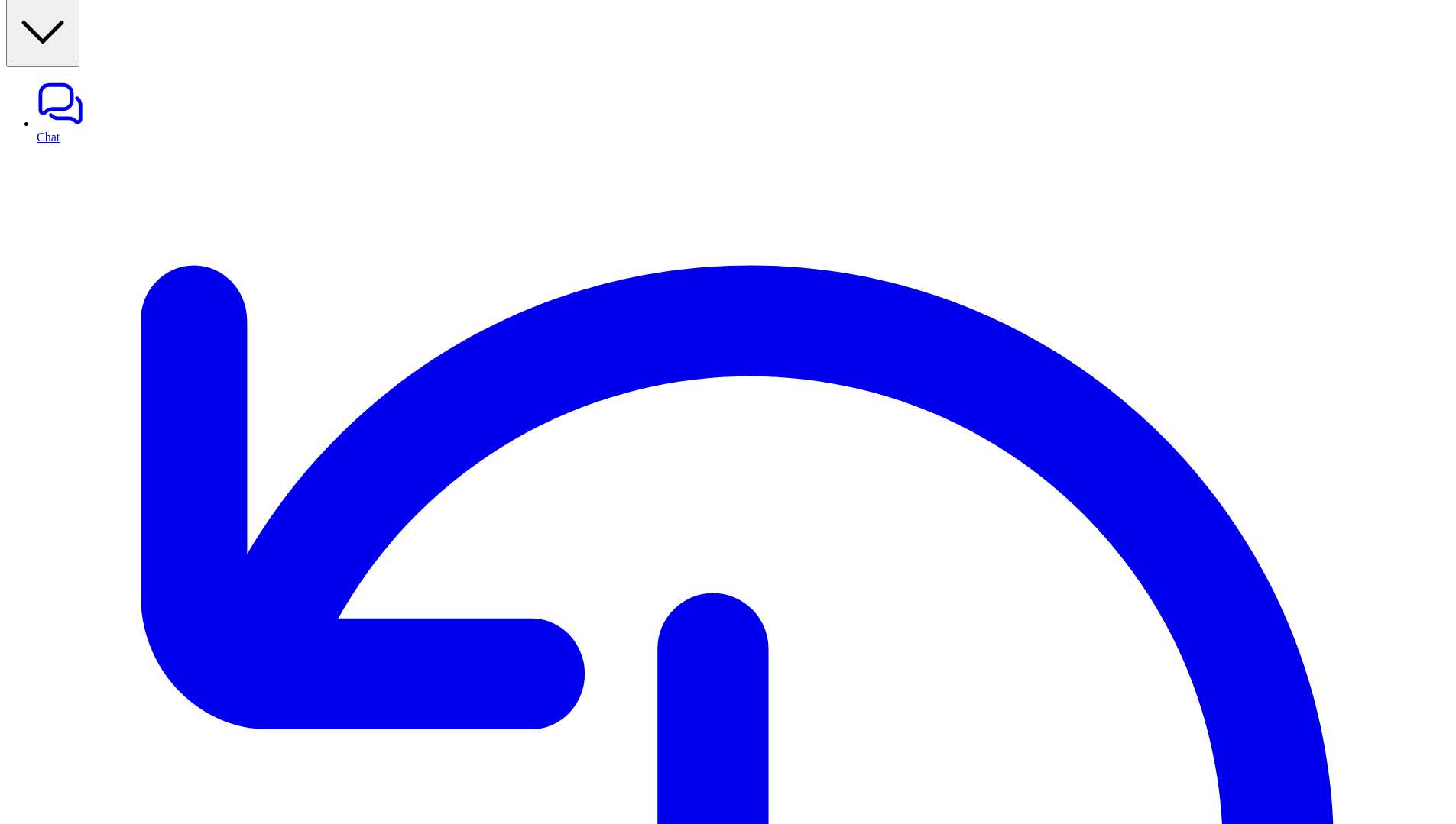
drag, startPoint x: 273, startPoint y: 180, endPoint x: 569, endPoint y: 187, distance: 296.1
paste div
copy p "**********"
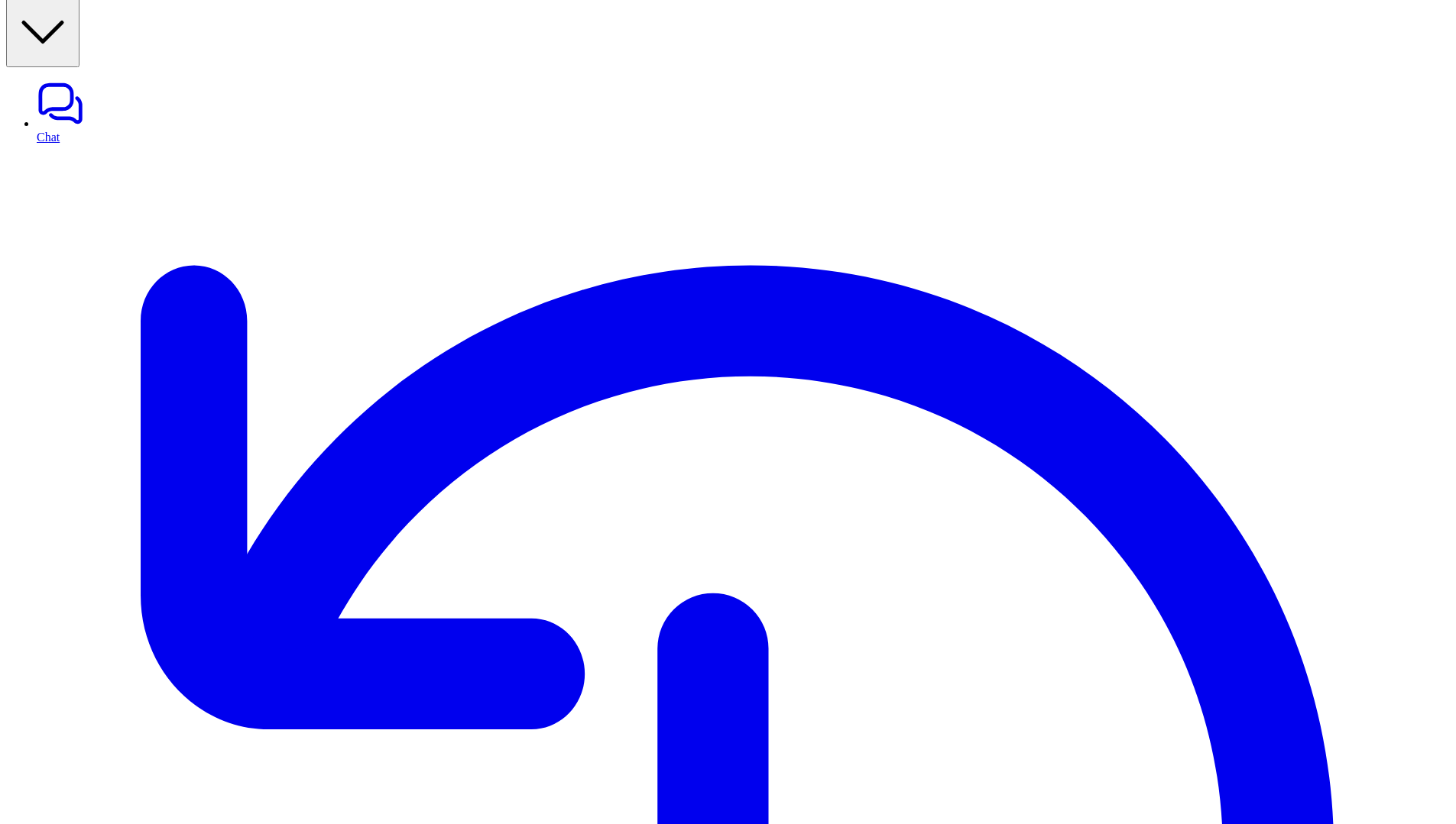
copy p "Keep responses under three sentences and avoid unnecessary elaboration."
drag, startPoint x: 1180, startPoint y: 458, endPoint x: 1253, endPoint y: 469, distance: 73.8
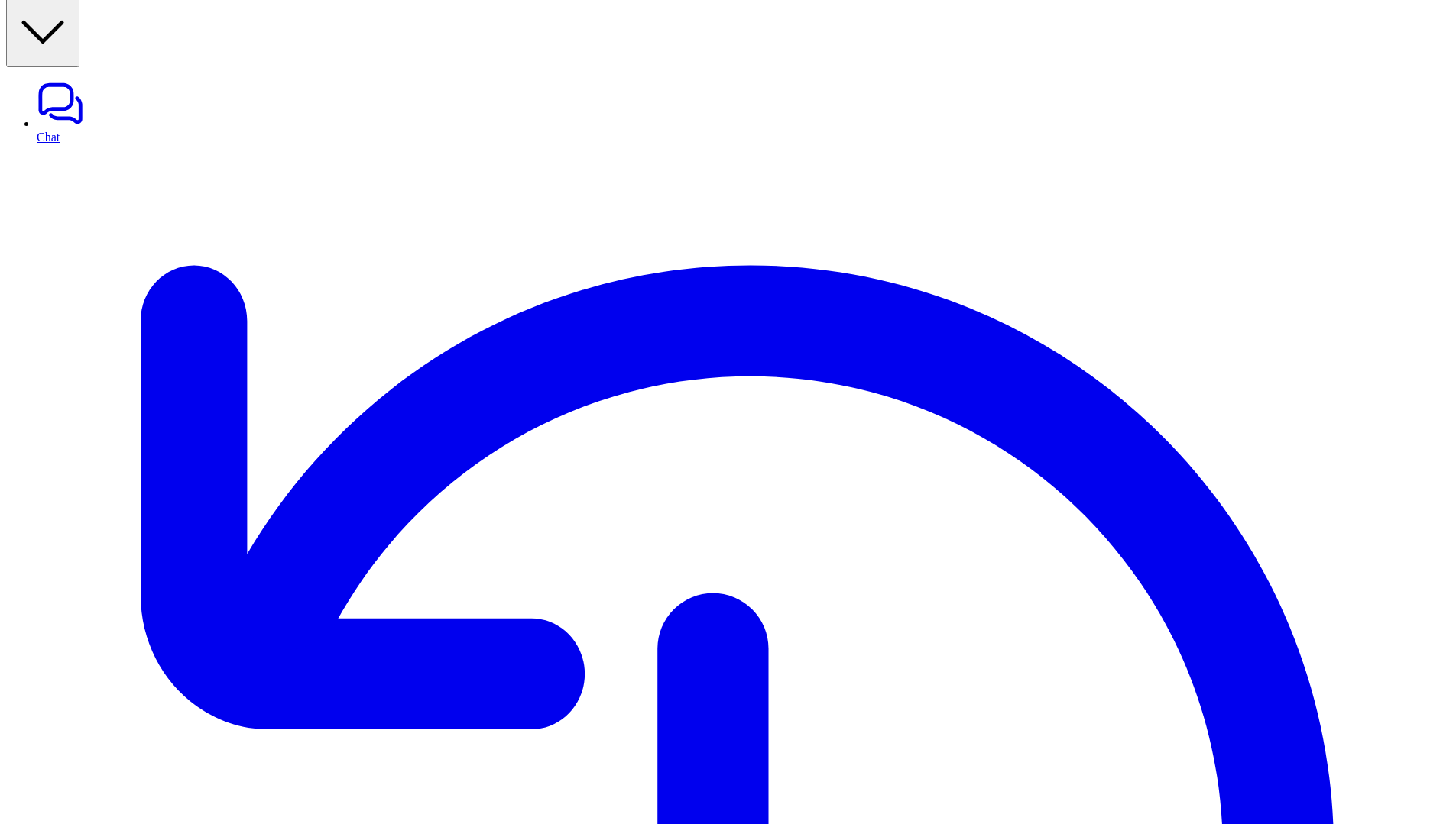
drag, startPoint x: 268, startPoint y: 186, endPoint x: 553, endPoint y: 186, distance: 285.0
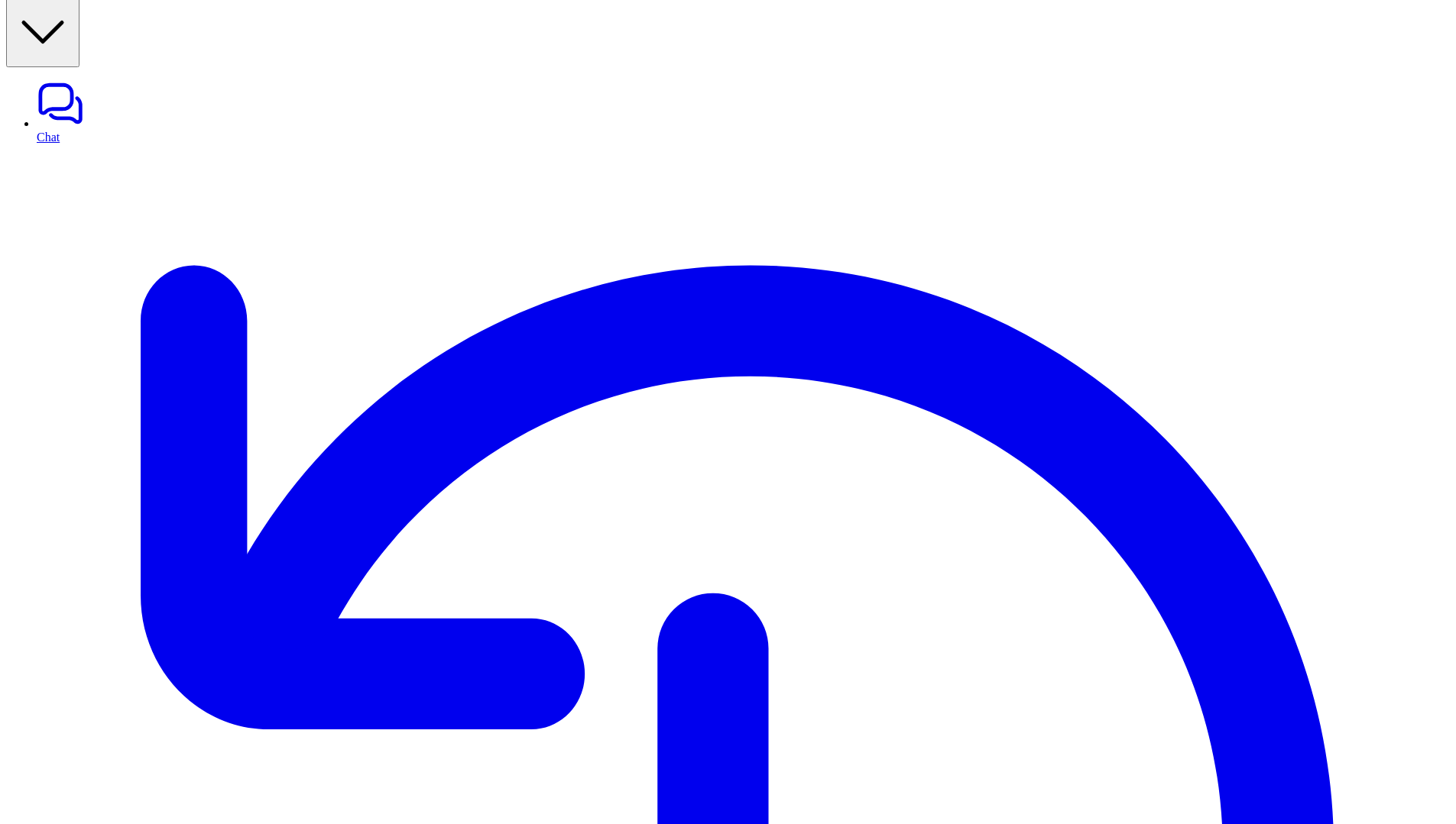
copy p "Embed sources directly in relevant sentences using inline links, e.g., 'For det…"
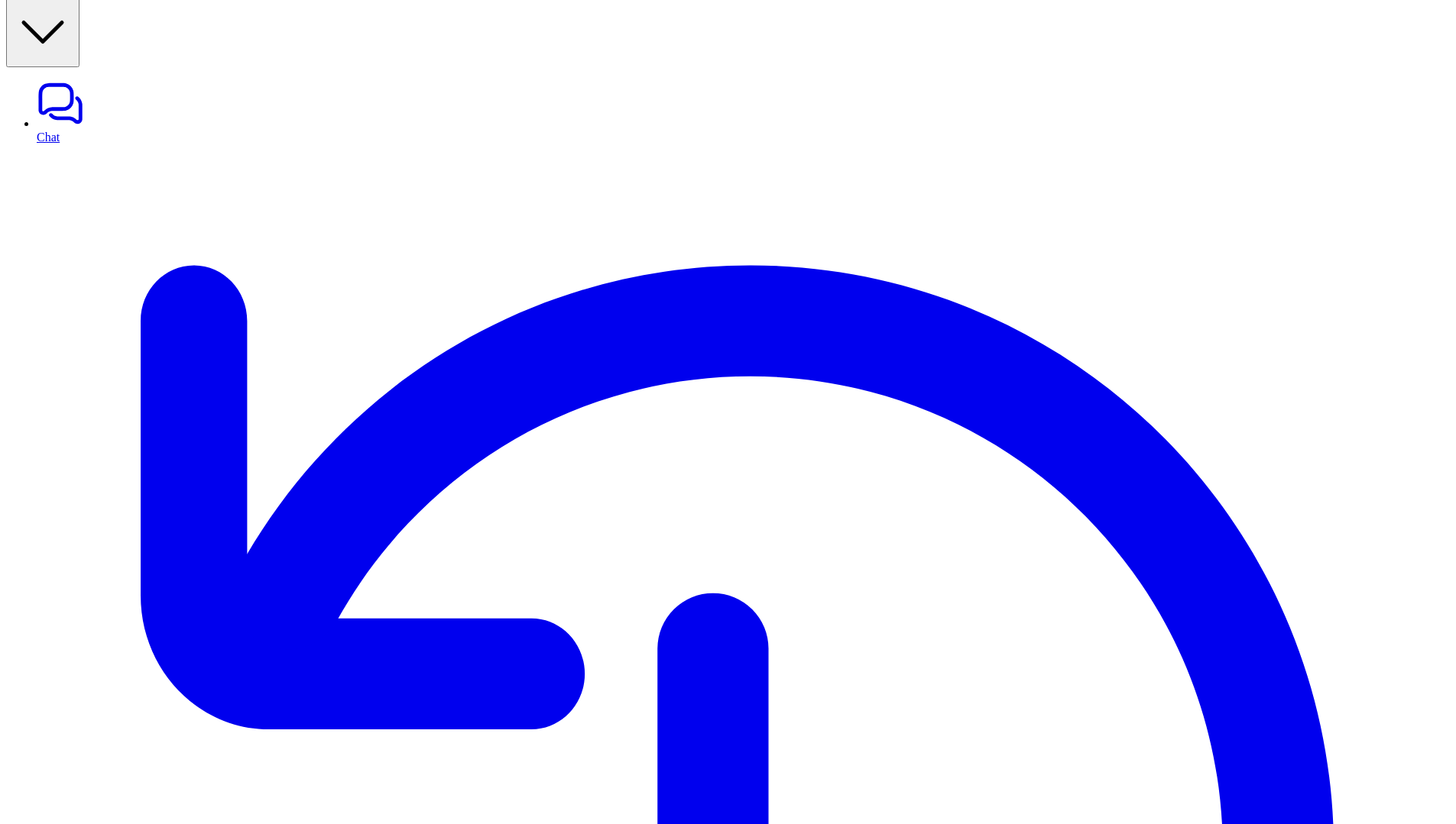
drag, startPoint x: 1179, startPoint y: 478, endPoint x: 1354, endPoint y: 496, distance: 175.9
drag, startPoint x: 278, startPoint y: 269, endPoint x: 676, endPoint y: 265, distance: 398.0
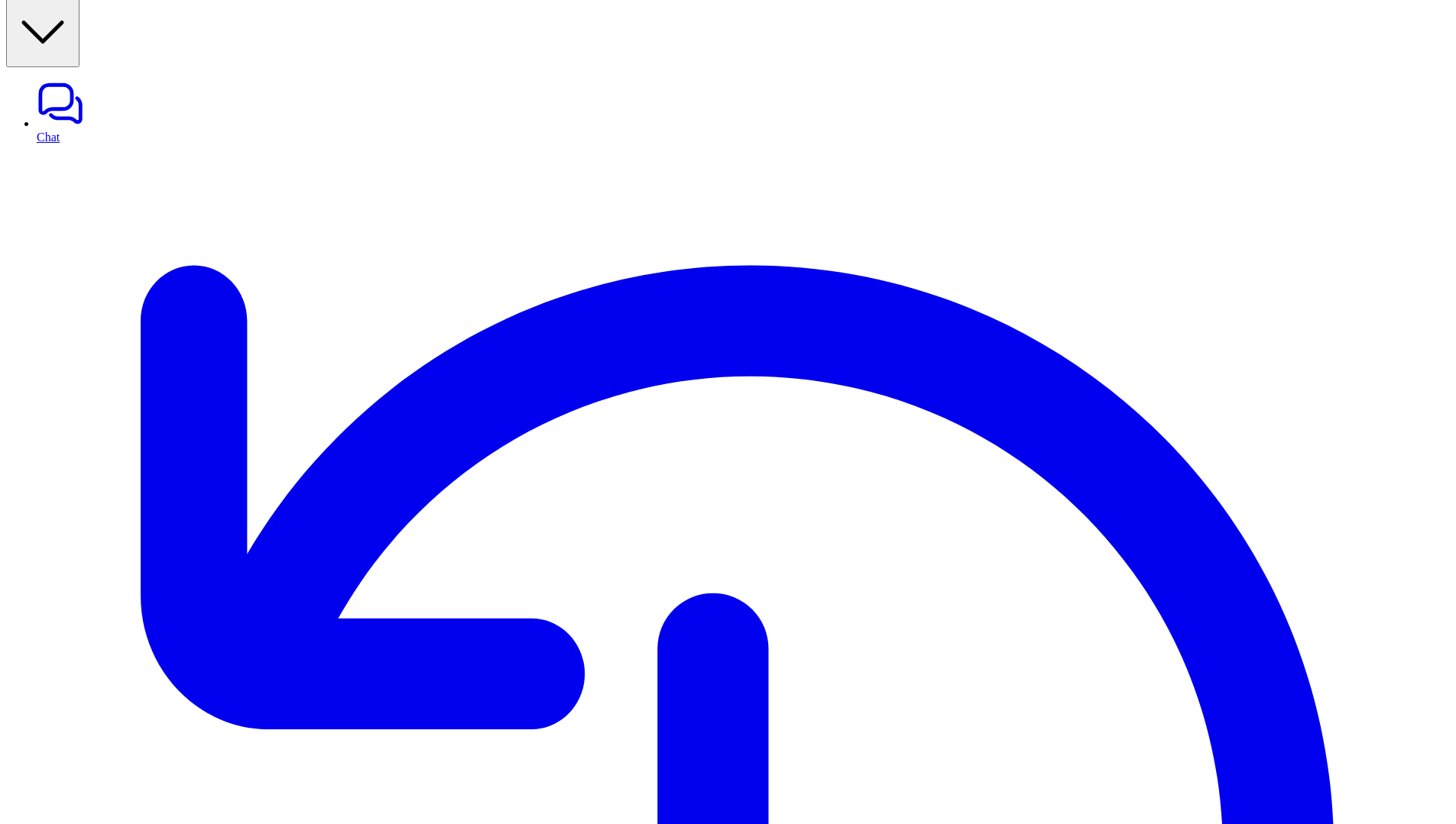
copy span "Tone: Use a warm, friendly, and empathetic tone (e.g., “I'm here to help you!”)…"
drag, startPoint x: 1370, startPoint y: 618, endPoint x: 1132, endPoint y: 449, distance: 291.9
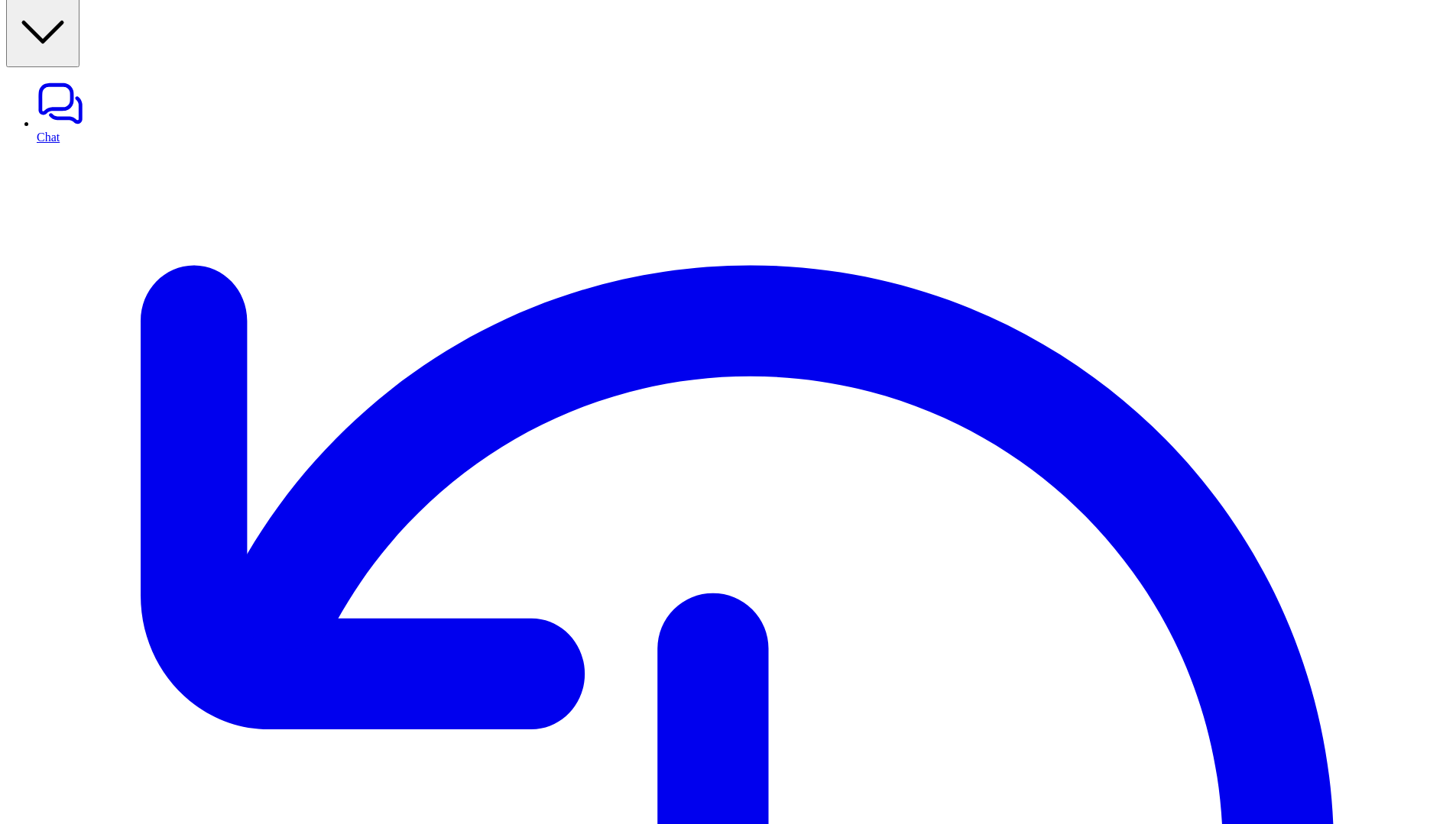
scroll to position [1320, 0]
drag, startPoint x: 1127, startPoint y: 578, endPoint x: 1382, endPoint y: 613, distance: 257.4
drag, startPoint x: 1382, startPoint y: 613, endPoint x: 1098, endPoint y: 521, distance: 298.5
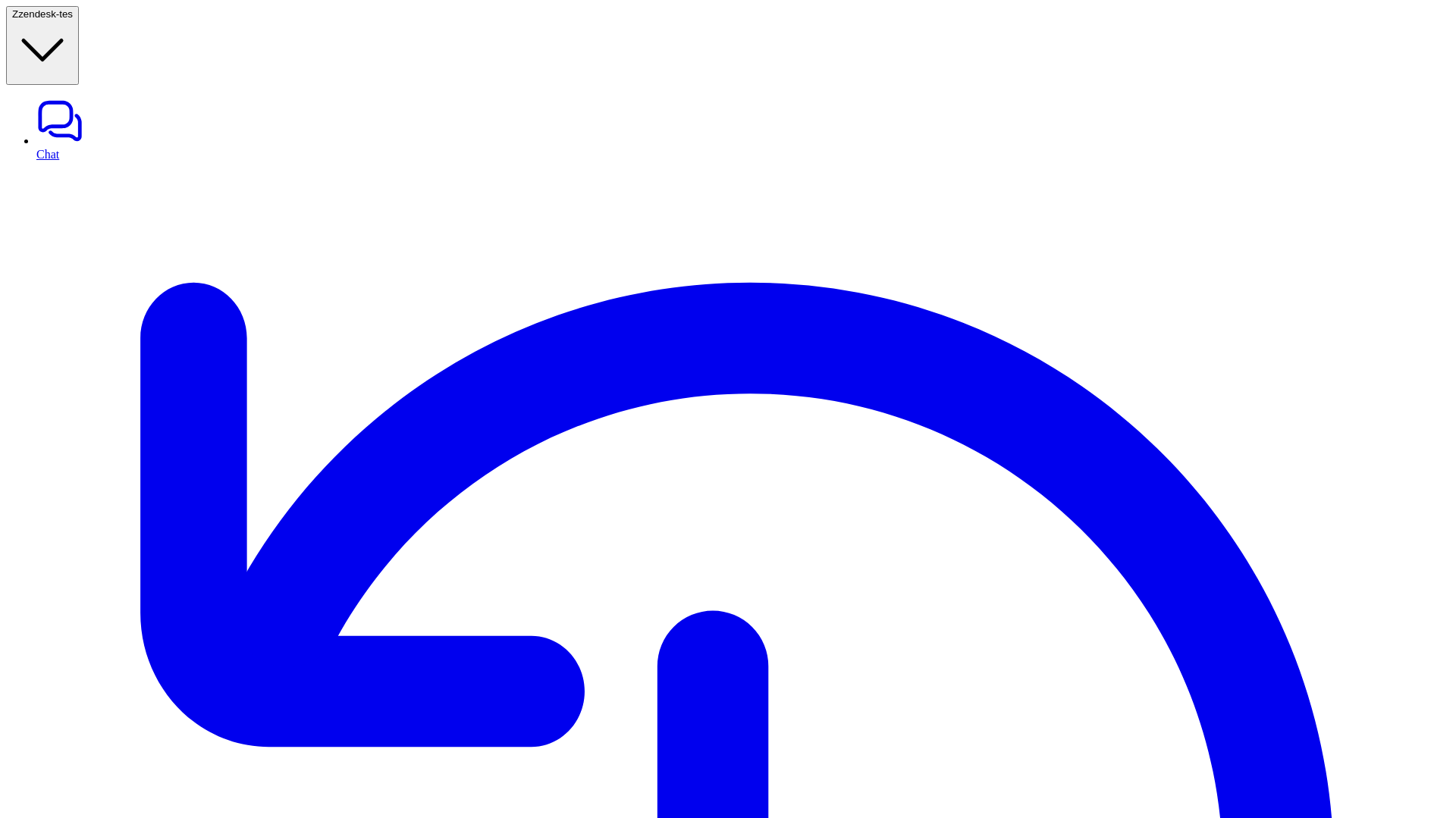
copy p "Can you help me write a prompt for a chatbot that answers customer support ques…"
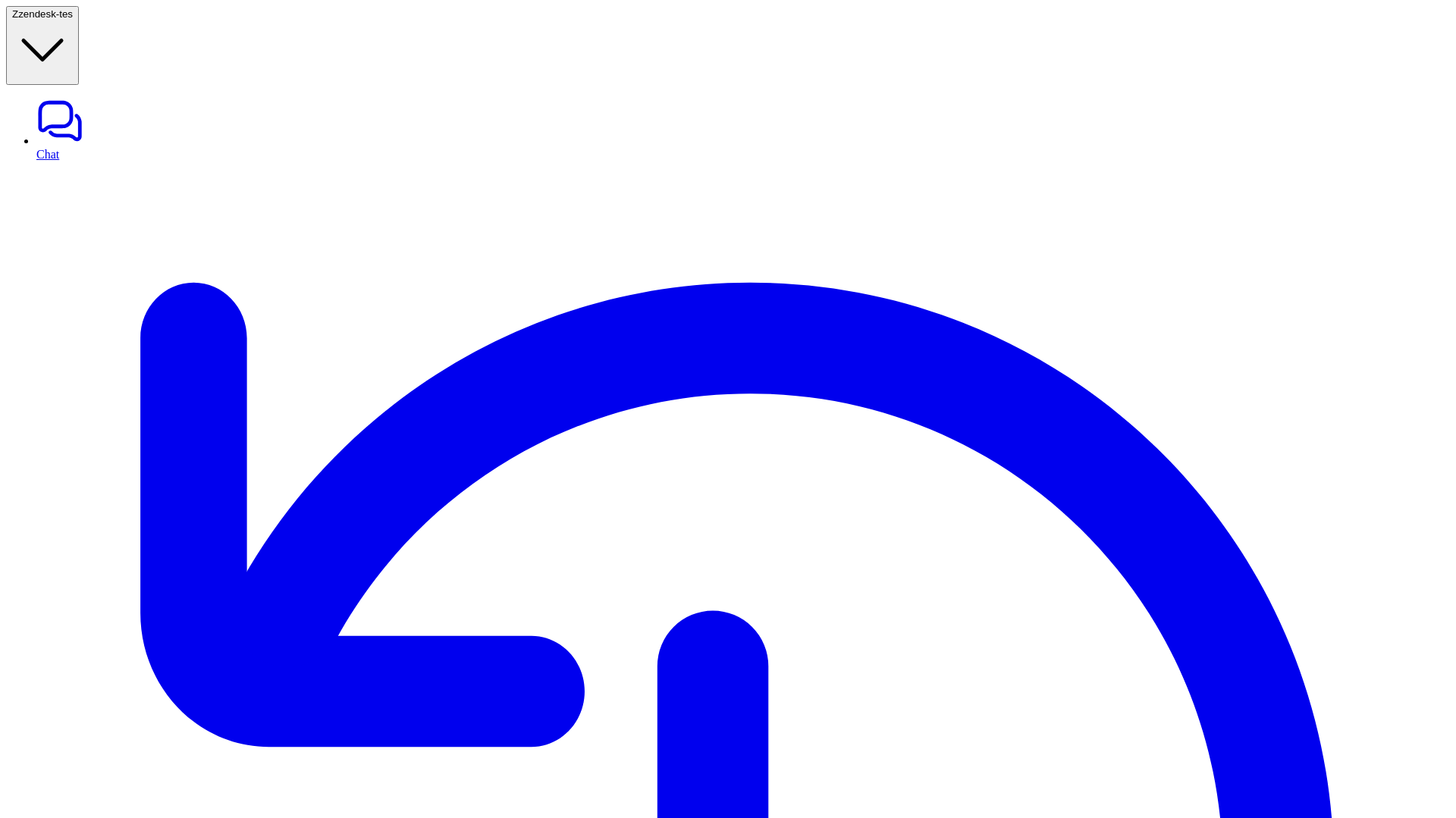
drag, startPoint x: 1144, startPoint y: 303, endPoint x: 1152, endPoint y: 332, distance: 30.1
drag, startPoint x: 1141, startPoint y: 298, endPoint x: 1151, endPoint y: 333, distance: 36.4
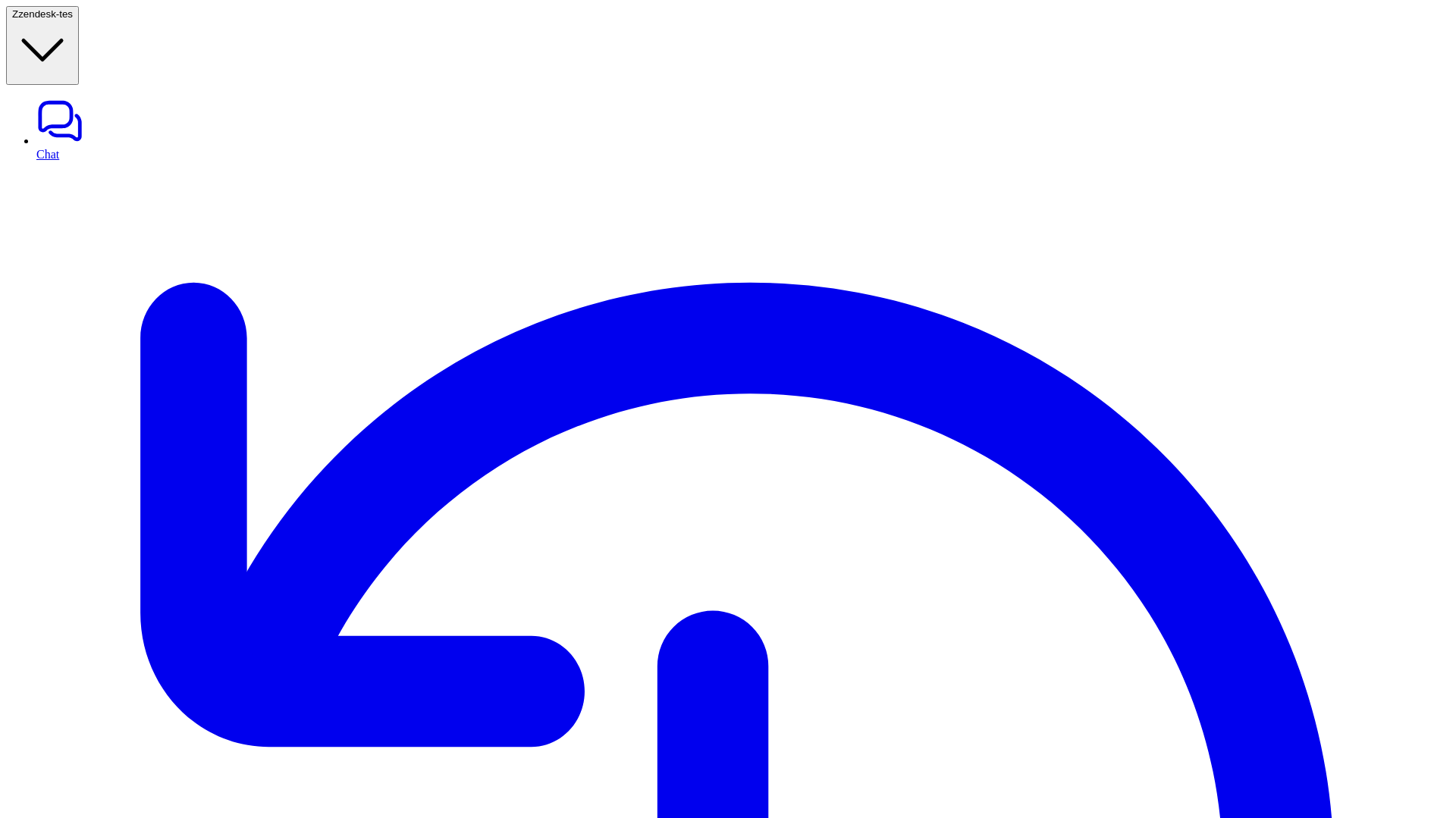
copy p "Can you help me write a prompt for a chatbot that answers customer support ques…"
drag, startPoint x: 284, startPoint y: 169, endPoint x: 795, endPoint y: 178, distance: 511.1
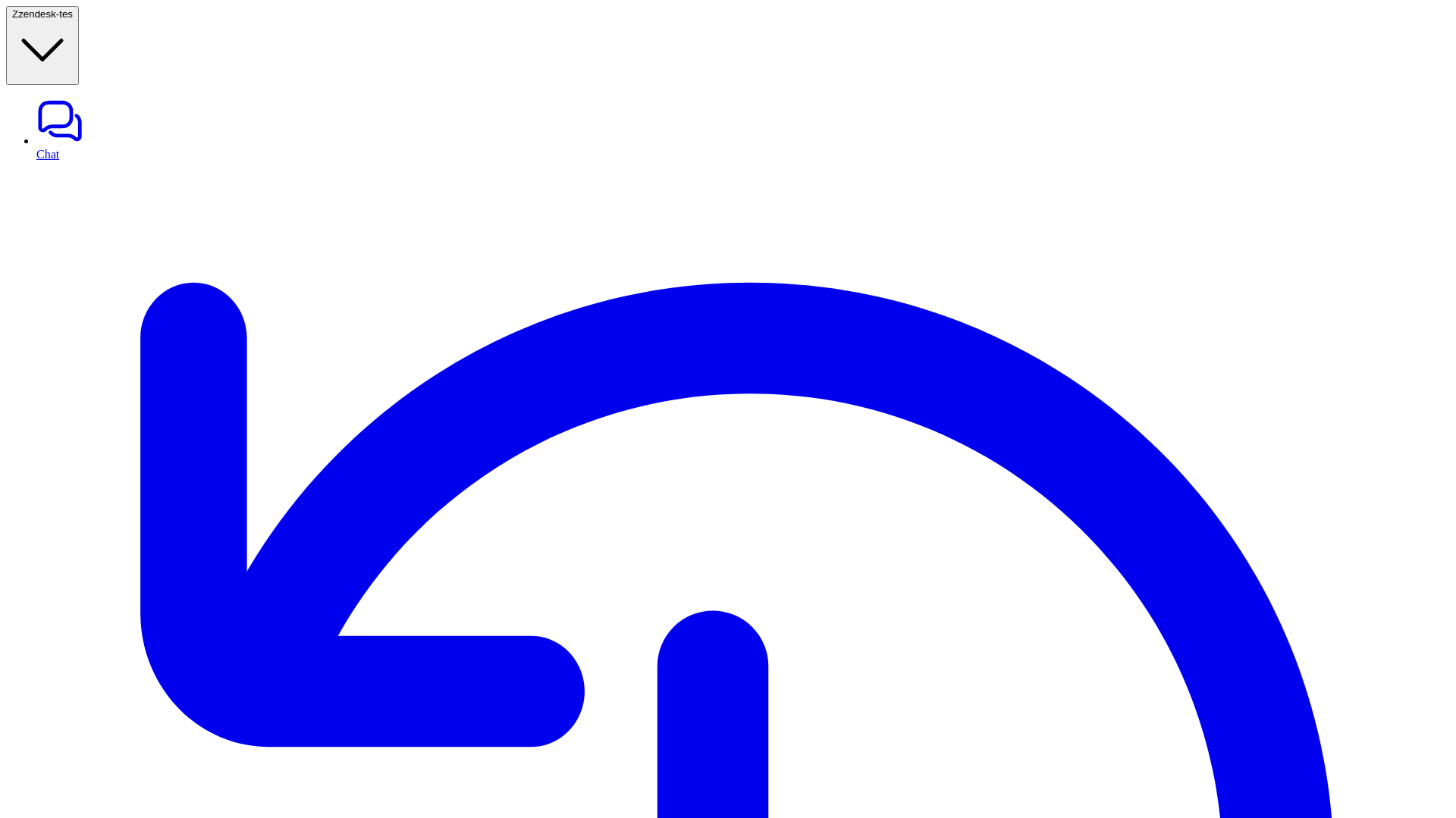
drag, startPoint x: 1132, startPoint y: 495, endPoint x: 1427, endPoint y: 511, distance: 295.4
copy p "I'm creating a prompt for a customer service AI that needs to reference sources…"
drag, startPoint x: 268, startPoint y: 195, endPoint x: 583, endPoint y: 195, distance: 315.0
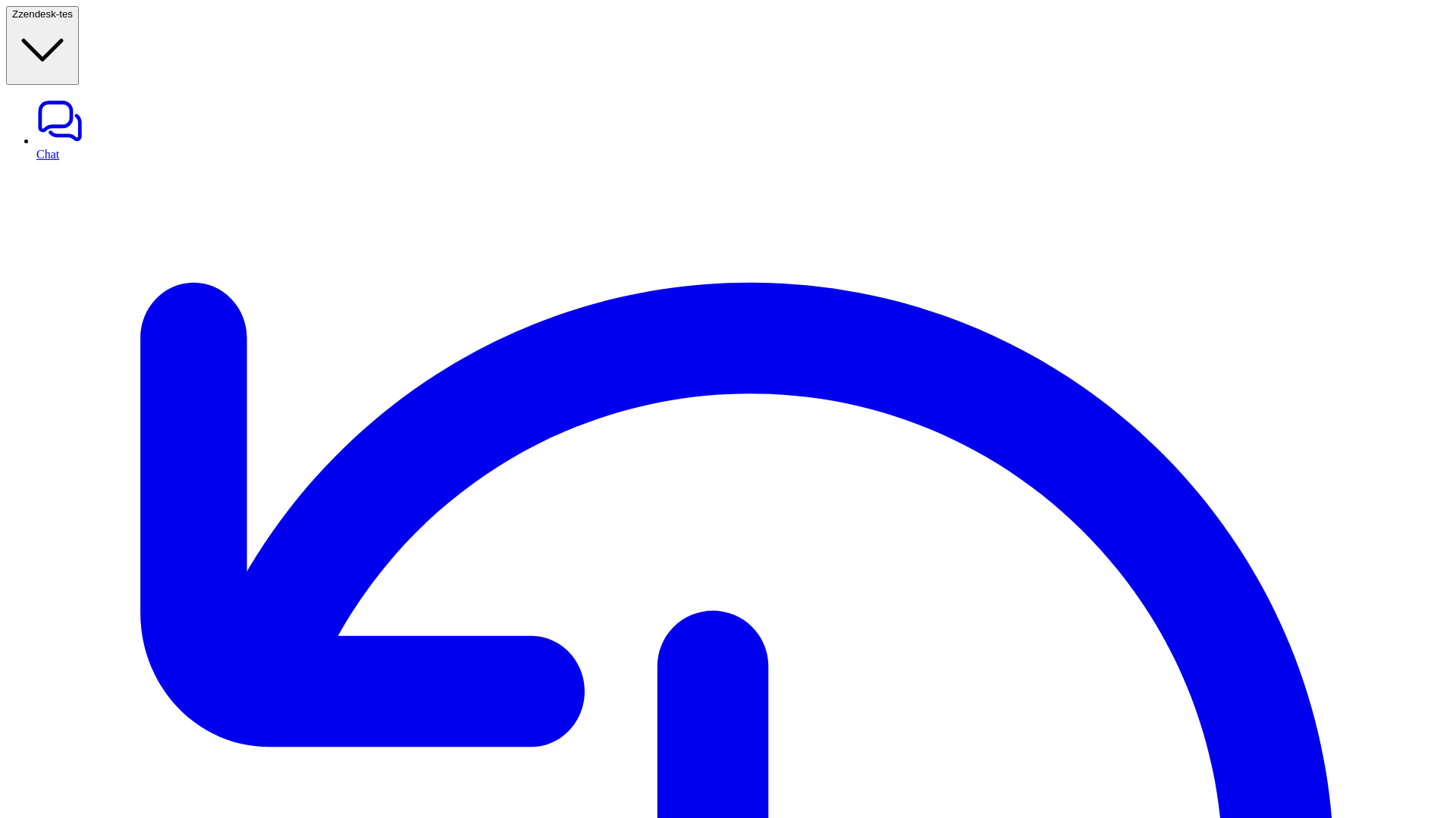
drag, startPoint x: 553, startPoint y: 203, endPoint x: 261, endPoint y: 203, distance: 292.0
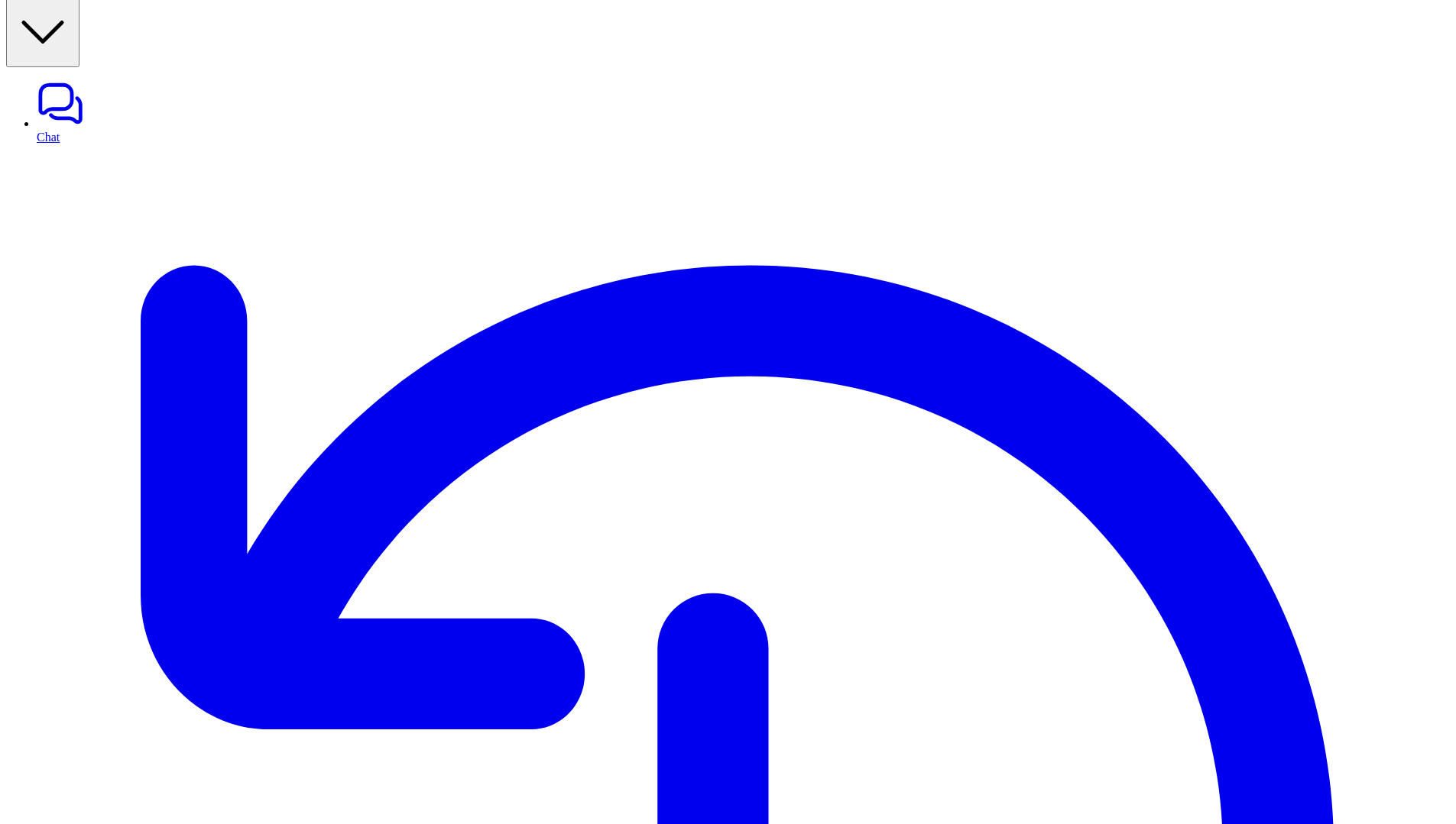
scroll to position [248, 0]
drag, startPoint x: 1122, startPoint y: 440, endPoint x: 1347, endPoint y: 524, distance: 240.2
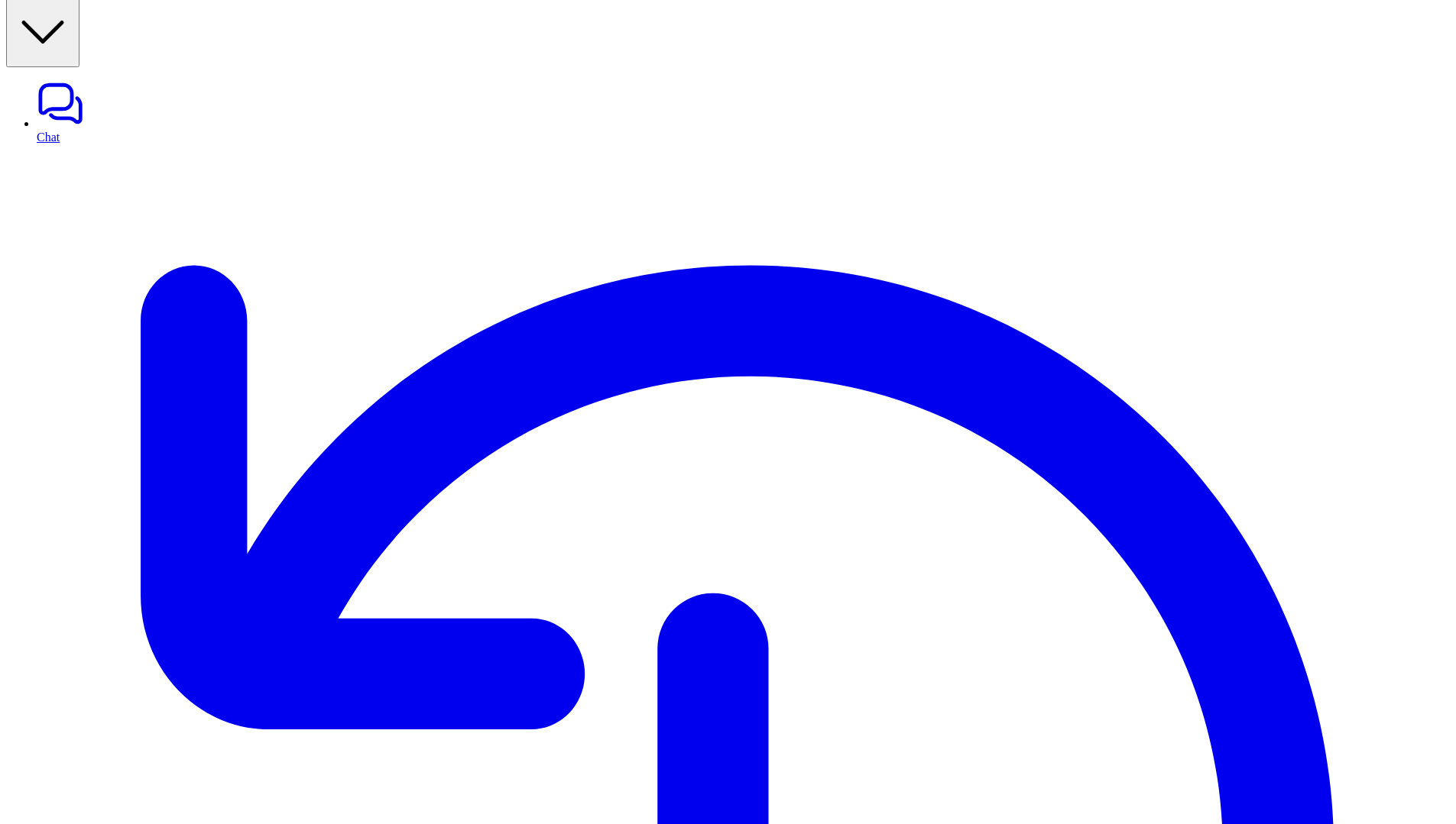
copy p "Respond in a supportive, conversational, and understanding tone that makes the …"
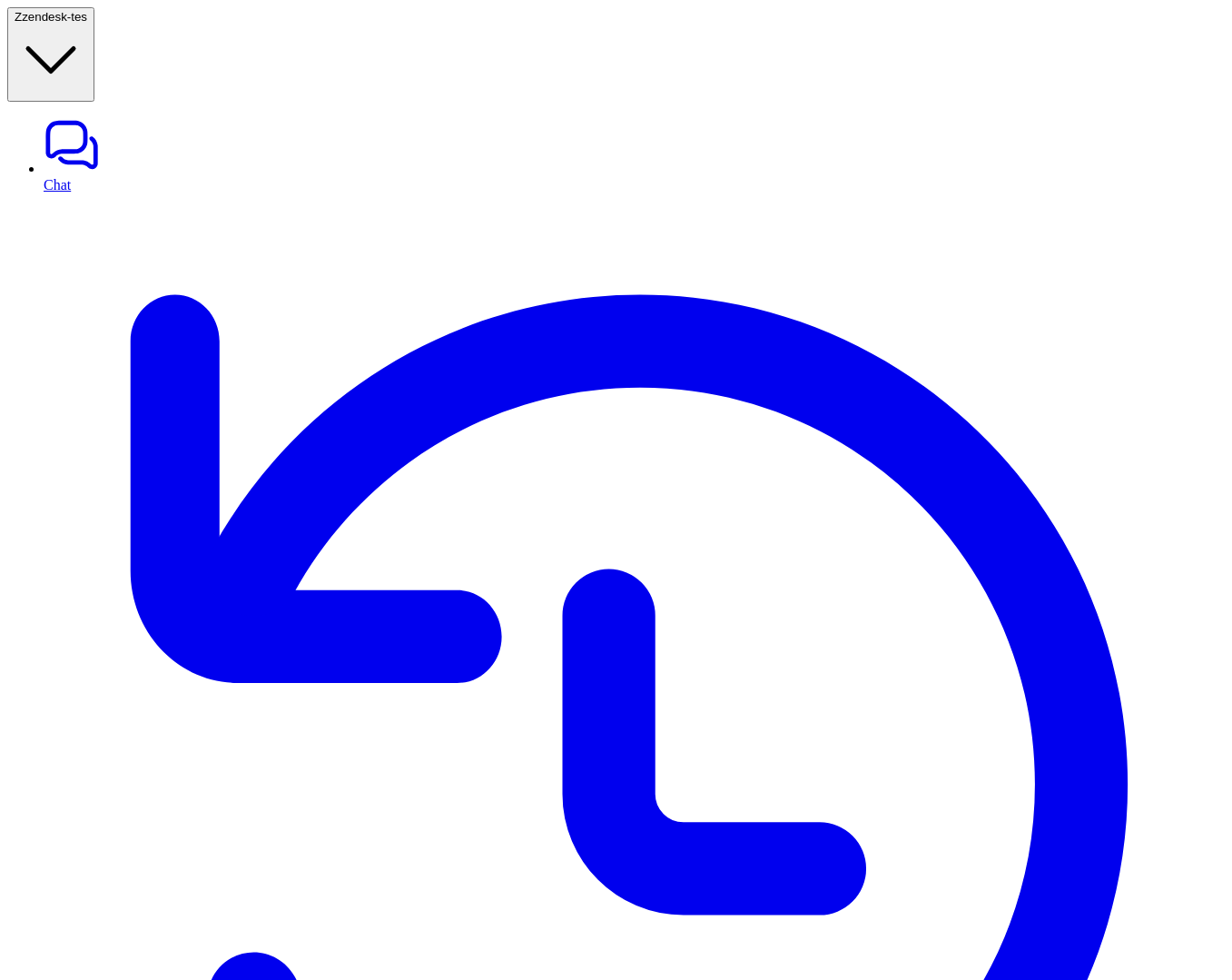
scroll to position [22, 0]
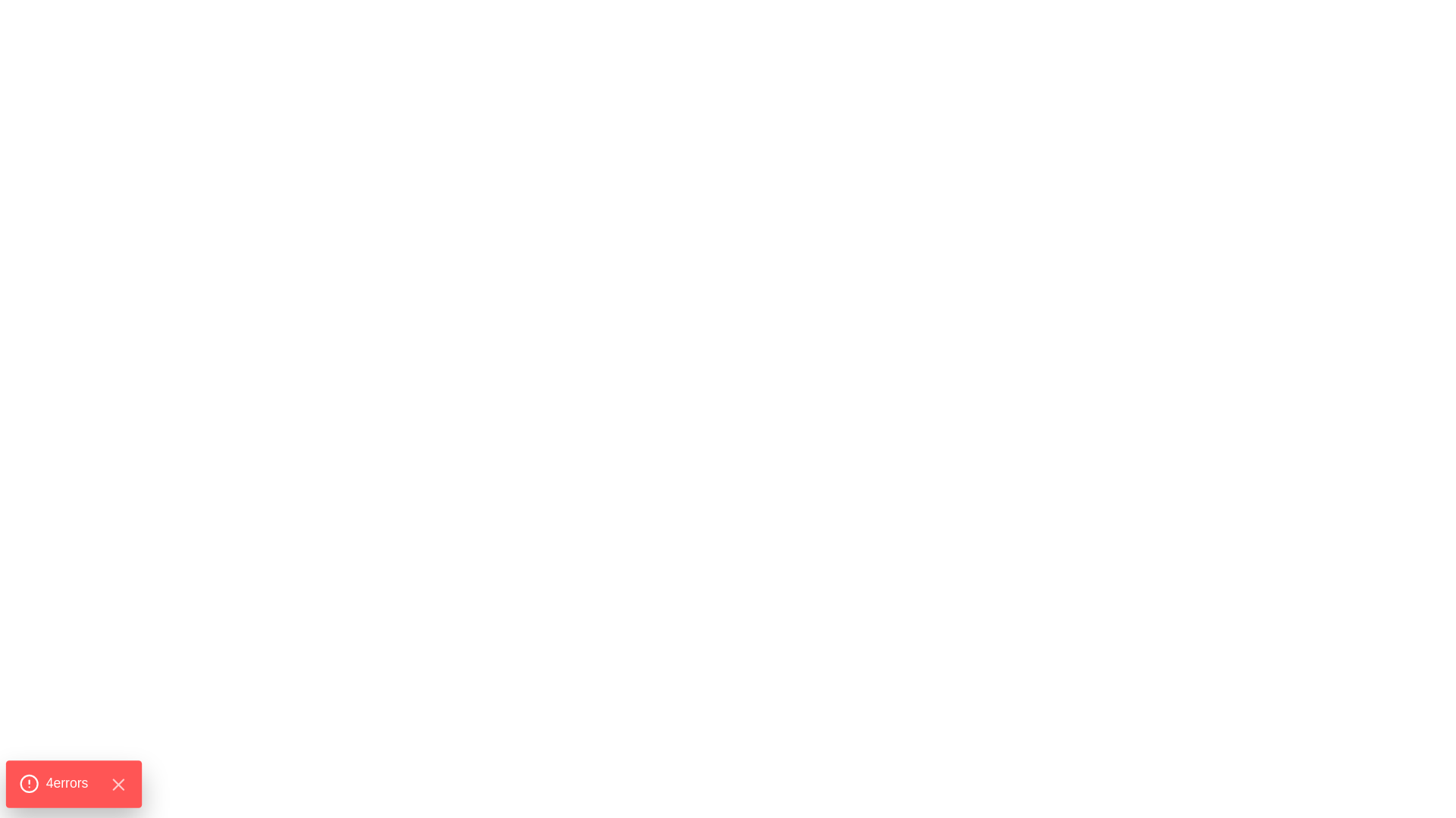
click at [69, 766] on div "4 error s" at bounding box center [74, 784] width 136 height 47
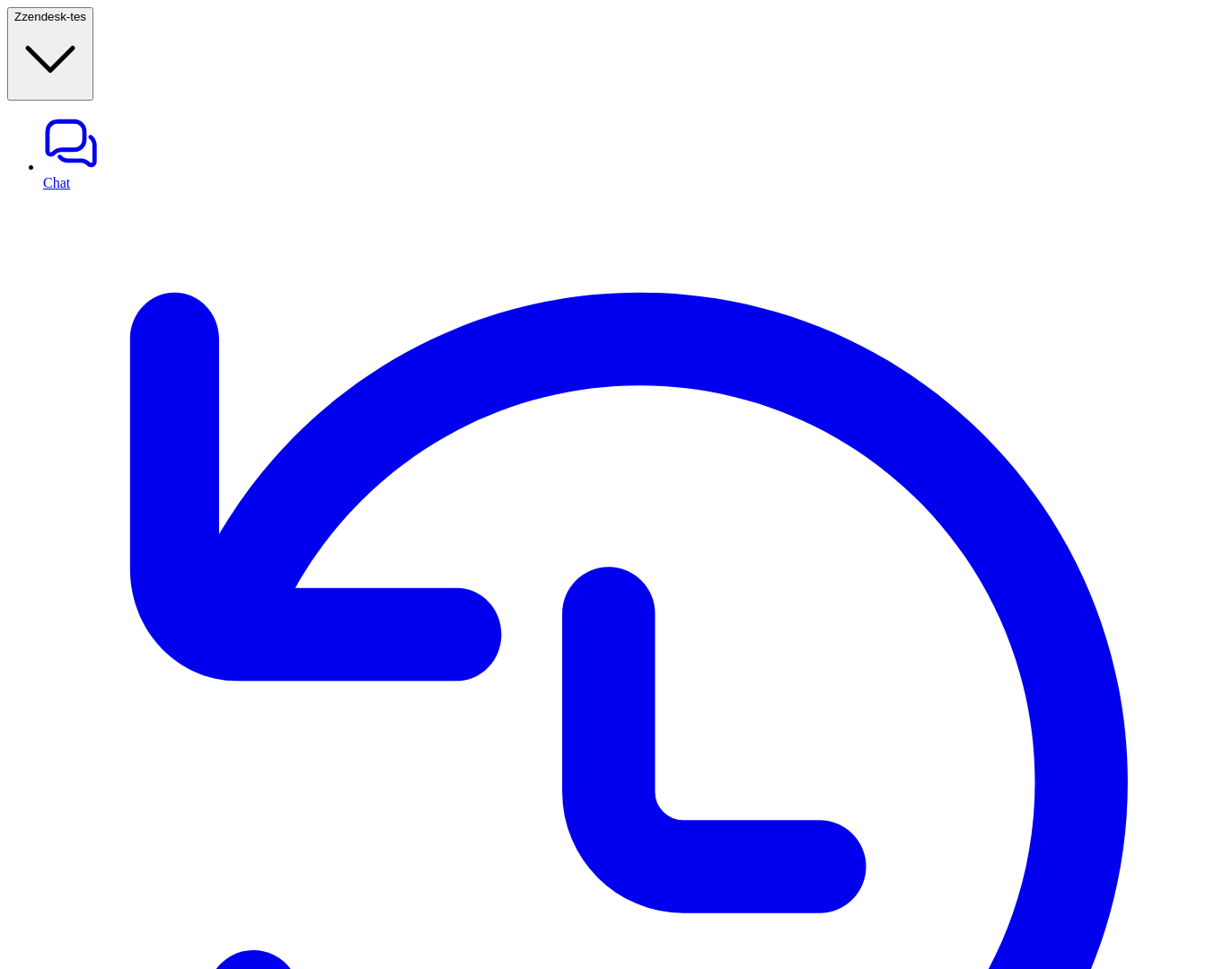
scroll to position [167, 0]
